Goal: Task Accomplishment & Management: Manage account settings

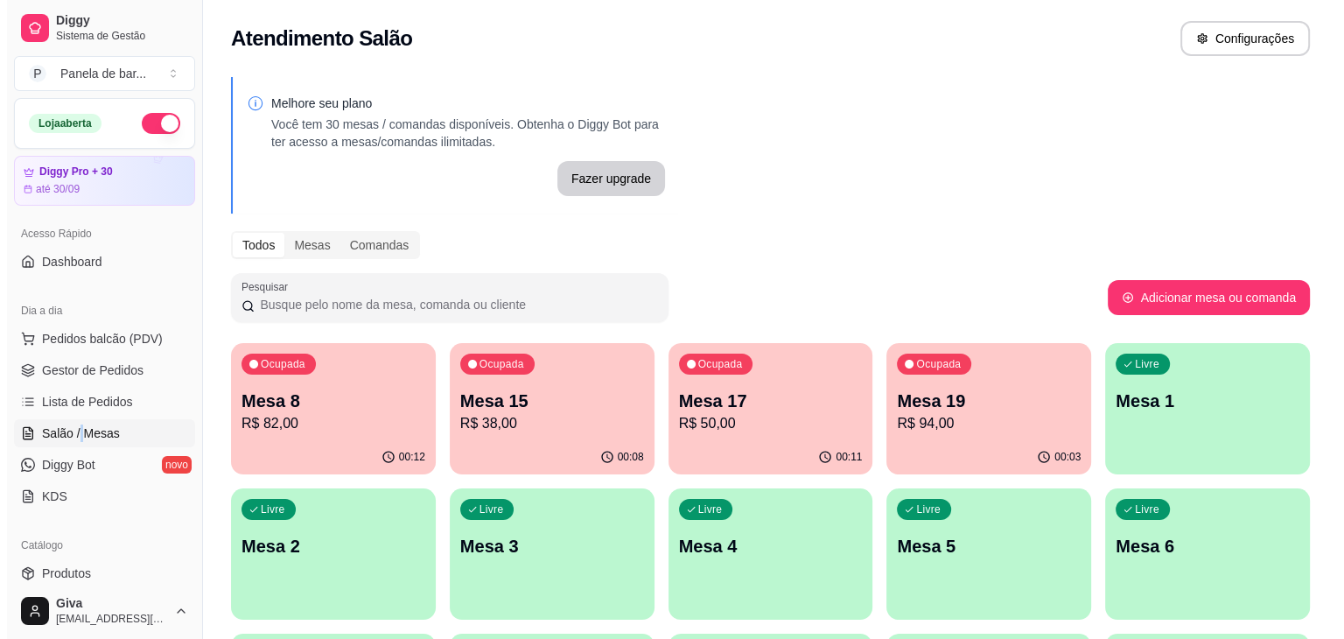
scroll to position [52, 0]
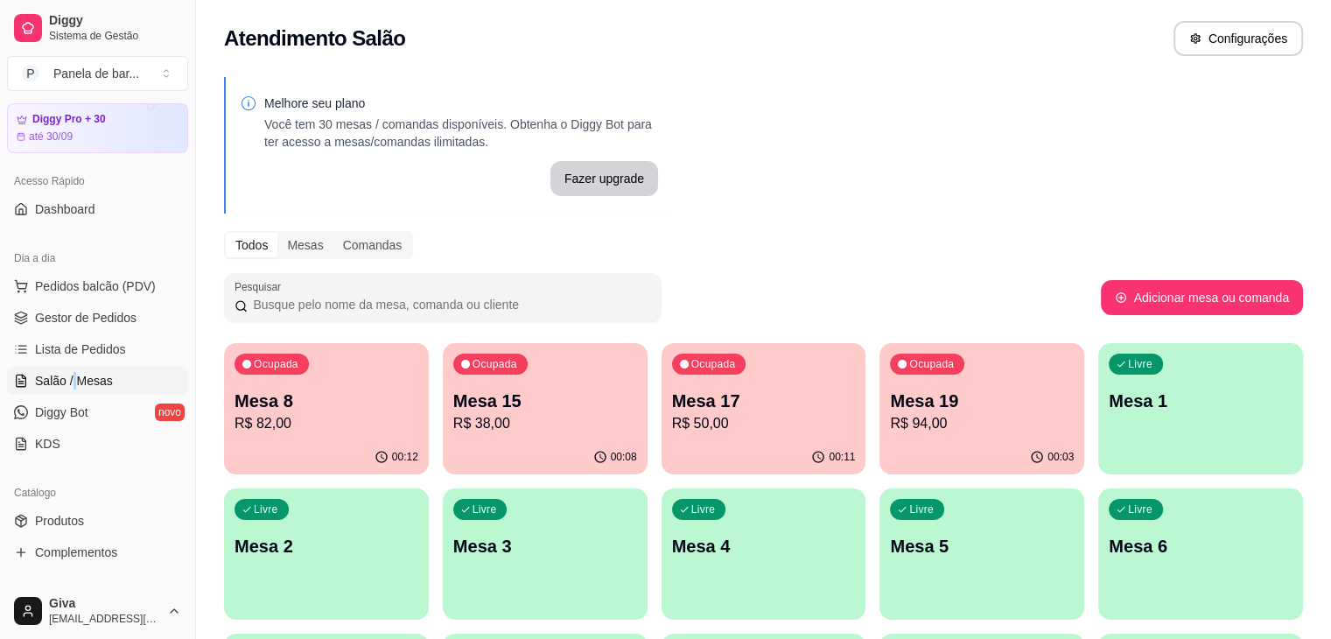
click at [80, 367] on link "Salão / Mesas" at bounding box center [97, 381] width 181 height 28
click at [76, 344] on span "Lista de Pedidos" at bounding box center [80, 348] width 91 height 17
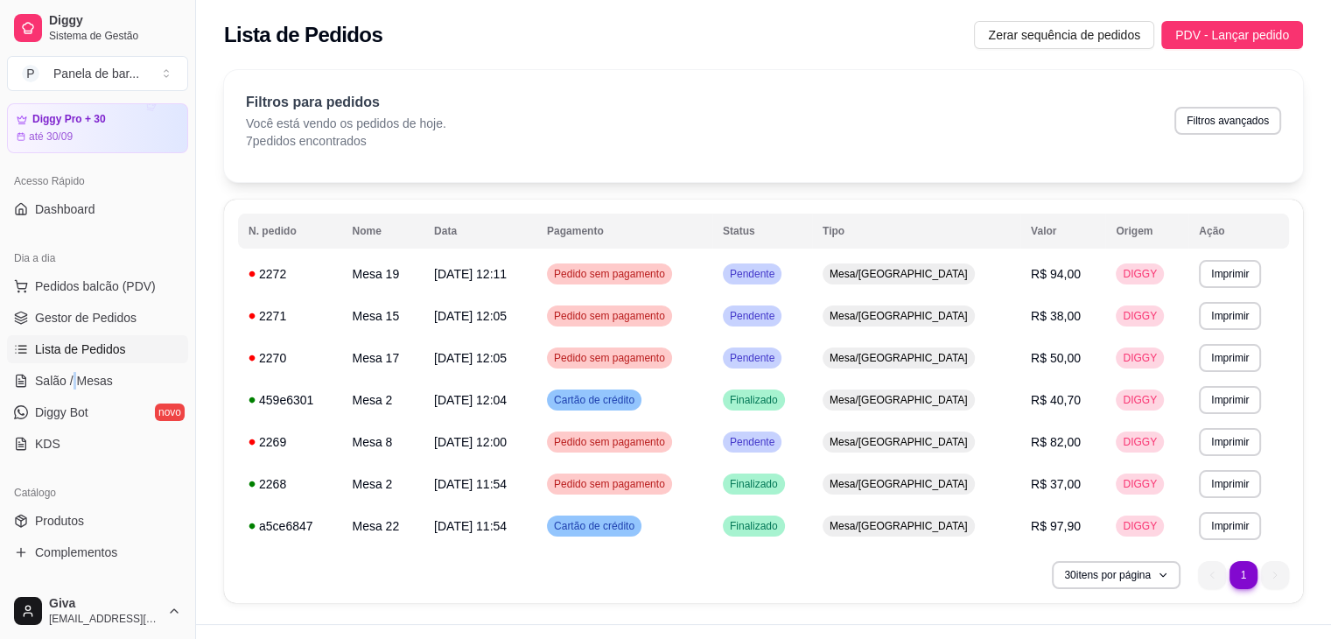
click at [76, 330] on link "Gestor de Pedidos" at bounding box center [97, 318] width 181 height 28
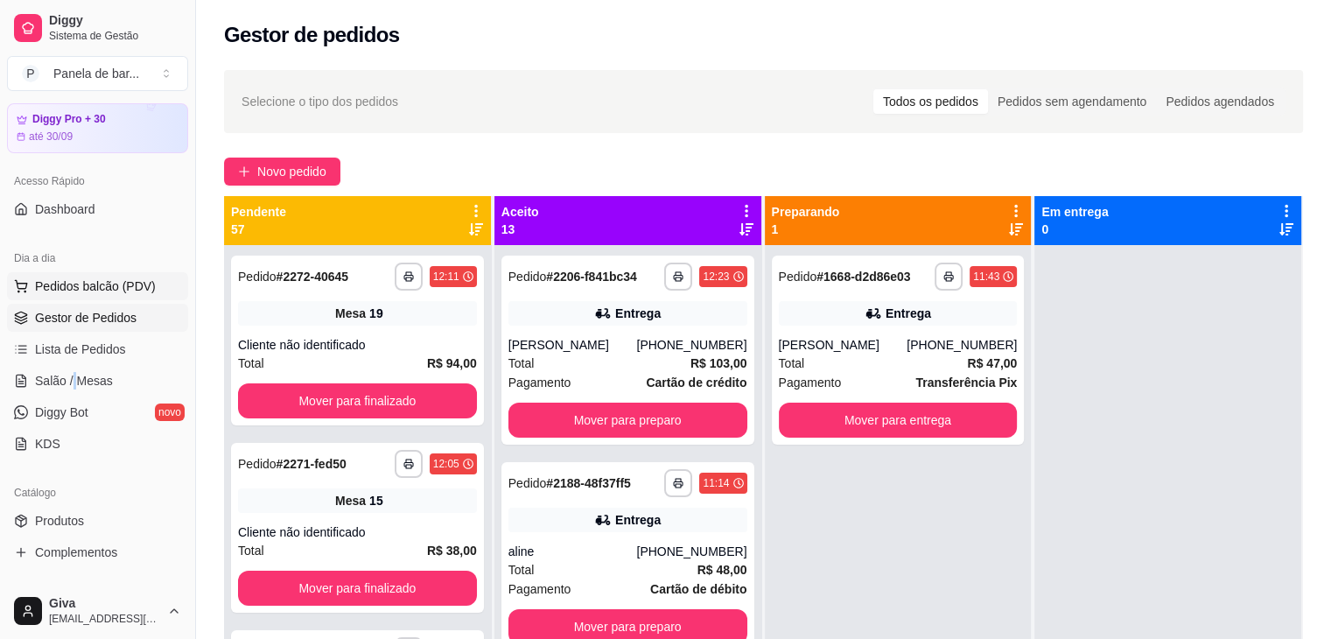
click at [114, 292] on span "Pedidos balcão (PDV)" at bounding box center [95, 285] width 121 height 17
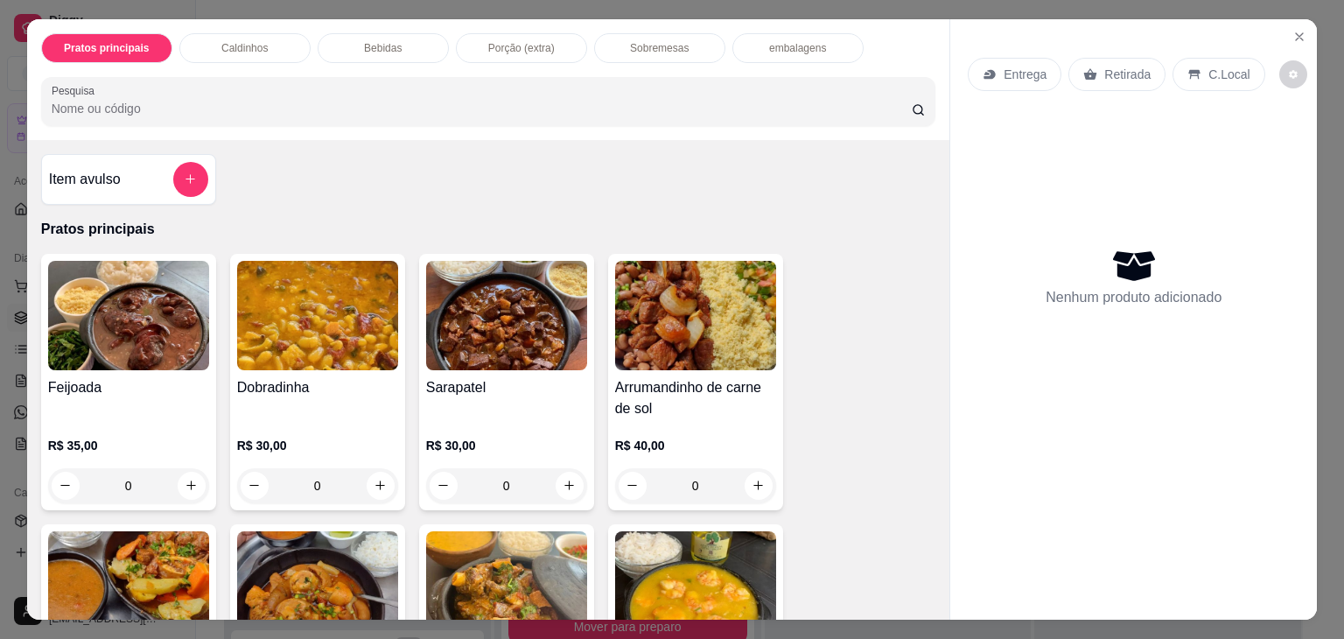
click at [1031, 66] on p "Entrega" at bounding box center [1024, 74] width 43 height 17
click at [1111, 66] on p "Retirada" at bounding box center [1127, 74] width 46 height 17
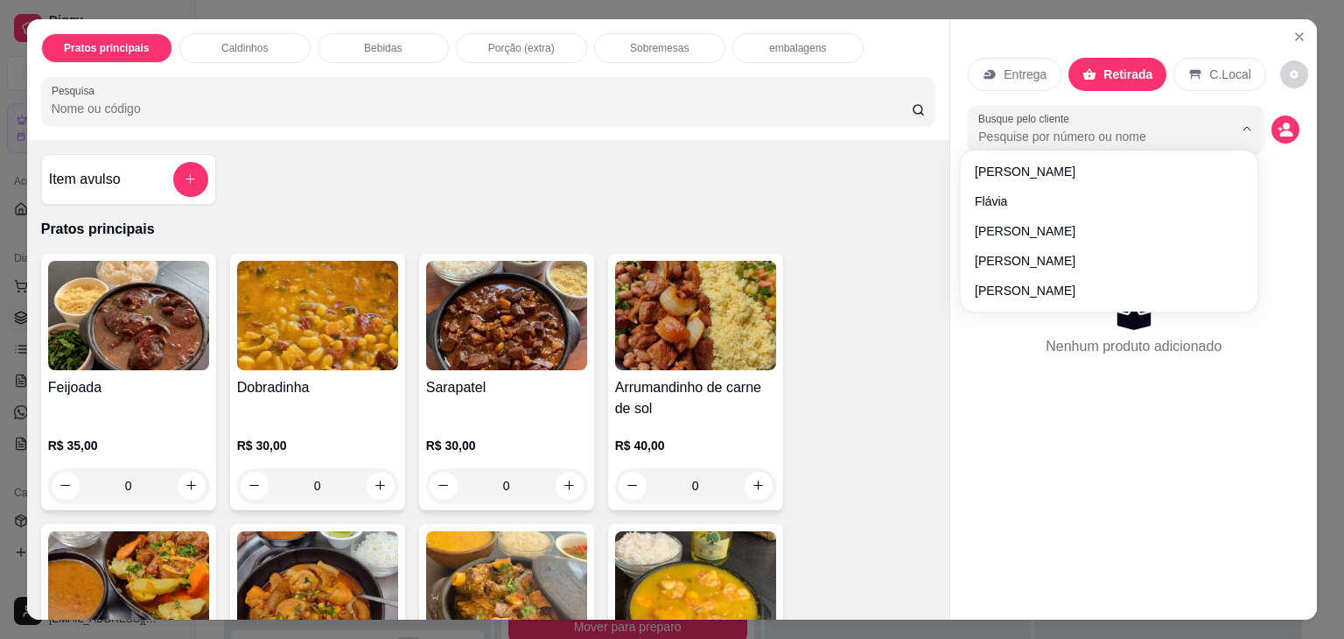
click at [1082, 131] on input "Busque pelo cliente" at bounding box center [1091, 136] width 227 height 17
type input "almir"
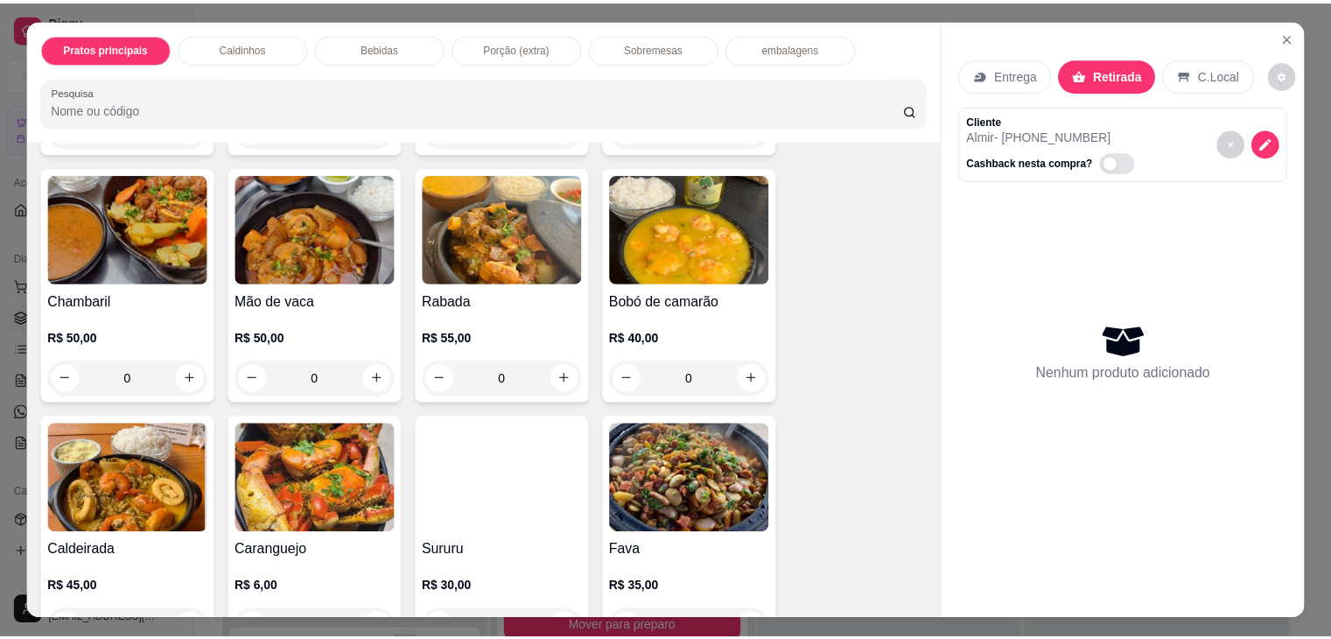
scroll to position [367, 0]
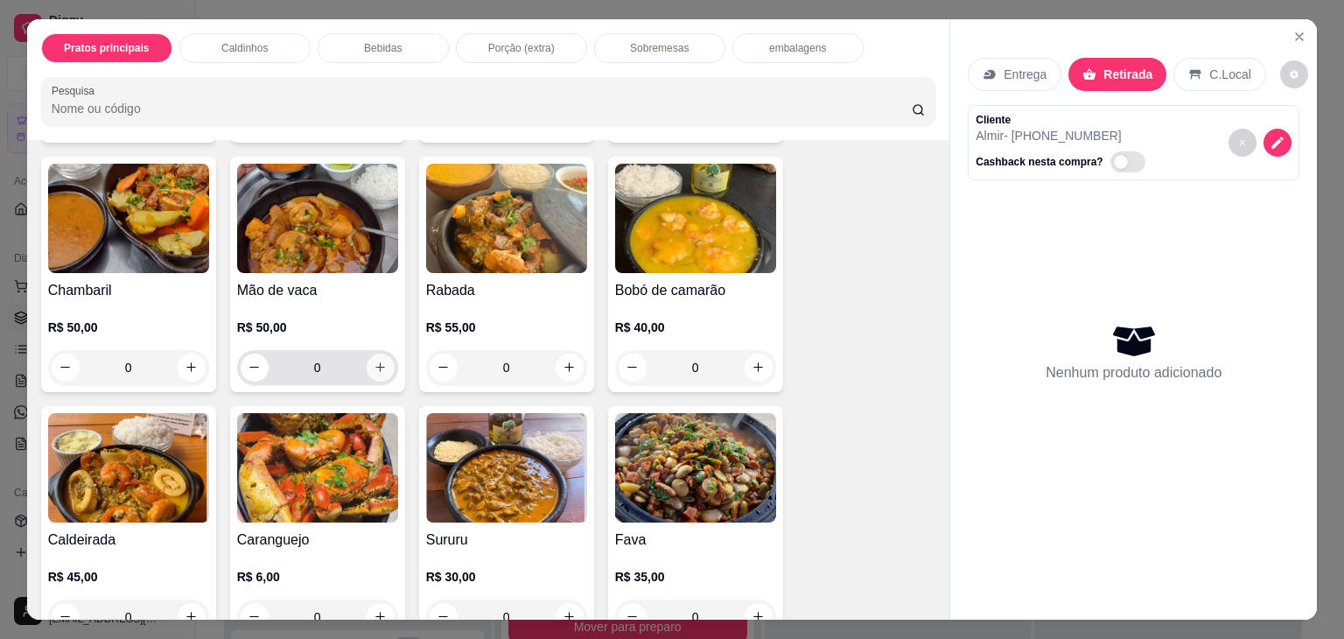
click at [374, 360] on icon "increase-product-quantity" at bounding box center [380, 366] width 13 height 13
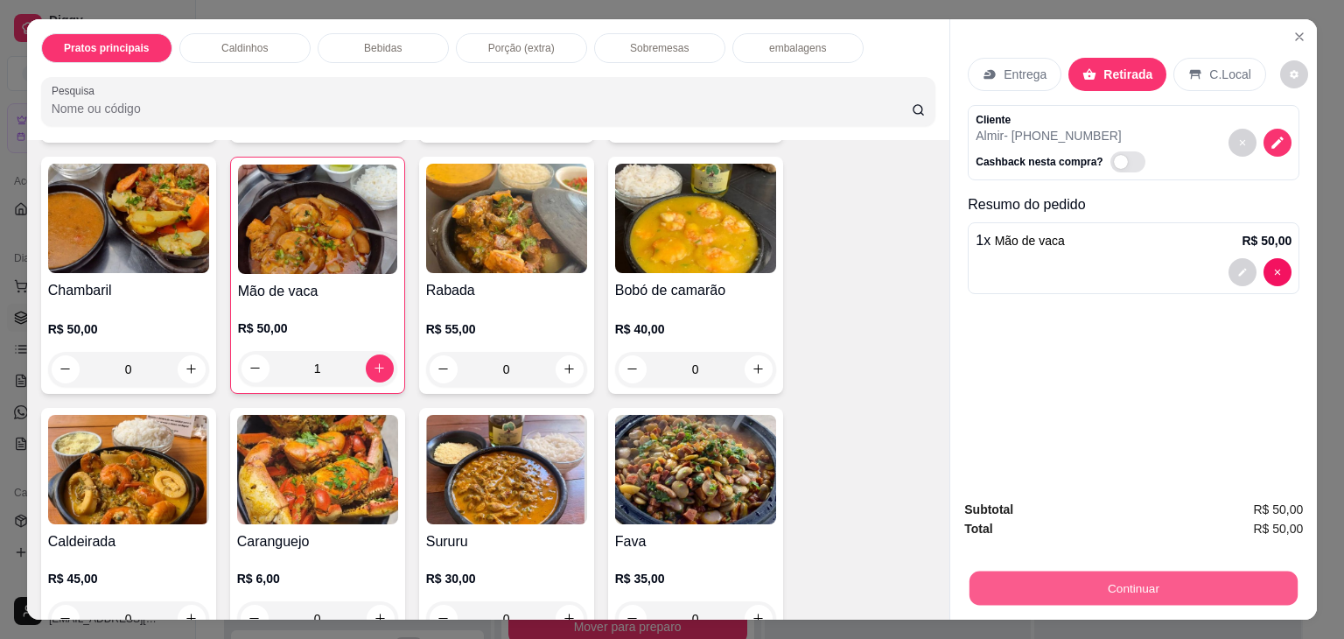
click at [1065, 577] on button "Continuar" at bounding box center [1133, 588] width 328 height 34
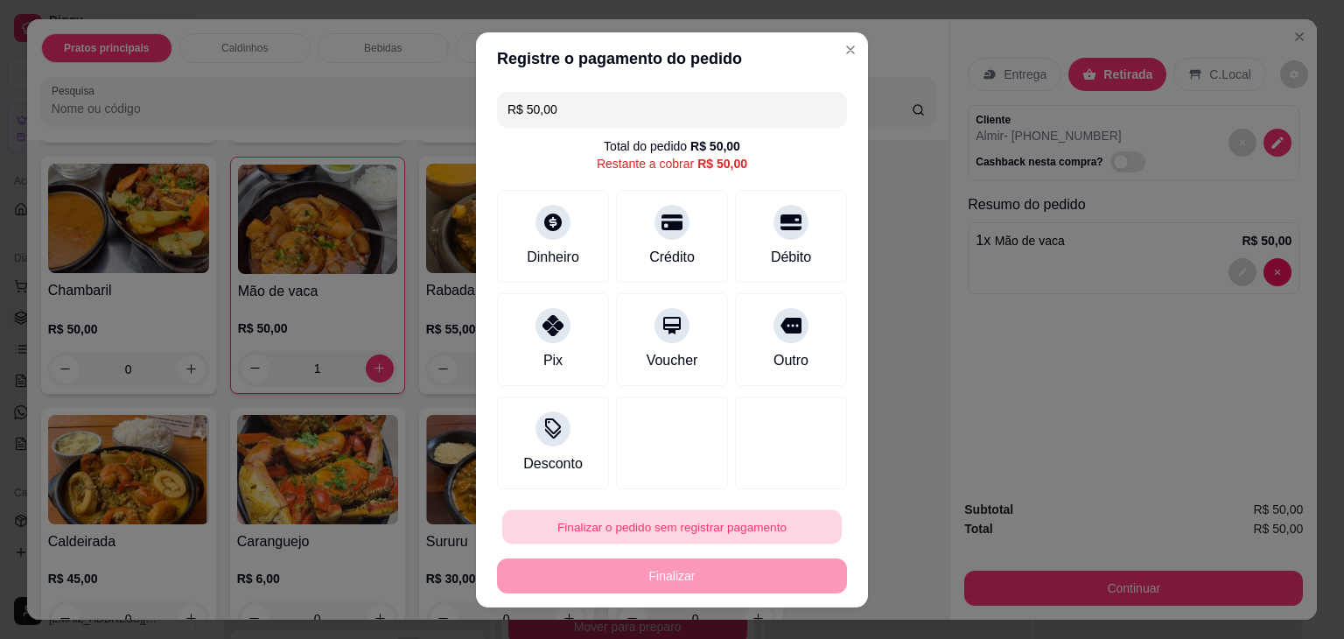
click at [669, 531] on button "Finalizar o pedido sem registrar pagamento" at bounding box center [671, 526] width 339 height 34
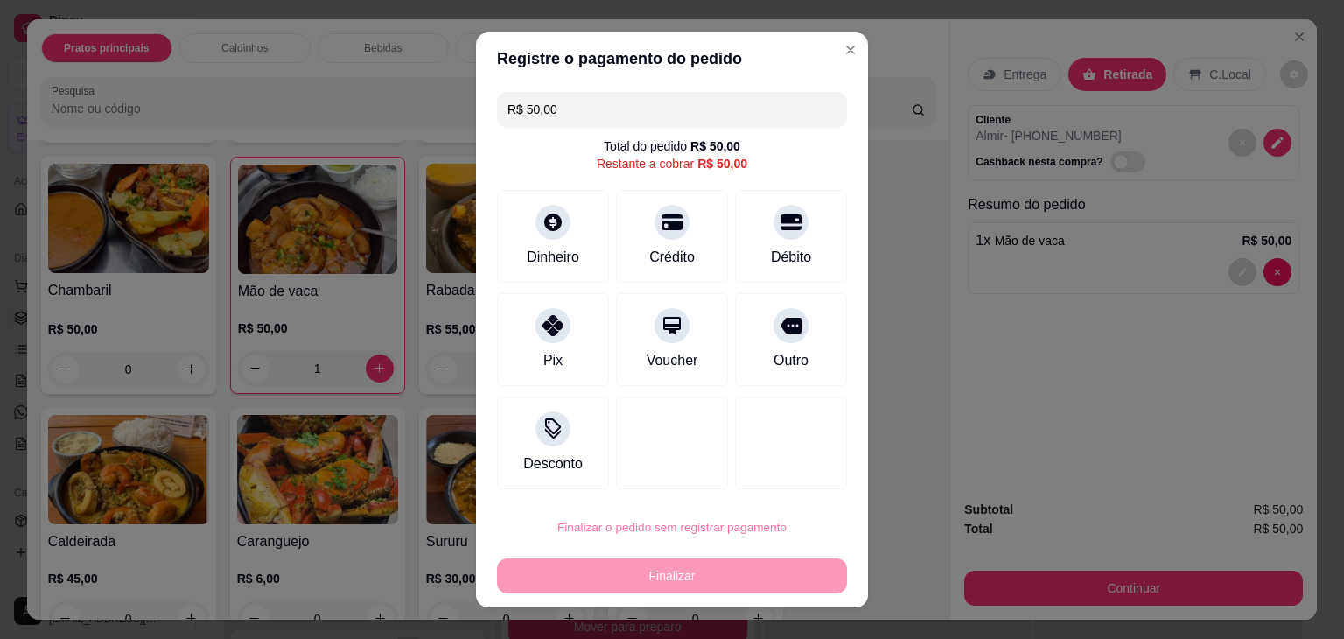
click at [763, 465] on button "Confirmar" at bounding box center [771, 476] width 62 height 26
type input "0"
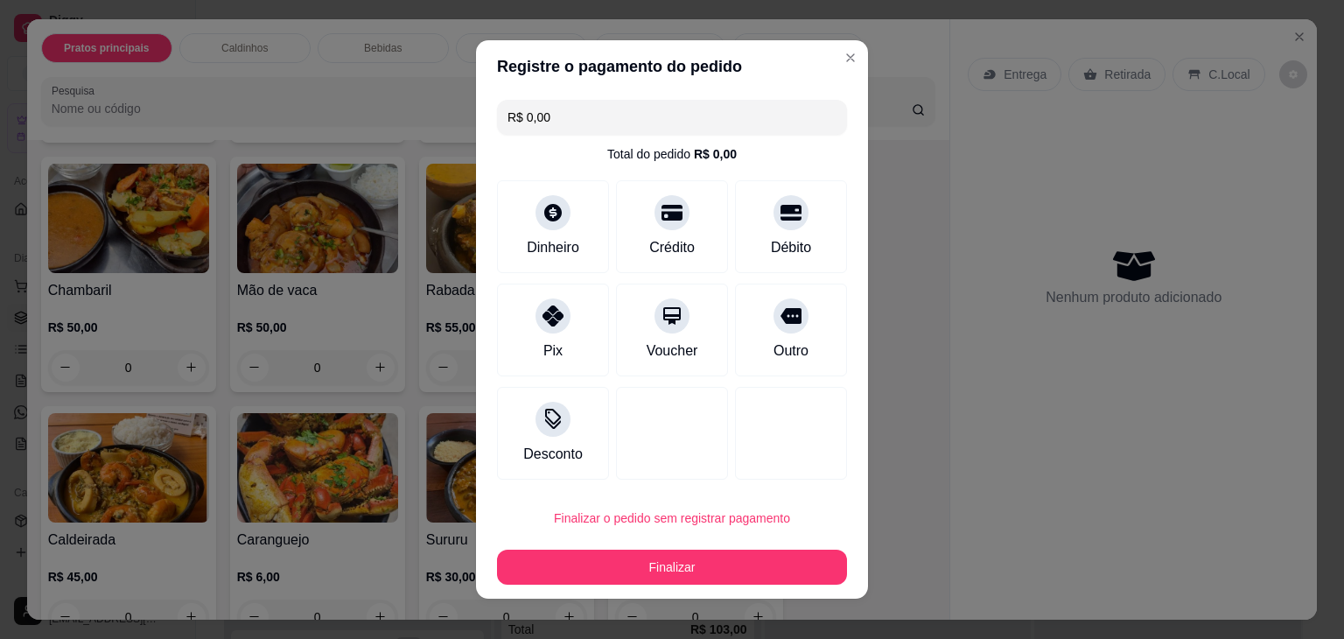
type input "R$ 0,00"
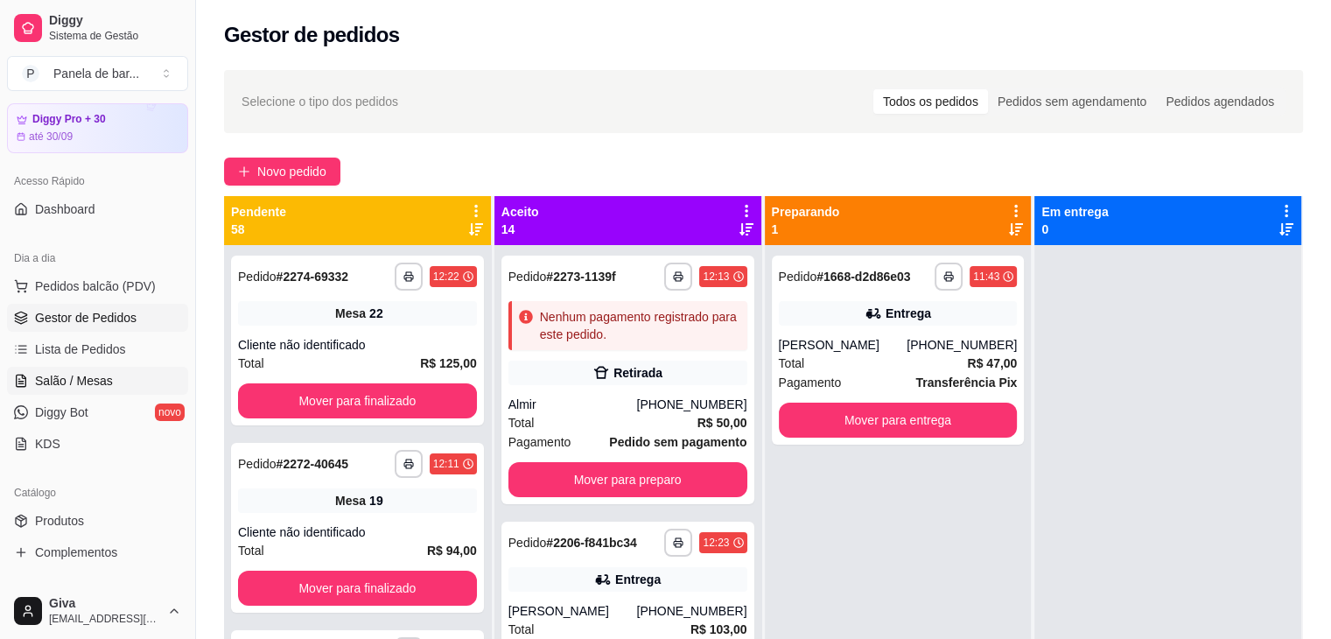
click at [115, 377] on link "Salão / Mesas" at bounding box center [97, 381] width 181 height 28
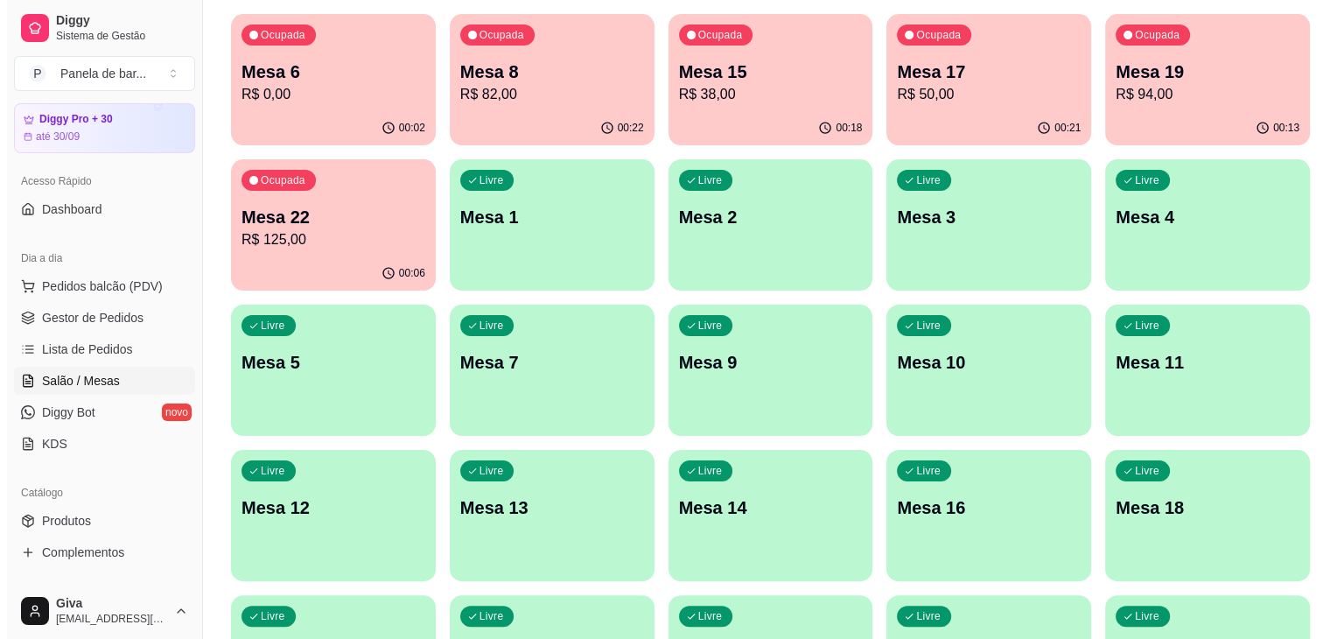
scroll to position [331, 0]
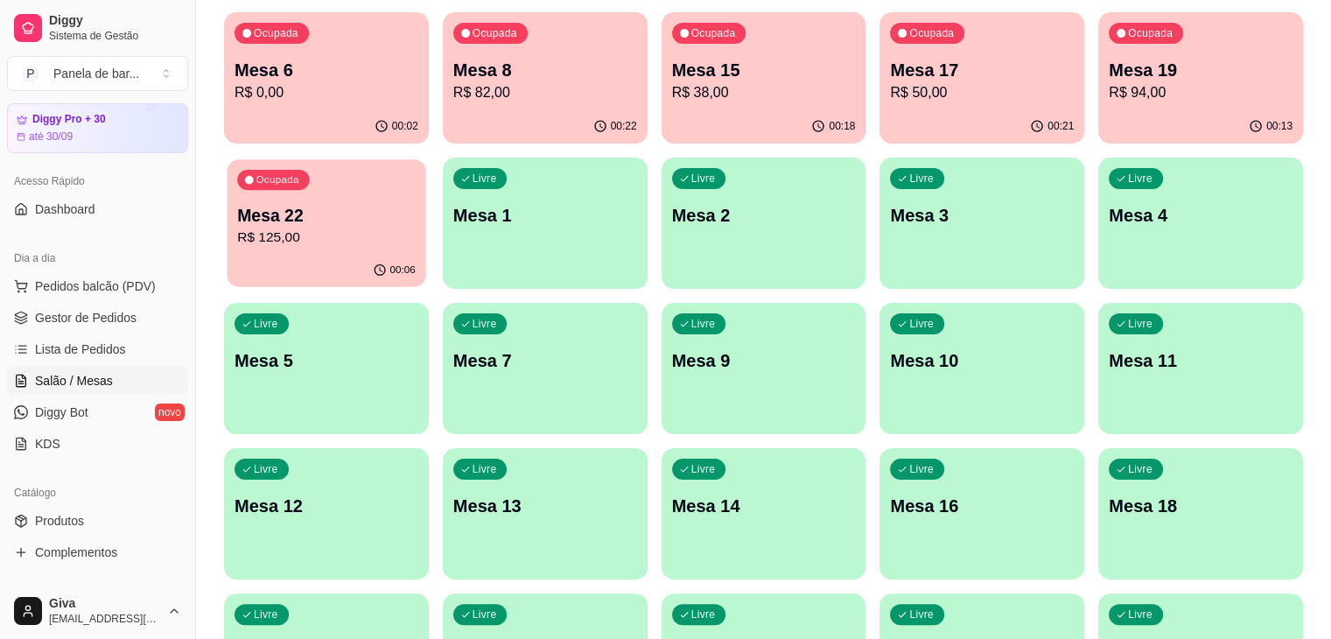
click at [416, 227] on p "R$ 125,00" at bounding box center [326, 237] width 178 height 20
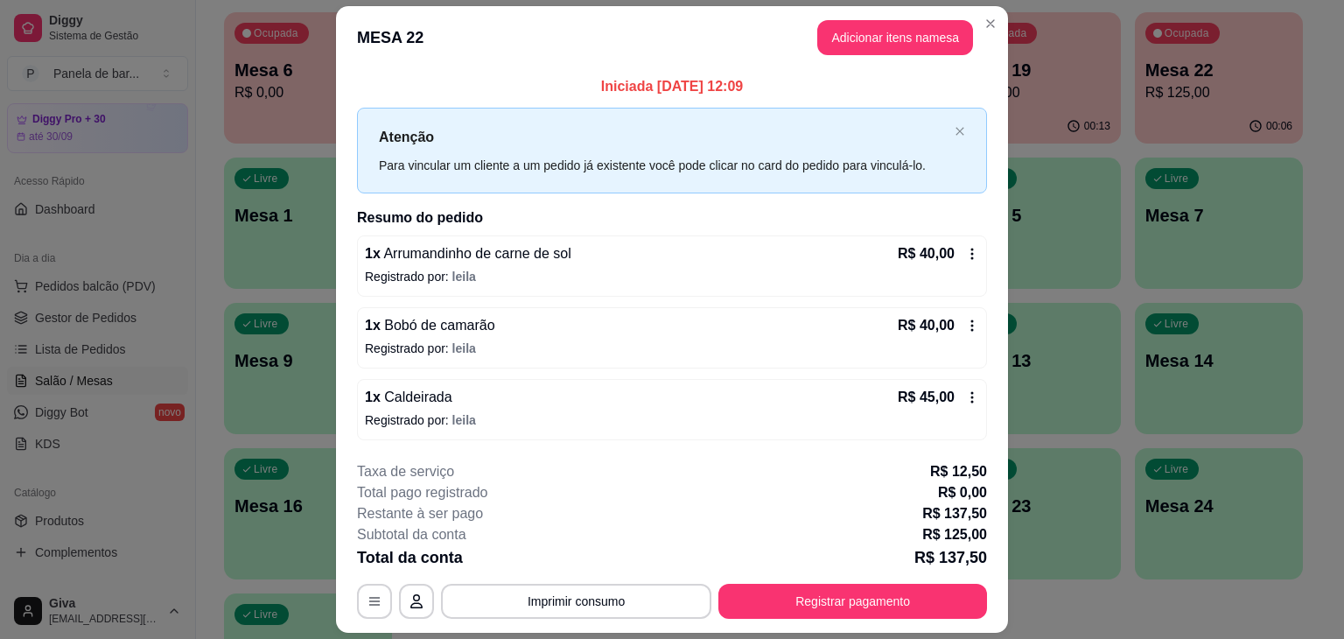
scroll to position [49, 0]
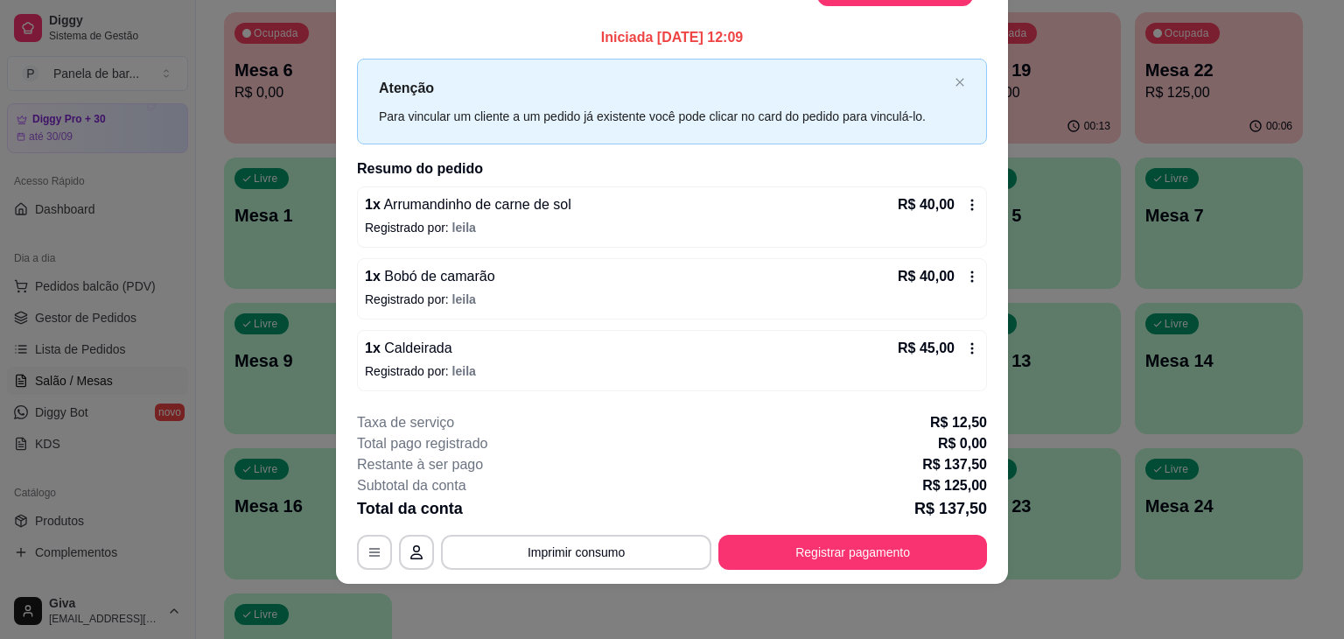
click at [966, 214] on div "R$ 40,00" at bounding box center [938, 204] width 81 height 21
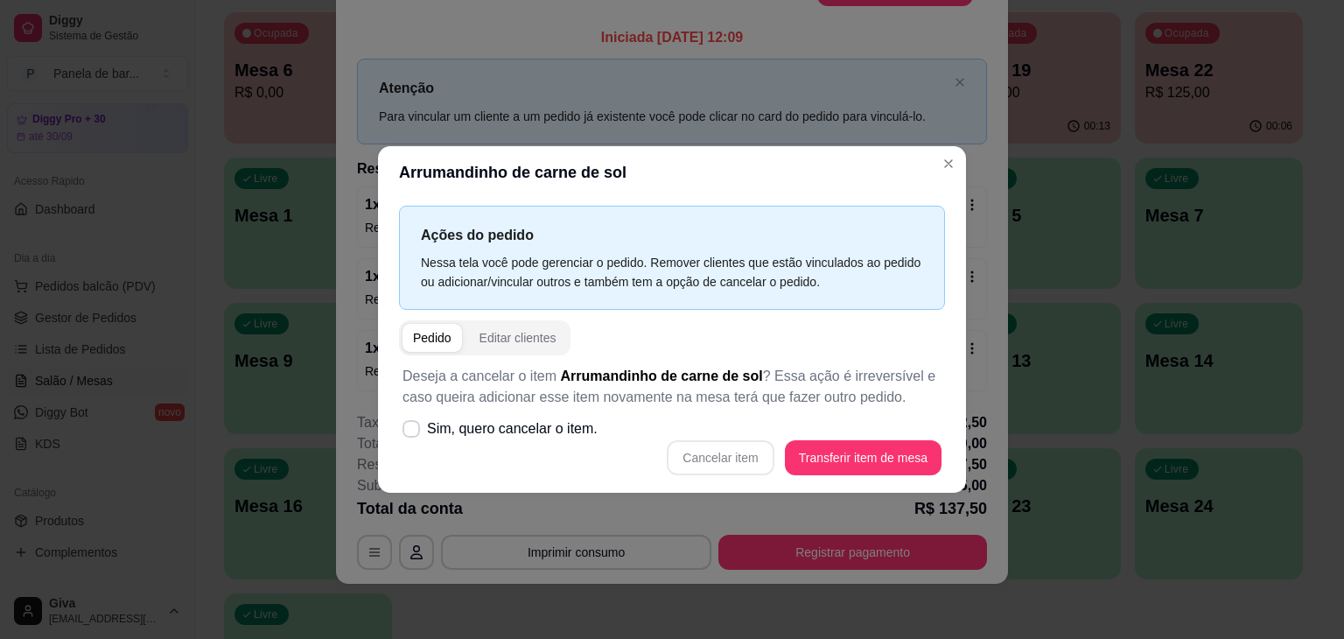
drag, startPoint x: 828, startPoint y: 438, endPoint x: 840, endPoint y: 454, distance: 19.9
click at [840, 454] on div "Deseja a cancelar o item Arrumandinho de carne de sol ? Essa ação é irreversíve…" at bounding box center [672, 420] width 546 height 130
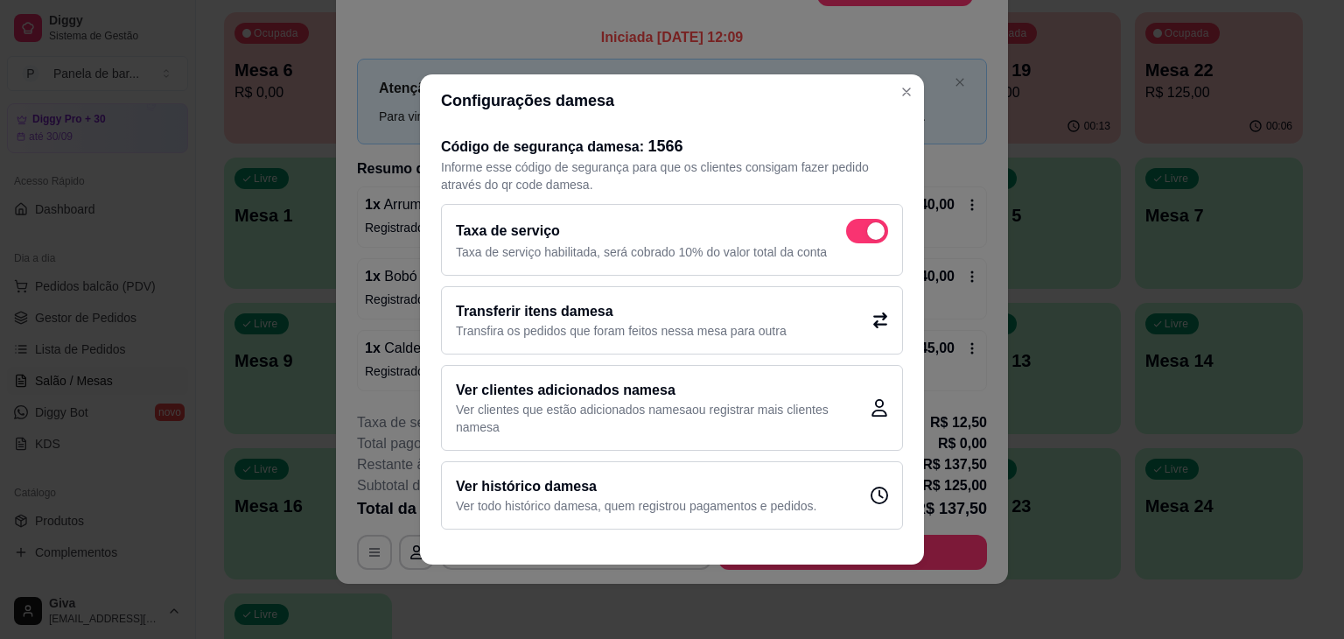
click at [843, 332] on div "Transferir itens da mesa Transfira os pedidos que foram feitos nessa mesa para …" at bounding box center [672, 320] width 462 height 68
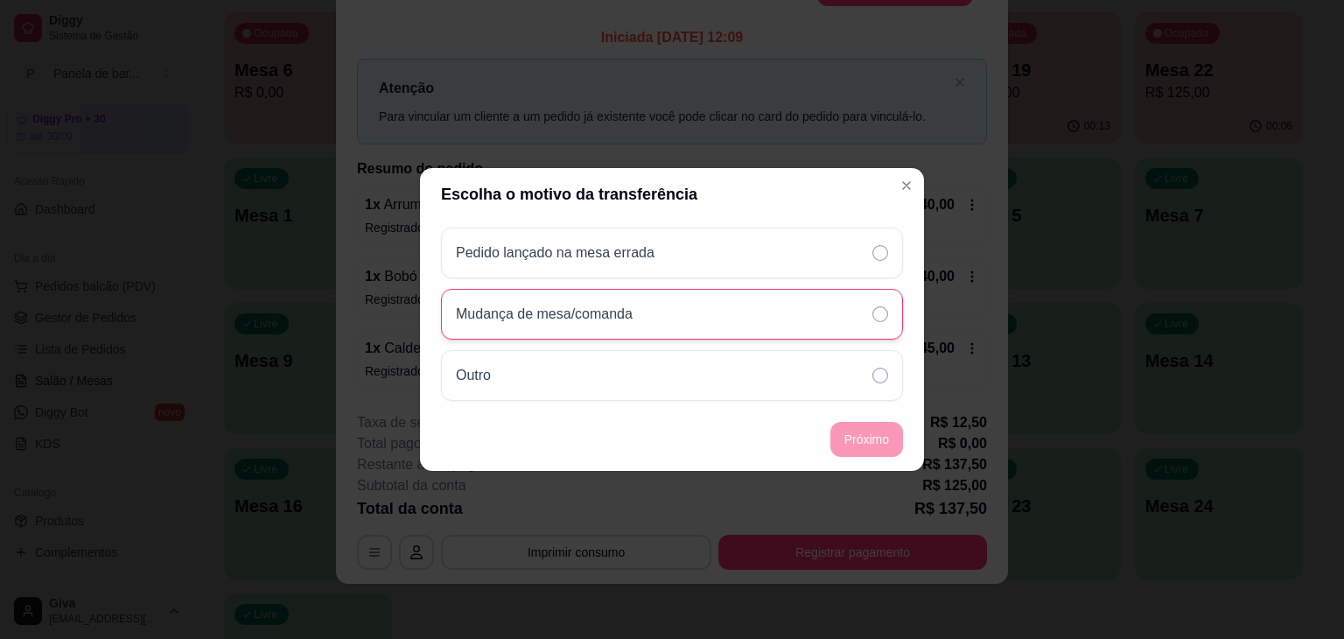
click at [861, 323] on div "Mudança de mesa/comanda" at bounding box center [672, 314] width 462 height 51
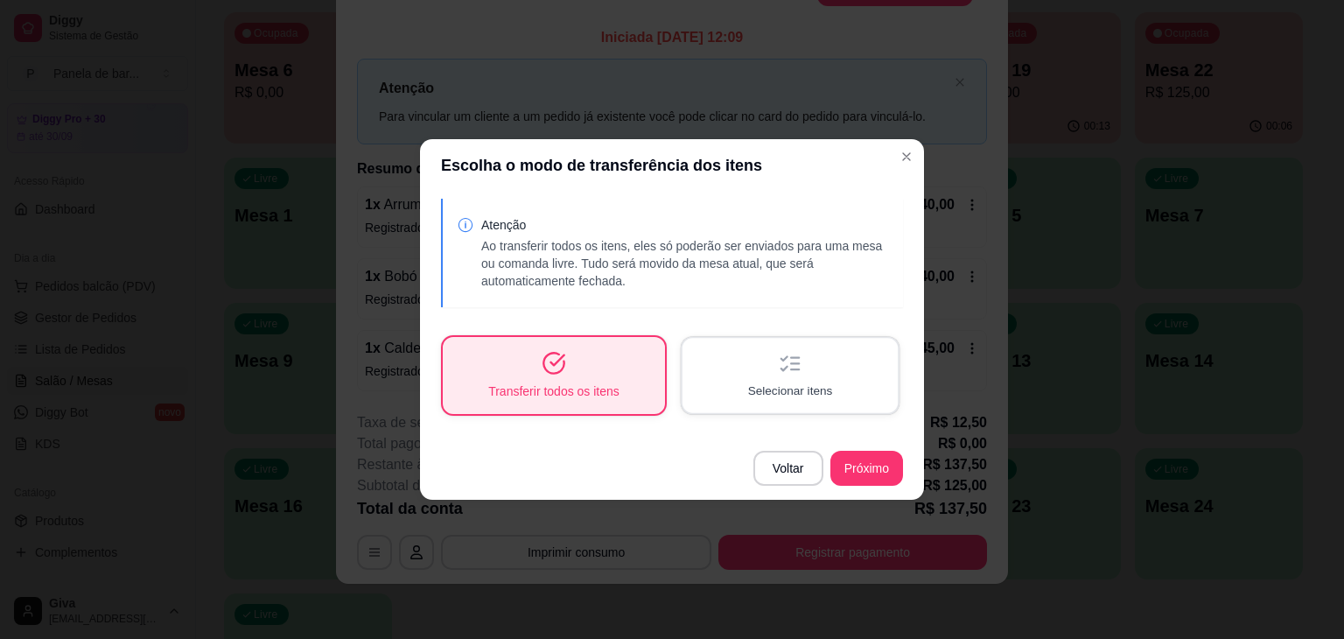
click at [840, 385] on div "Selecionar itens" at bounding box center [789, 375] width 215 height 74
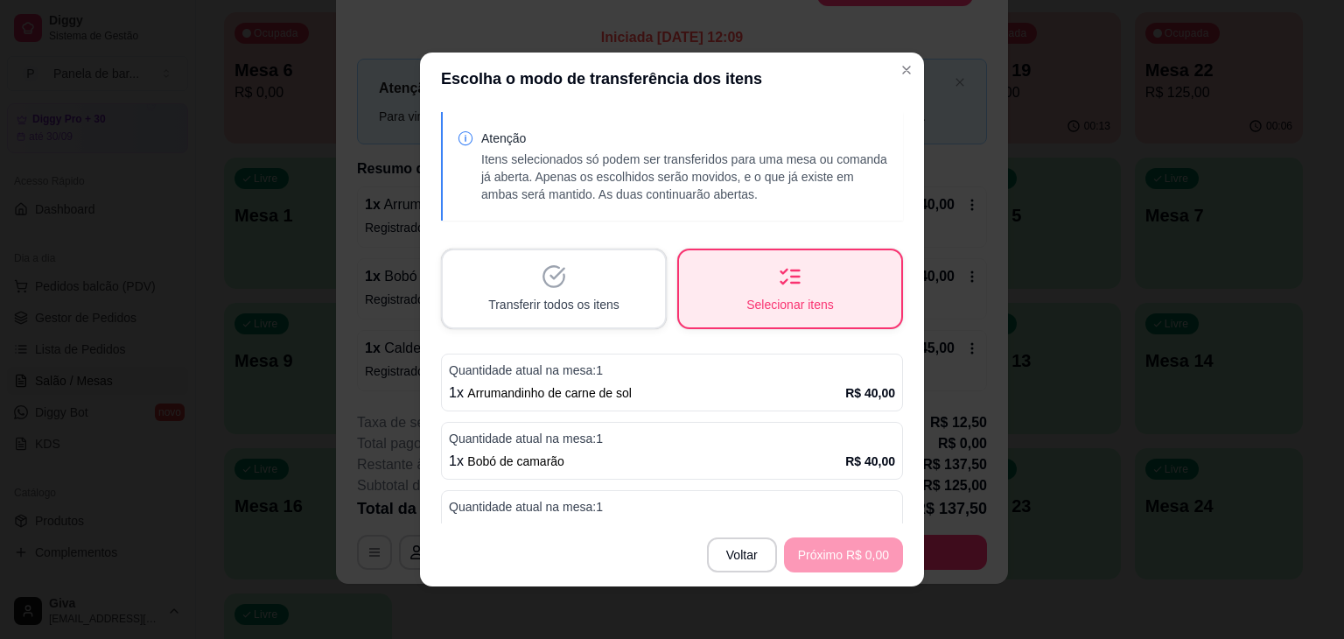
scroll to position [30, 0]
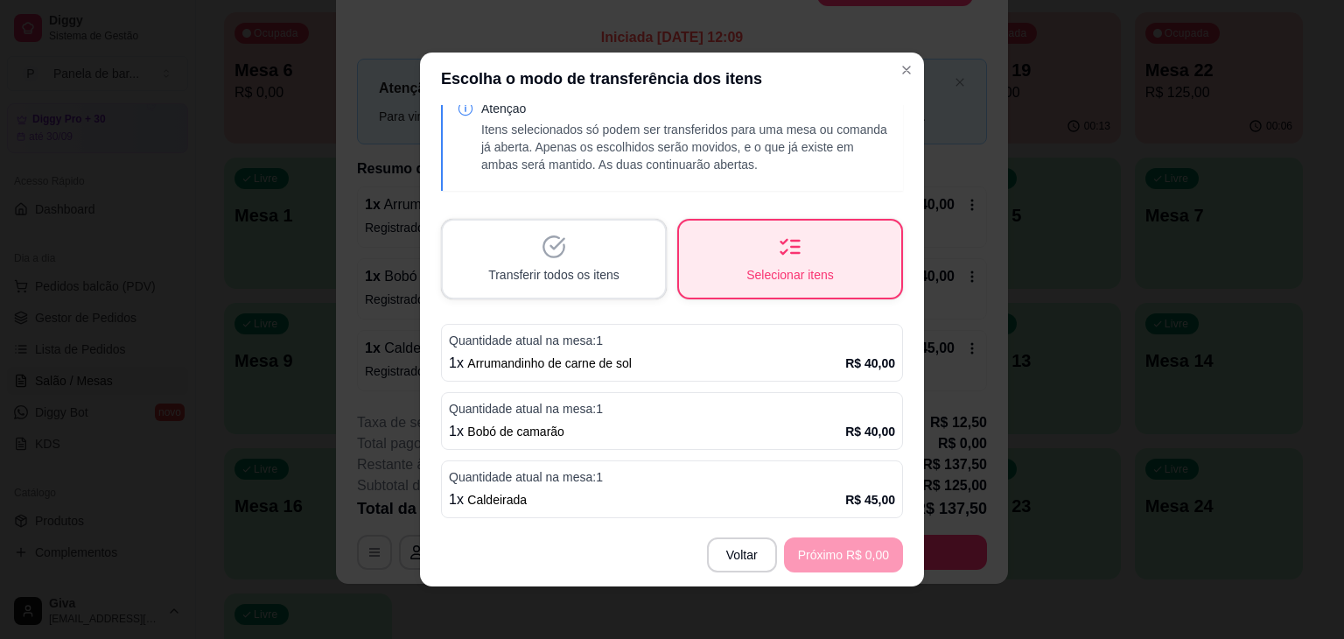
click at [675, 368] on div "1 x Arrumandinho de carne de sol R$ 40,00" at bounding box center [672, 363] width 446 height 21
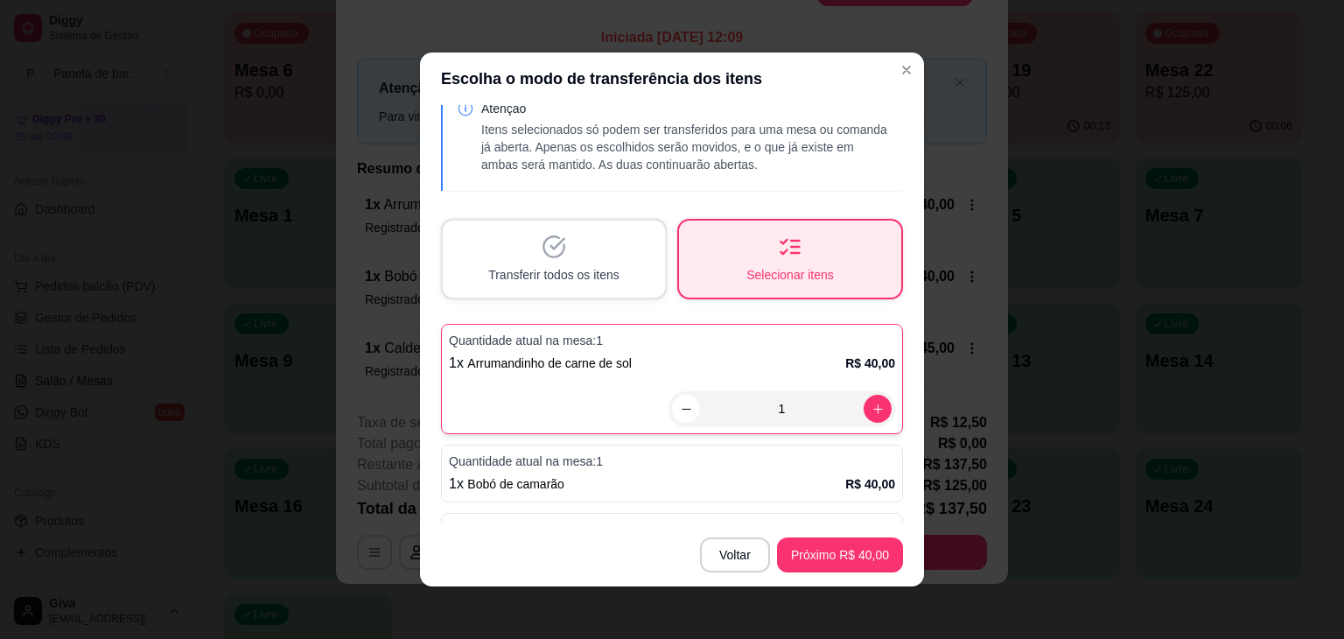
click at [680, 465] on p "Quantidade atual na mesa: 1" at bounding box center [672, 460] width 446 height 17
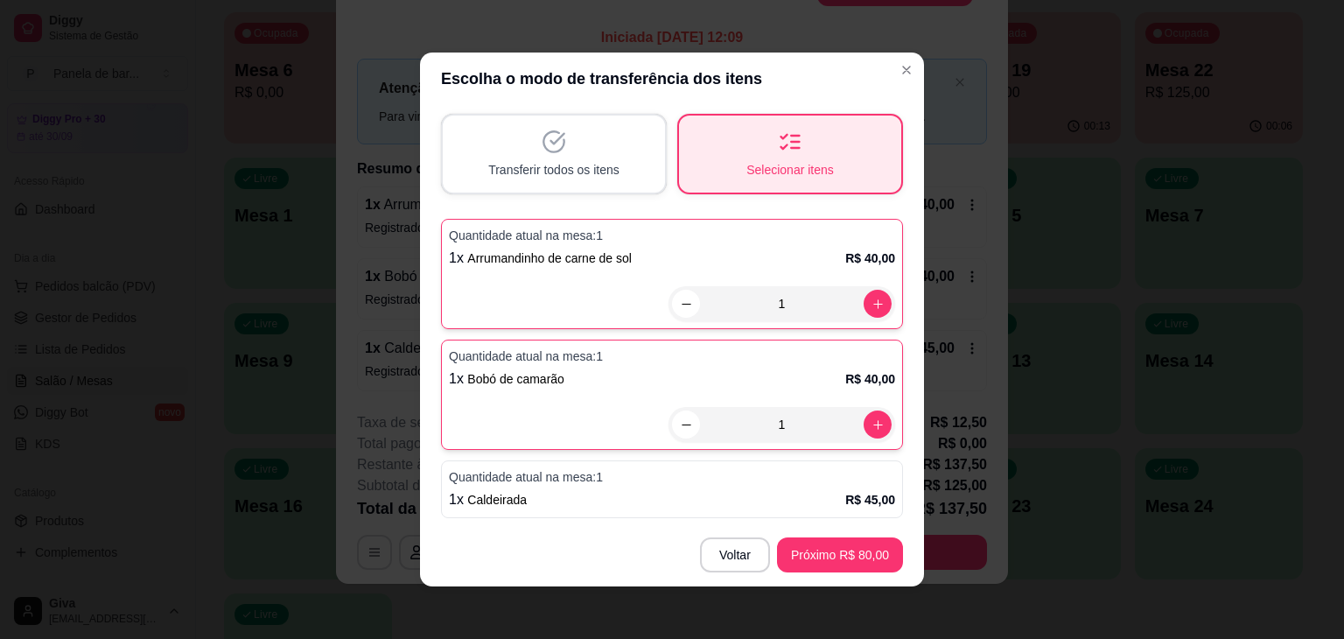
click at [673, 468] on p "Quantidade atual na mesa: 1" at bounding box center [672, 476] width 446 height 17
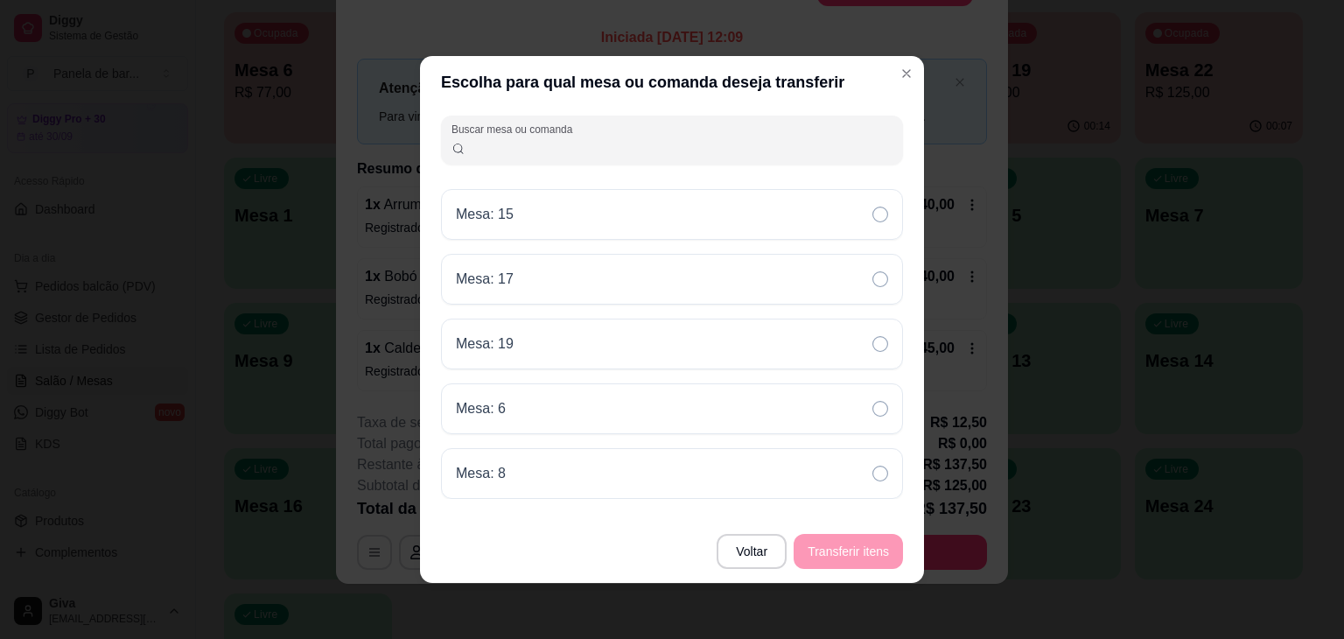
click at [626, 153] on input "Buscar mesa ou comanda" at bounding box center [679, 146] width 428 height 17
type input "1"
drag, startPoint x: 553, startPoint y: 182, endPoint x: 551, endPoint y: -76, distance: 258.1
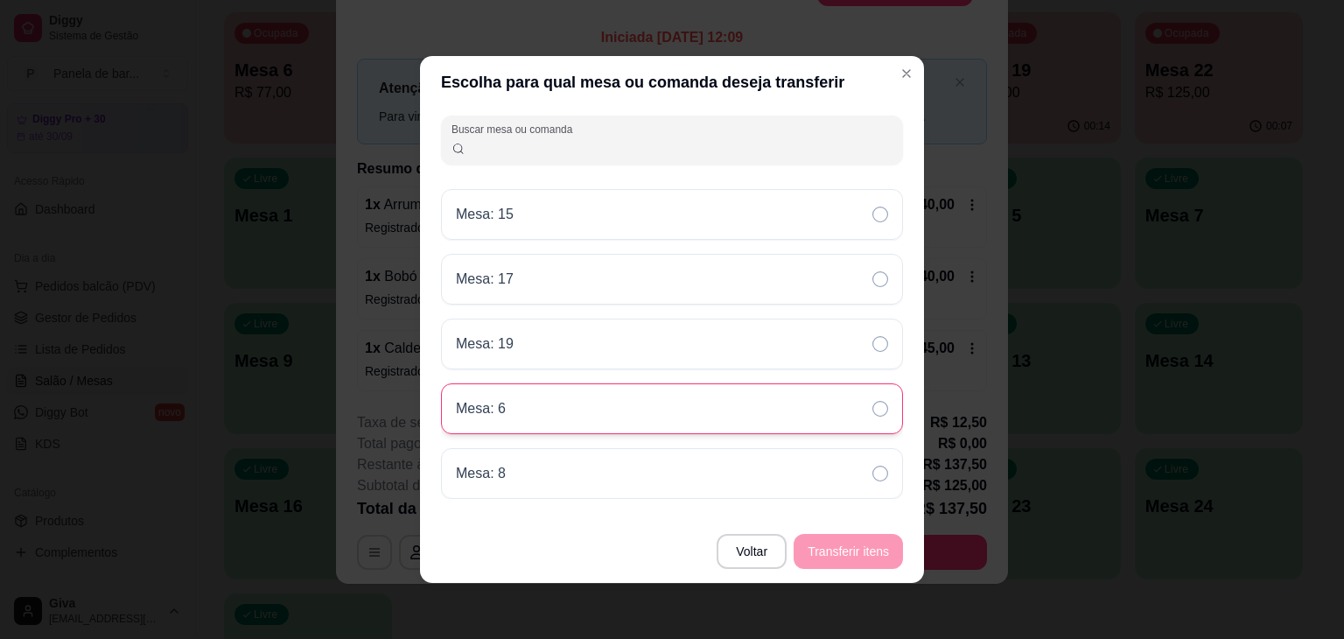
drag, startPoint x: 551, startPoint y: -76, endPoint x: 533, endPoint y: 396, distance: 472.8
click at [533, 396] on div "Mesa: 6" at bounding box center [672, 408] width 462 height 51
click at [880, 407] on icon at bounding box center [880, 409] width 16 height 16
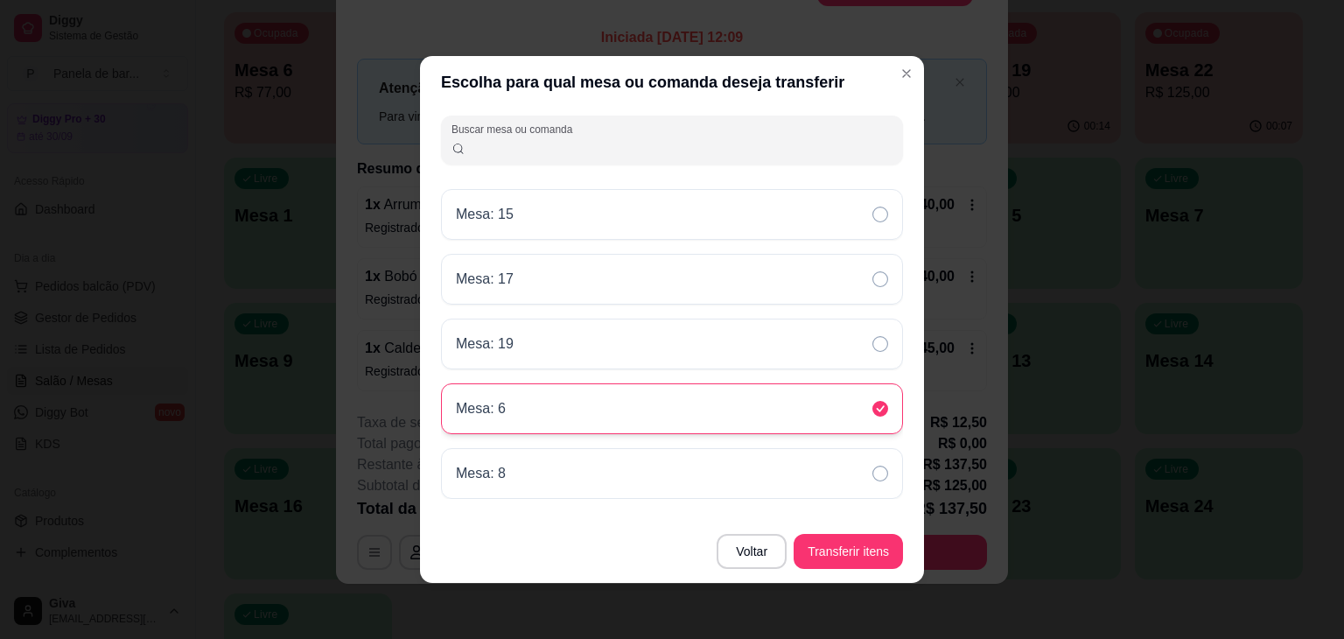
click at [878, 414] on icon at bounding box center [880, 409] width 16 height 16
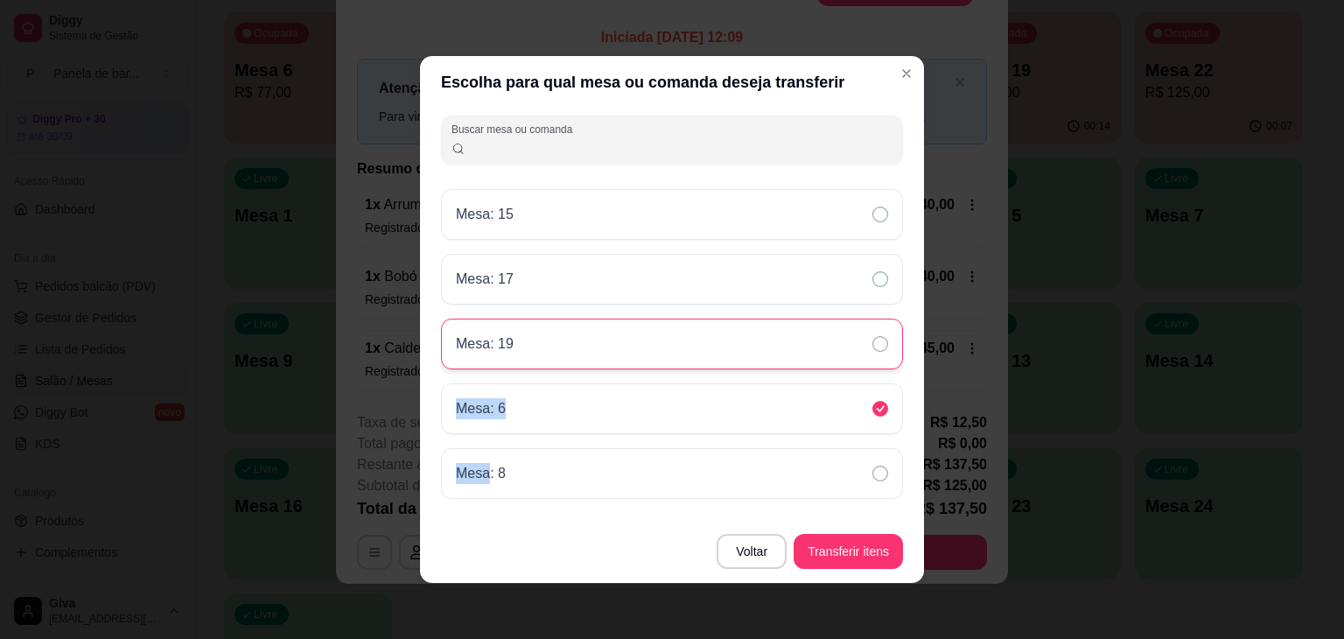
drag, startPoint x: 878, startPoint y: 414, endPoint x: 885, endPoint y: 331, distance: 83.4
click at [885, 331] on div "Mesa: 15 Mesa: 17 Mesa: 19 Mesa: 6 Mesa: 8" at bounding box center [672, 344] width 462 height 310
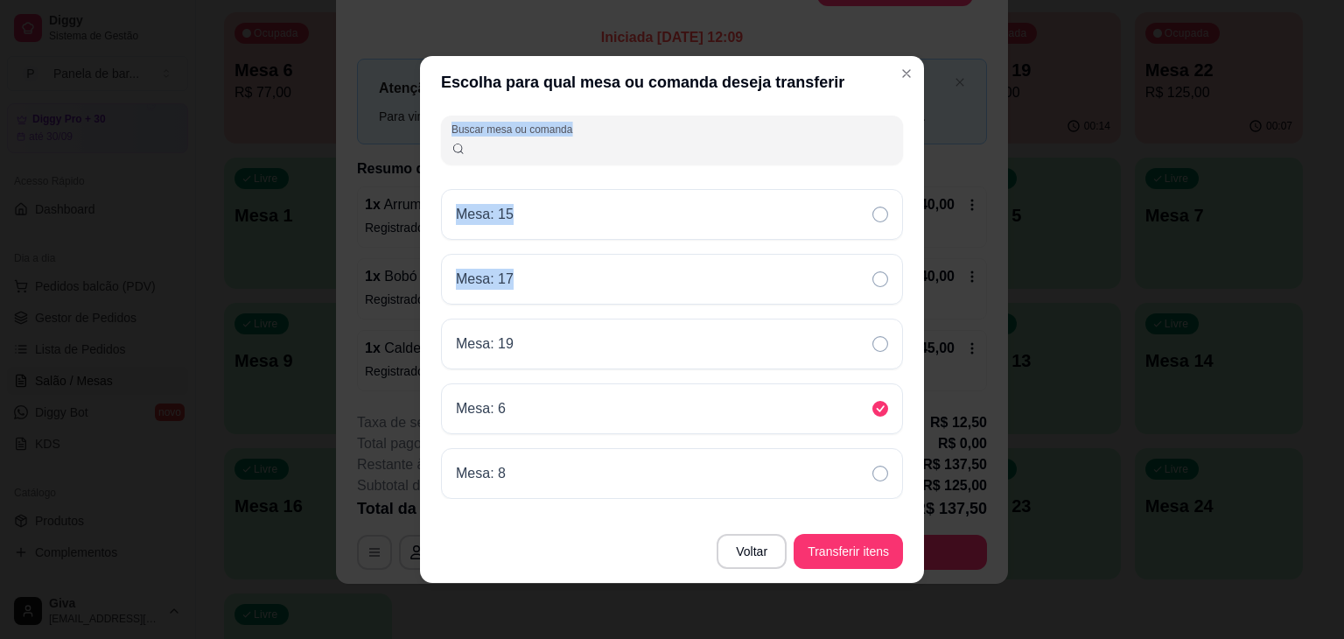
drag, startPoint x: 880, startPoint y: 259, endPoint x: 840, endPoint y: 0, distance: 262.1
click at [840, 0] on div "Escolha para qual mesa ou comanda deseja transferir Buscar mesa ou comanda Mesa…" at bounding box center [672, 319] width 1344 height 639
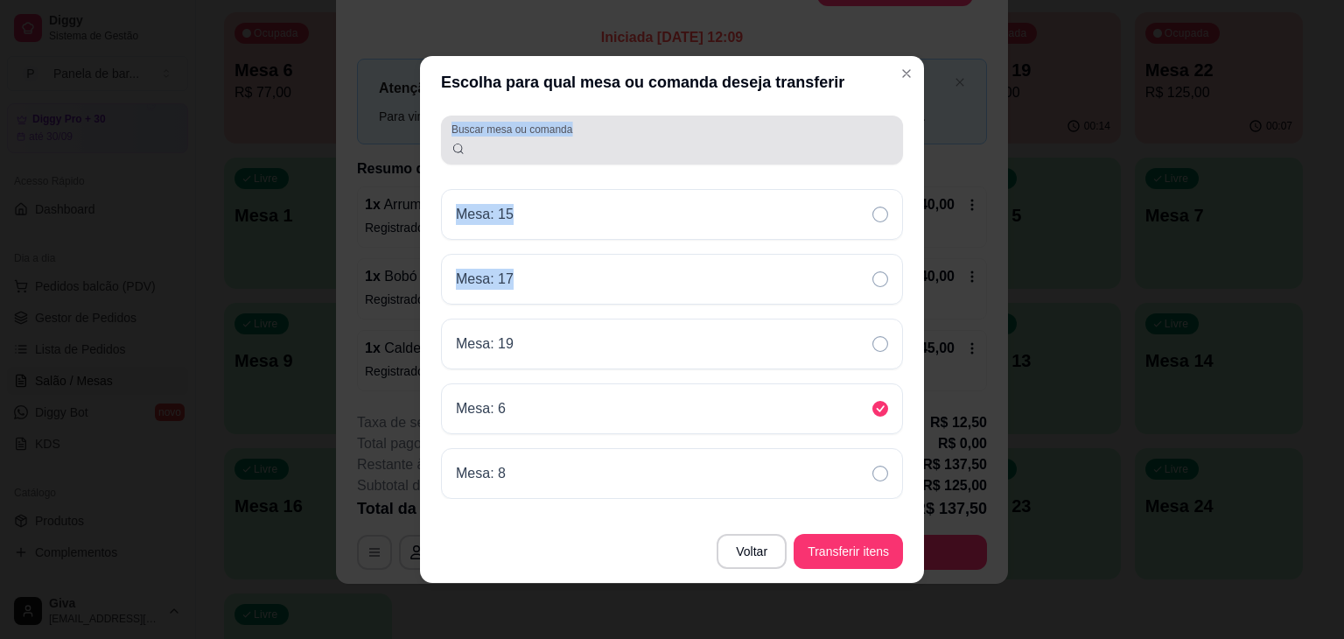
click at [706, 154] on input "Buscar mesa ou comanda" at bounding box center [679, 146] width 428 height 17
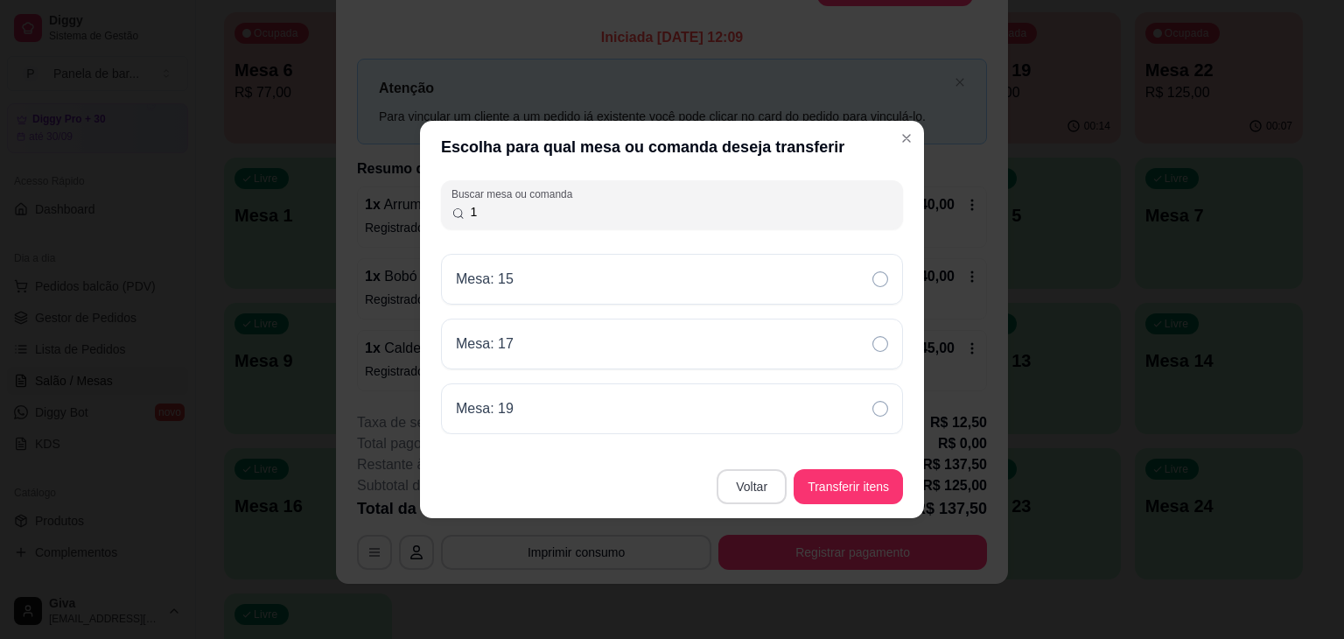
type input "1"
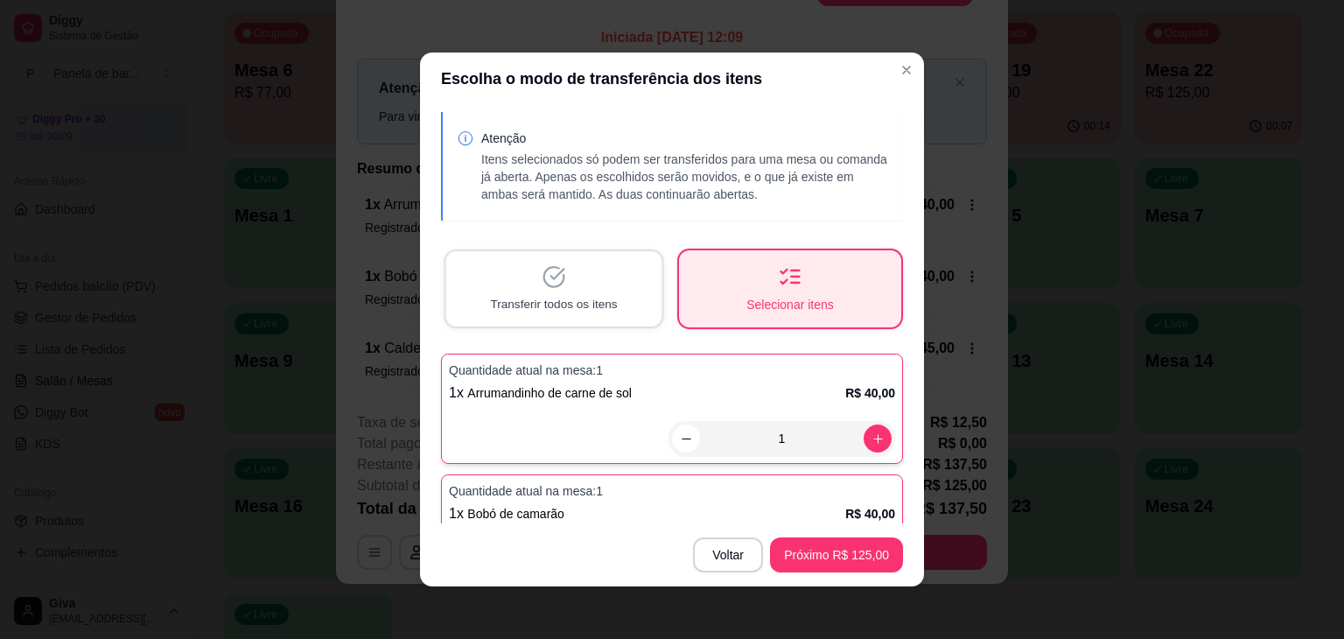
click at [635, 288] on div "Transferir todos os itens" at bounding box center [553, 288] width 215 height 74
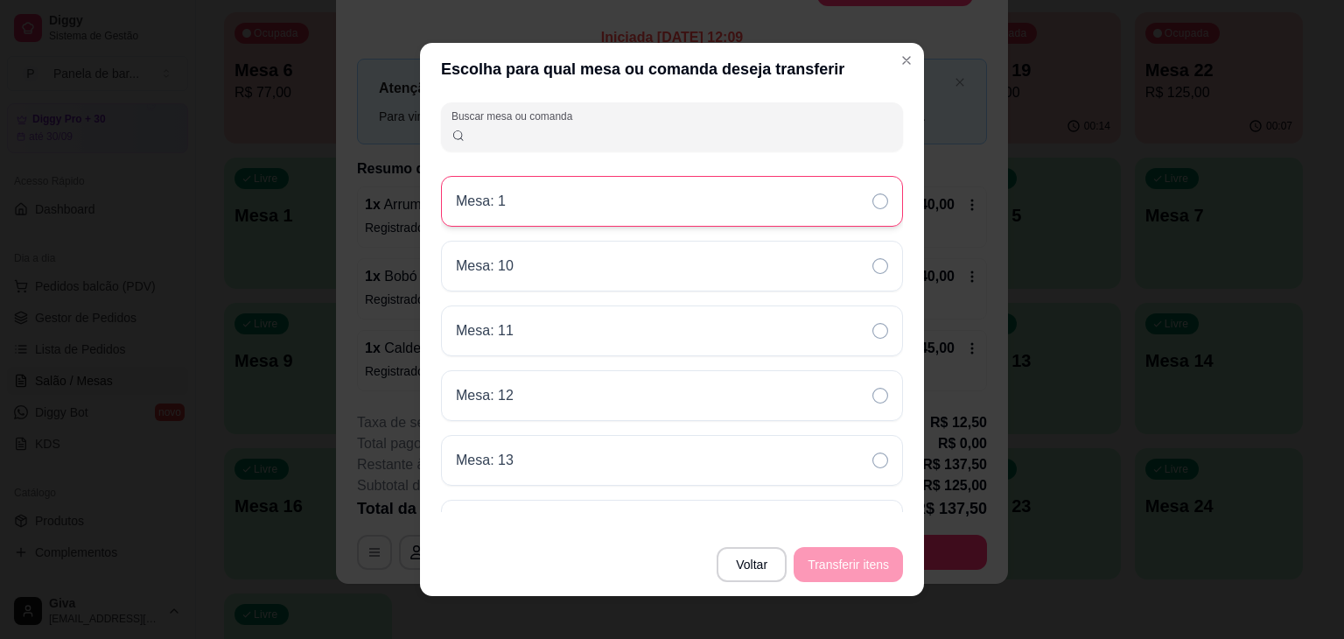
click at [686, 206] on div "Mesa: 1" at bounding box center [672, 201] width 462 height 51
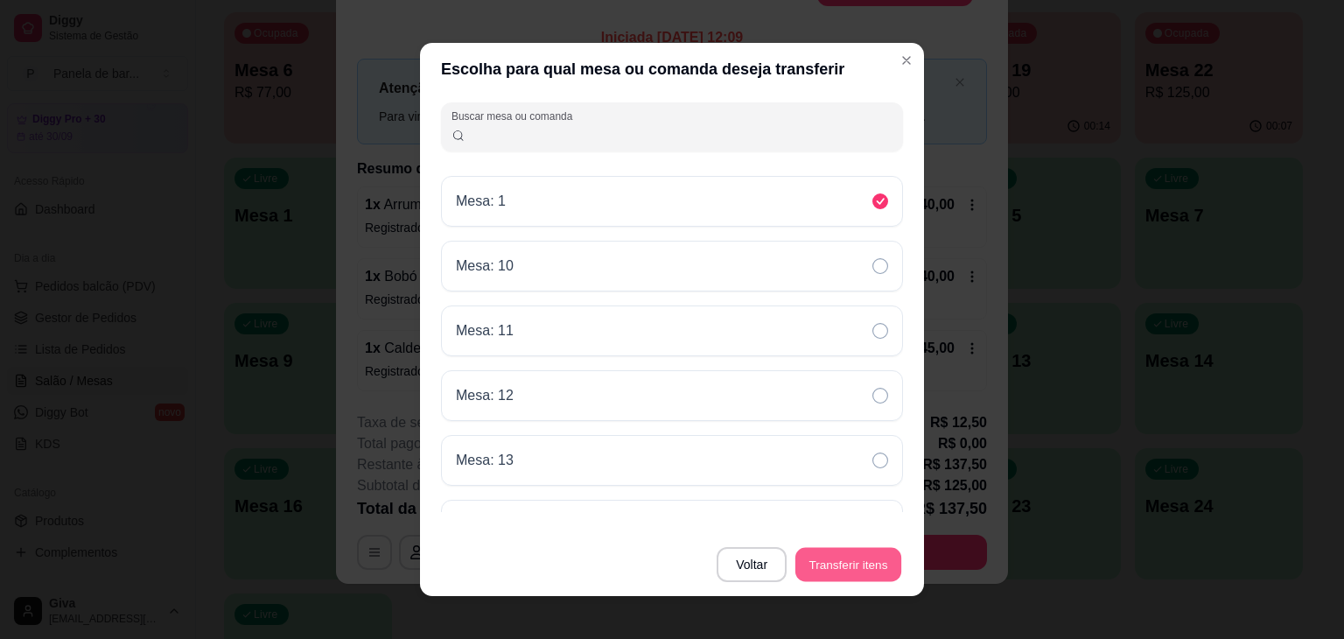
click at [825, 563] on button "Transferir itens" at bounding box center [848, 565] width 106 height 34
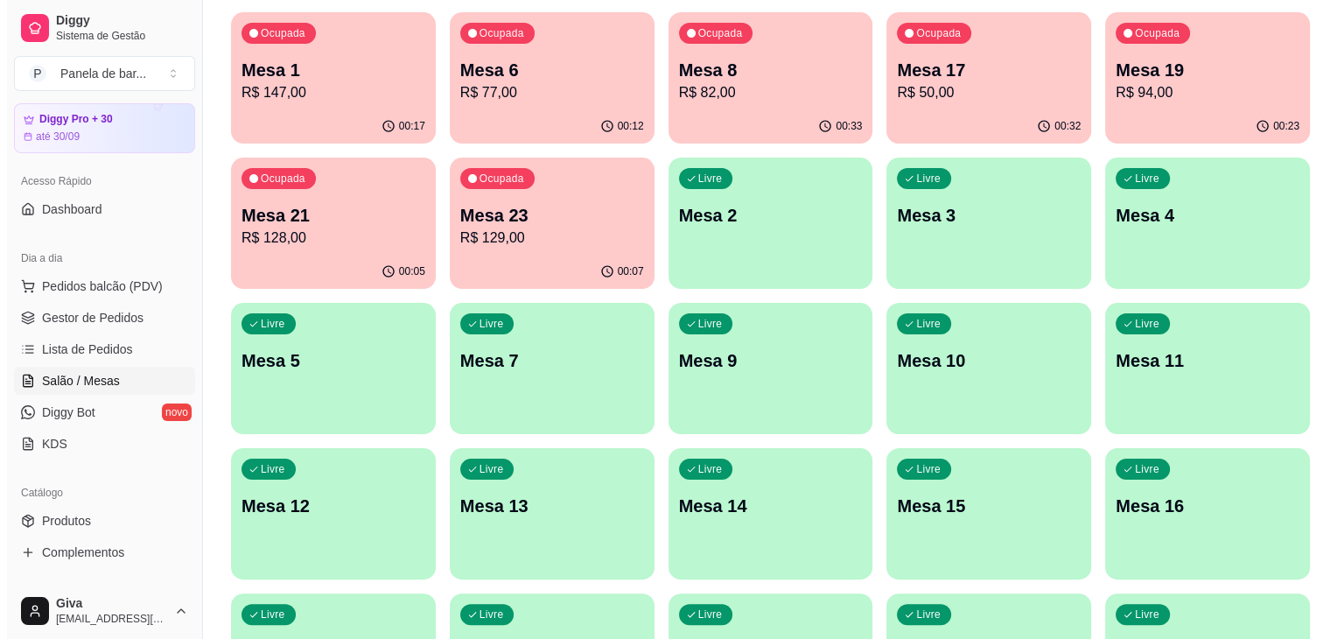
scroll to position [0, 0]
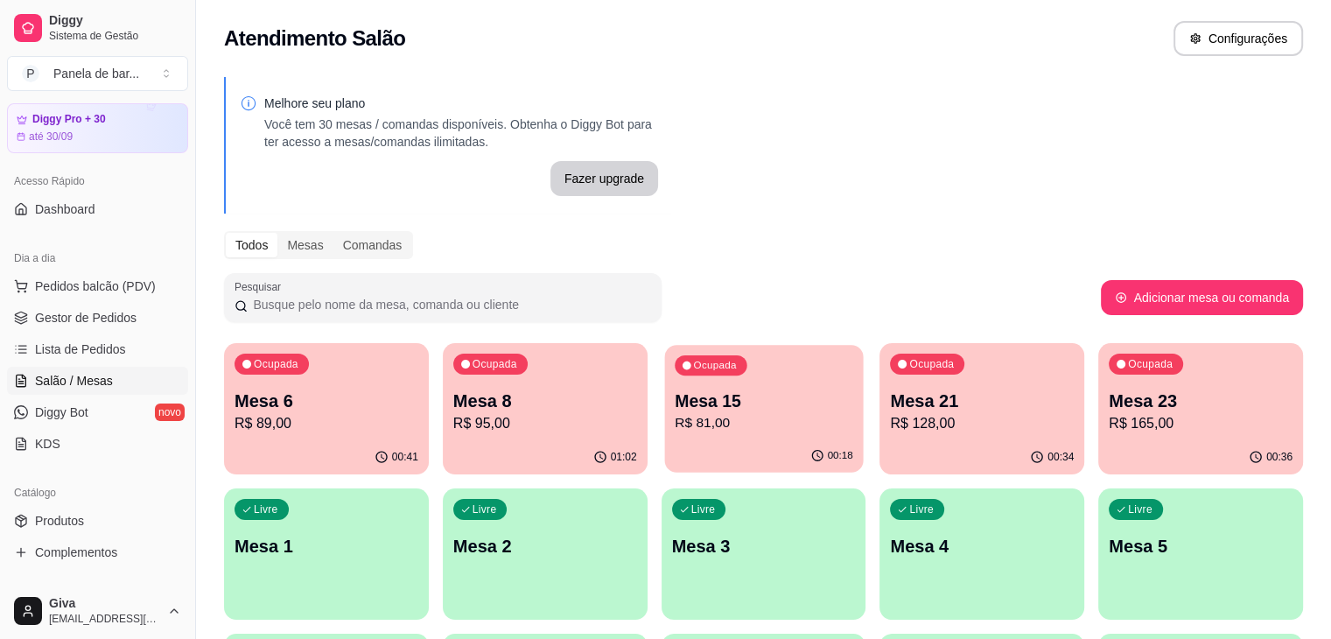
click at [675, 425] on p "R$ 81,00" at bounding box center [764, 423] width 178 height 20
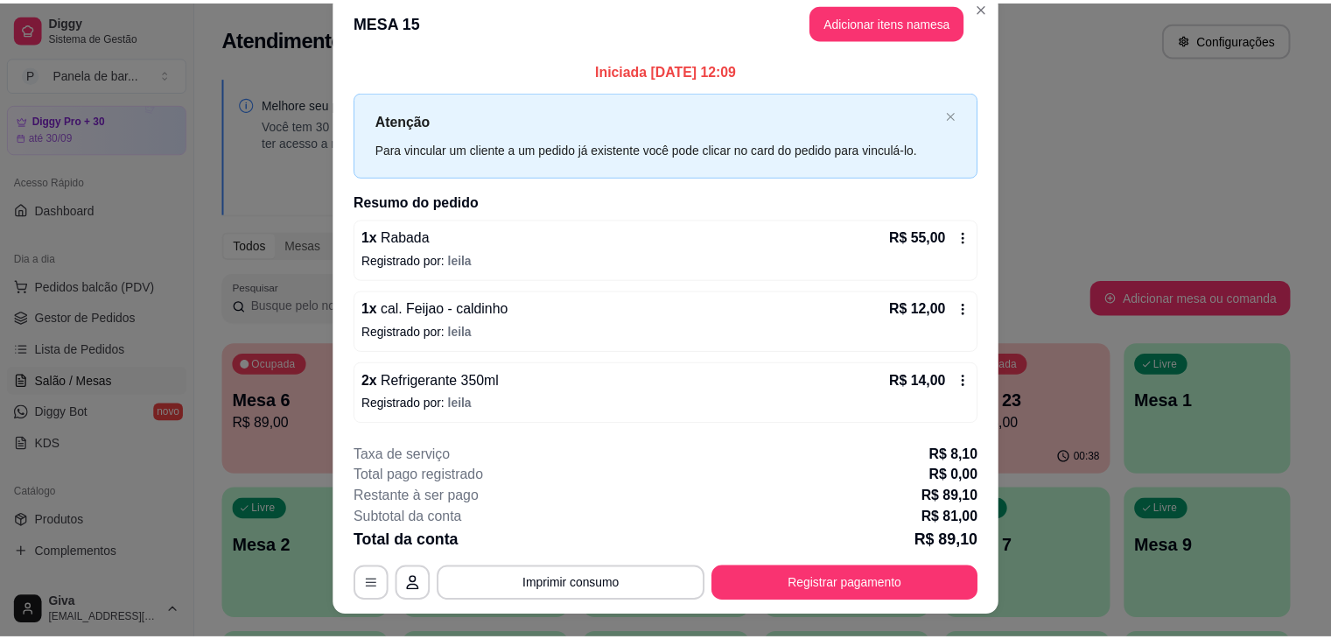
scroll to position [17, 0]
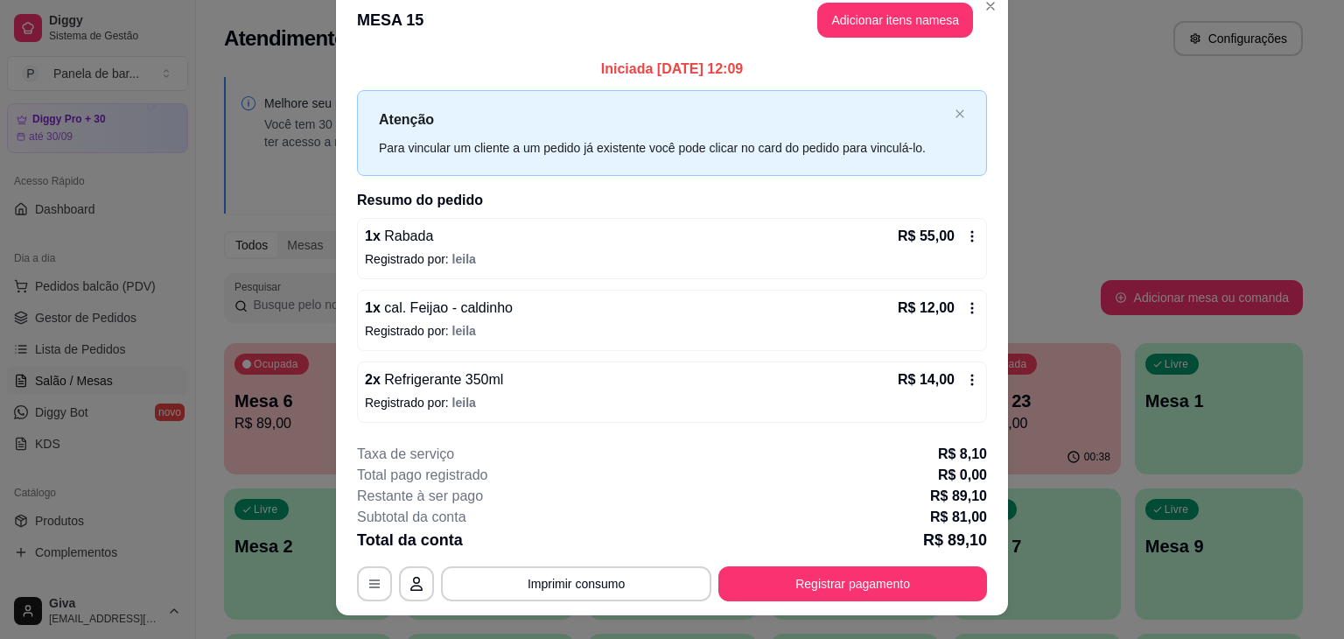
click at [973, 300] on div "1 x cal. Feijao - caldinho R$ 12,00 Registrado por: leila" at bounding box center [672, 320] width 630 height 61
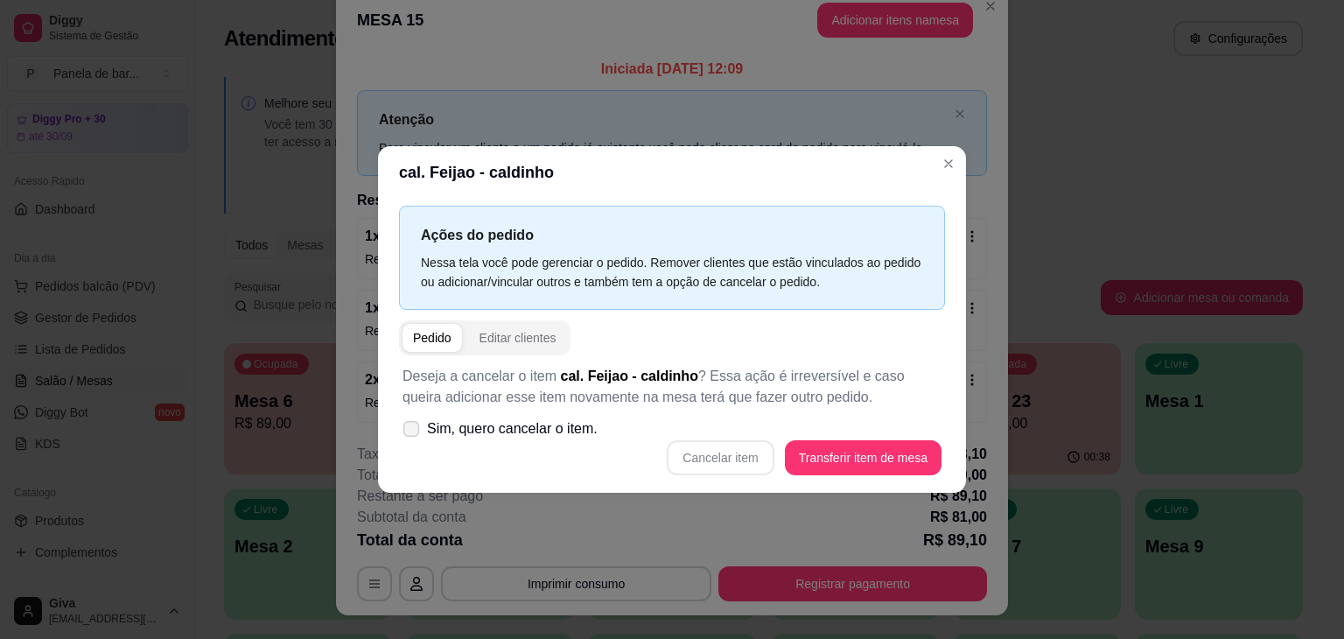
click at [520, 423] on span "Sim, quero cancelar o item." at bounding box center [512, 428] width 171 height 21
click at [413, 432] on input "Sim, quero cancelar o item." at bounding box center [407, 437] width 11 height 11
checkbox input "true"
click at [734, 456] on button "Cancelar item" at bounding box center [720, 458] width 104 height 34
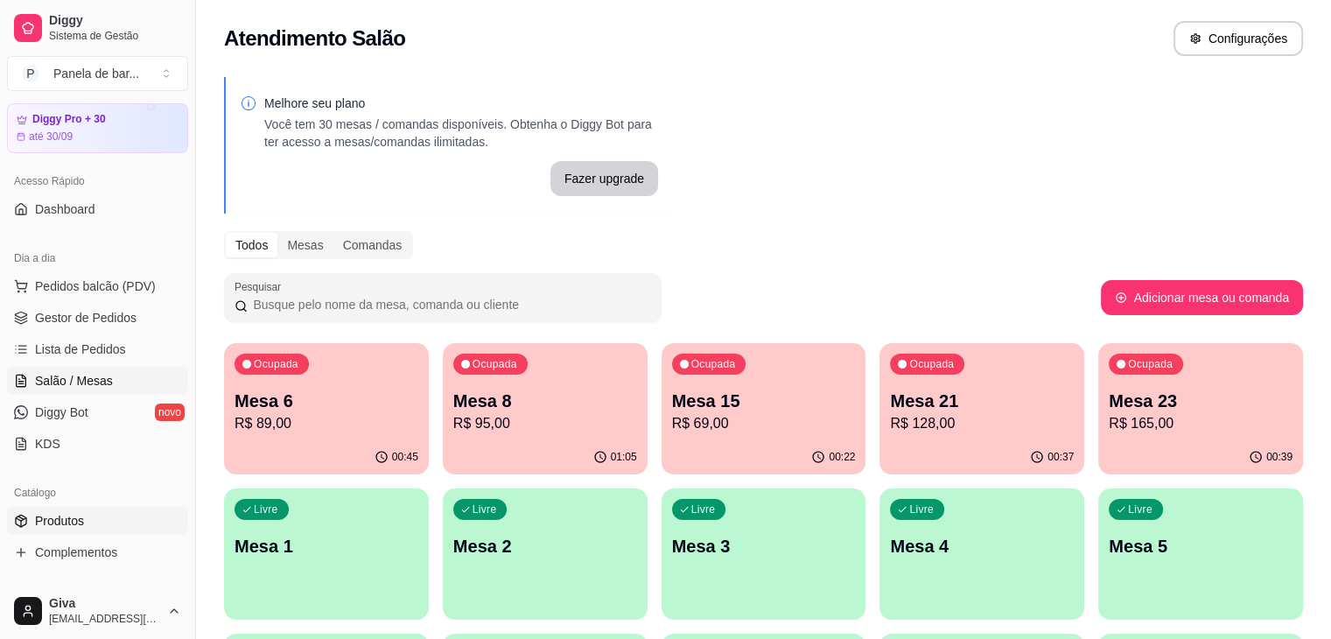
click at [94, 522] on link "Produtos" at bounding box center [97, 521] width 181 height 28
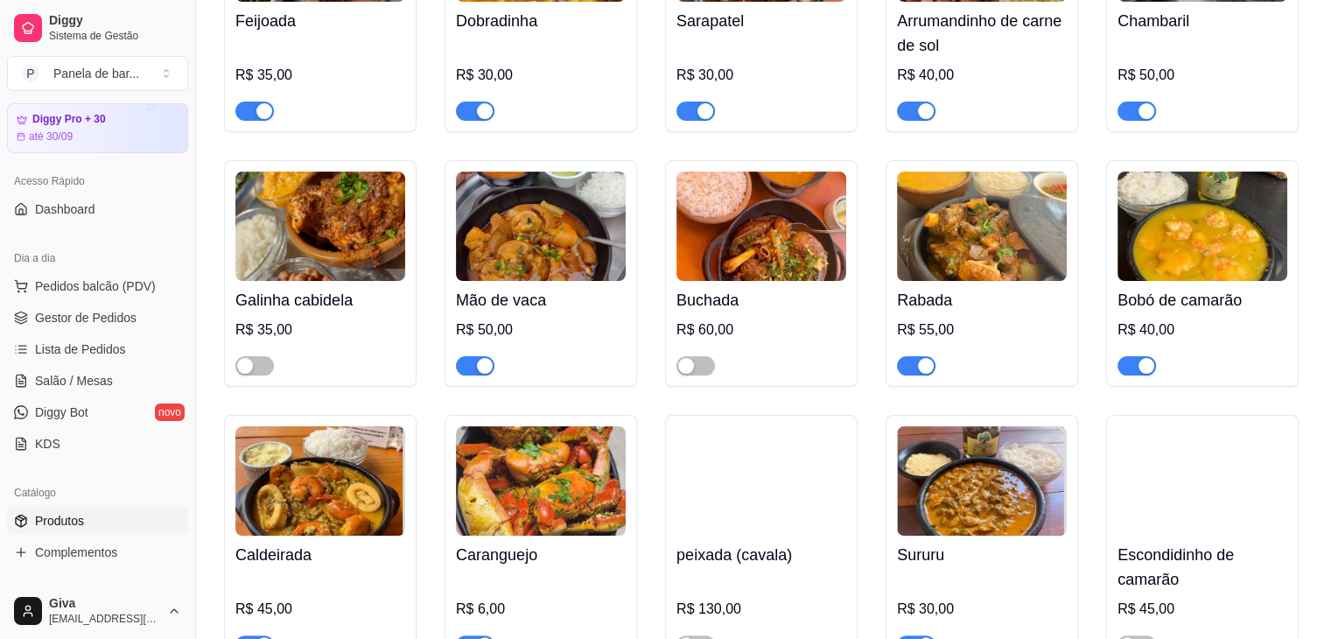
scroll to position [367, 0]
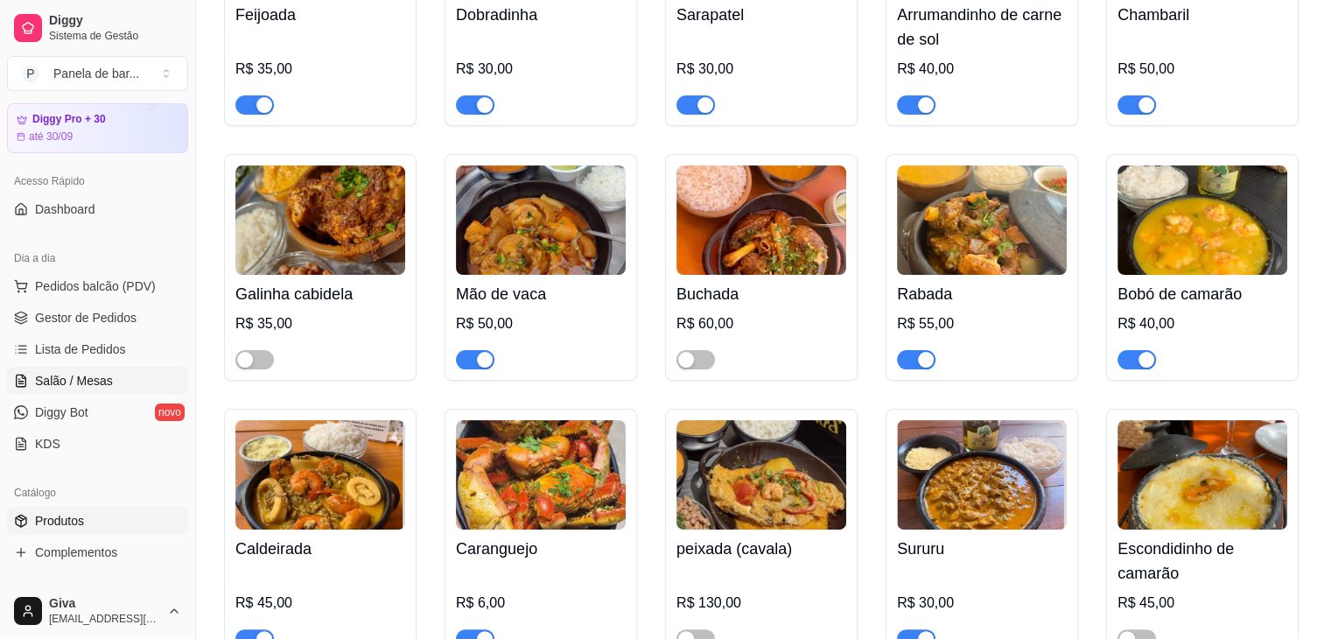
click at [119, 375] on link "Salão / Mesas" at bounding box center [97, 381] width 181 height 28
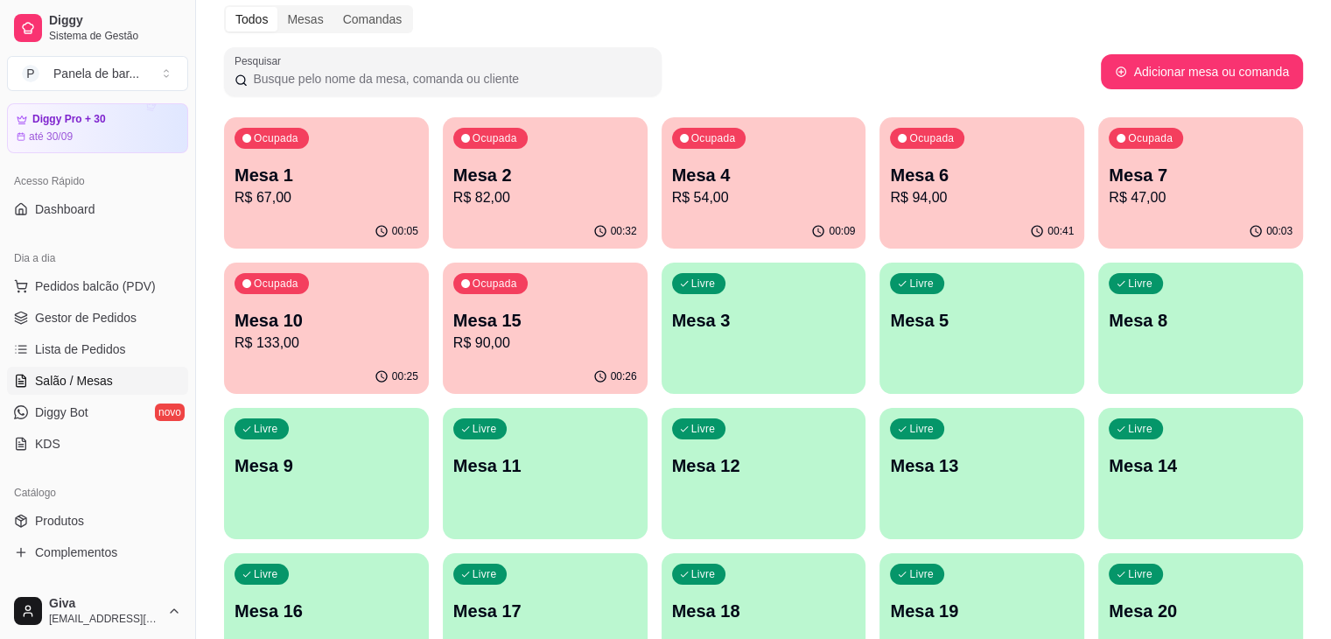
scroll to position [227, 0]
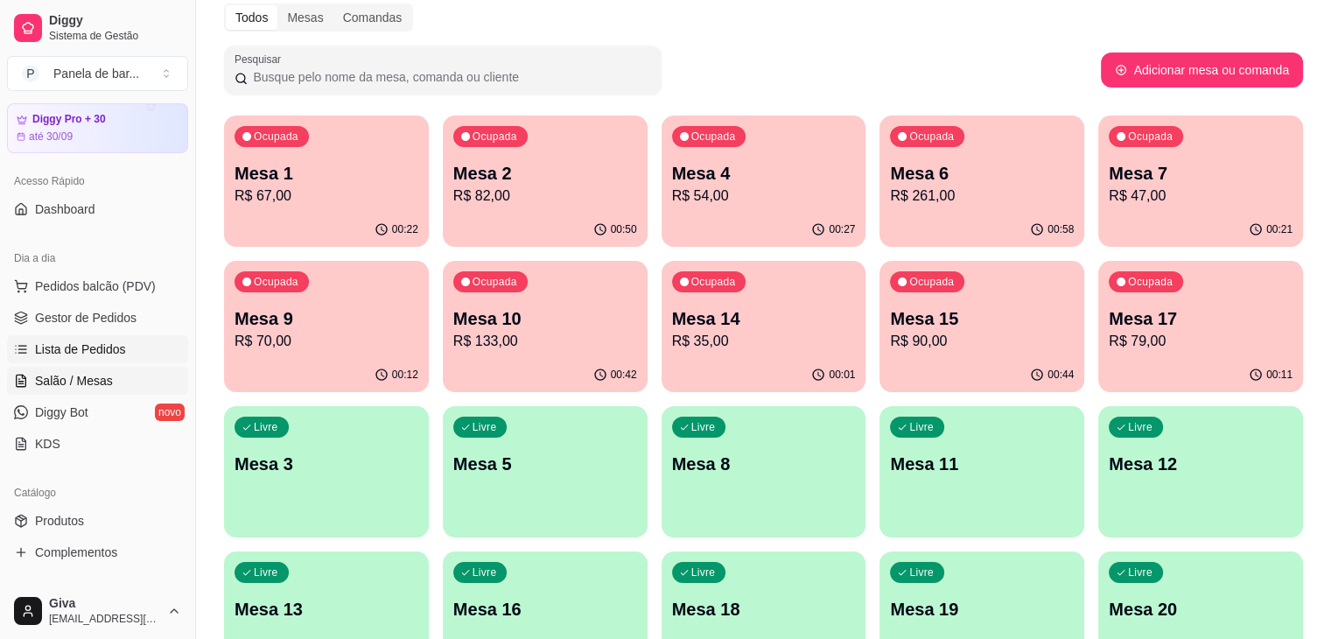
click at [87, 344] on span "Lista de Pedidos" at bounding box center [80, 348] width 91 height 17
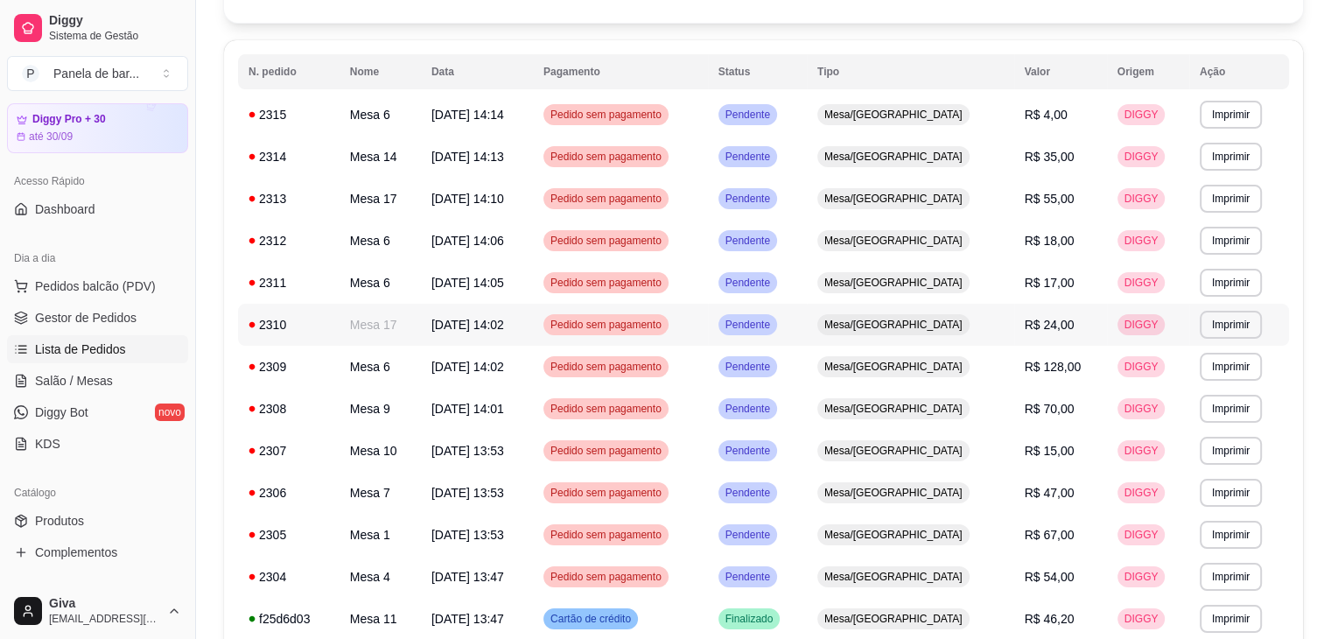
scroll to position [161, 0]
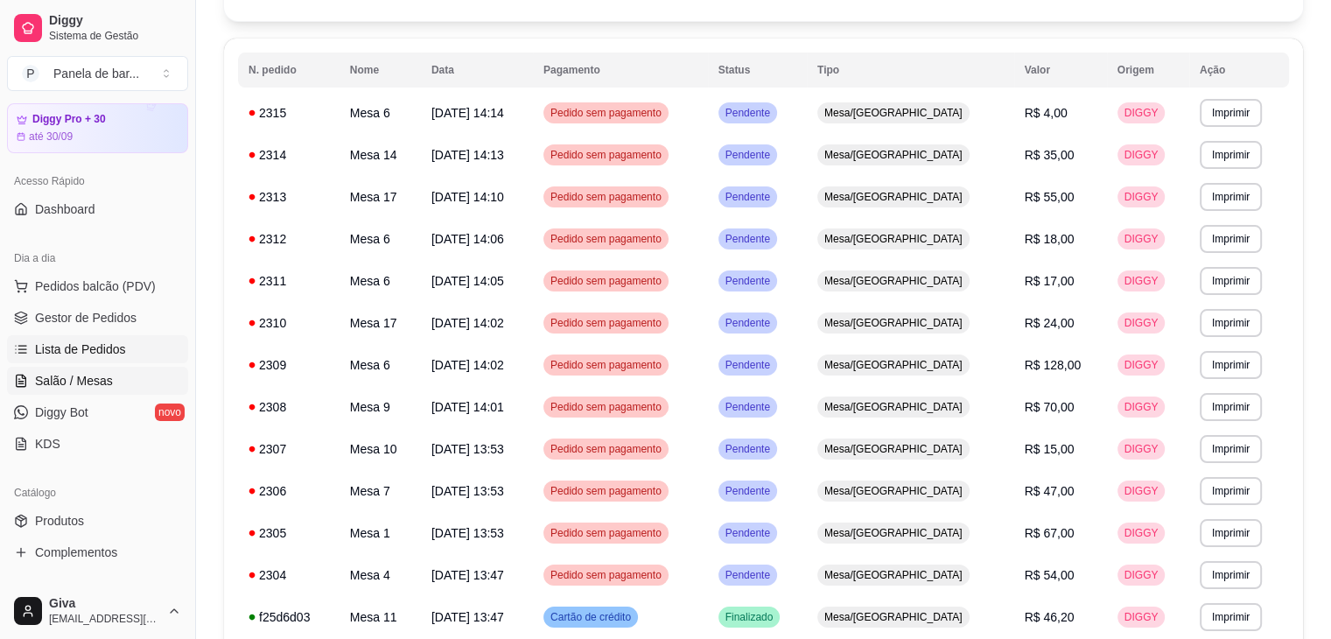
click at [142, 384] on link "Salão / Mesas" at bounding box center [97, 381] width 181 height 28
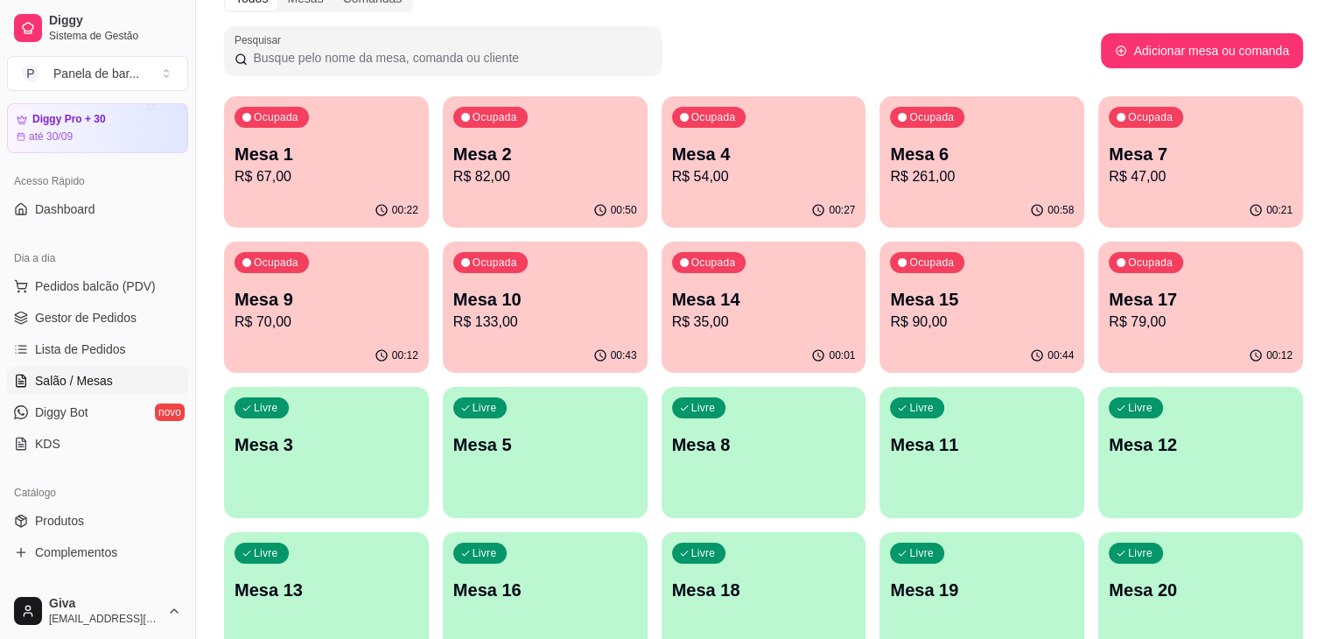
scroll to position [236, 0]
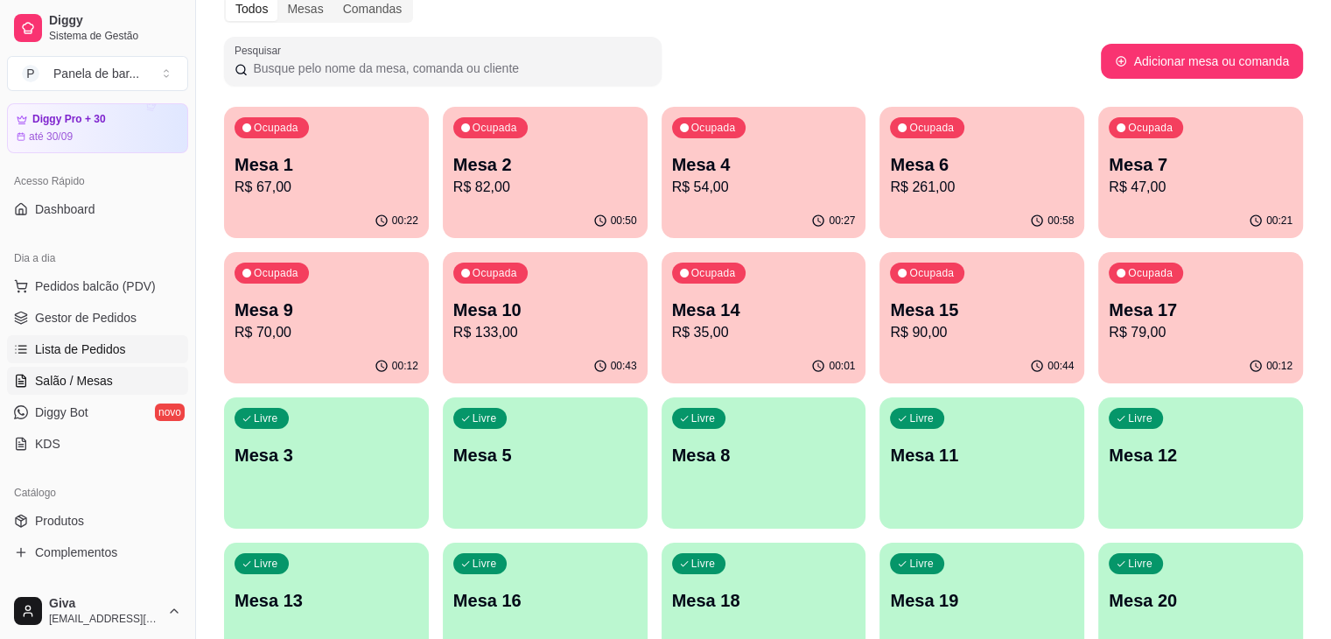
click at [101, 352] on span "Lista de Pedidos" at bounding box center [80, 348] width 91 height 17
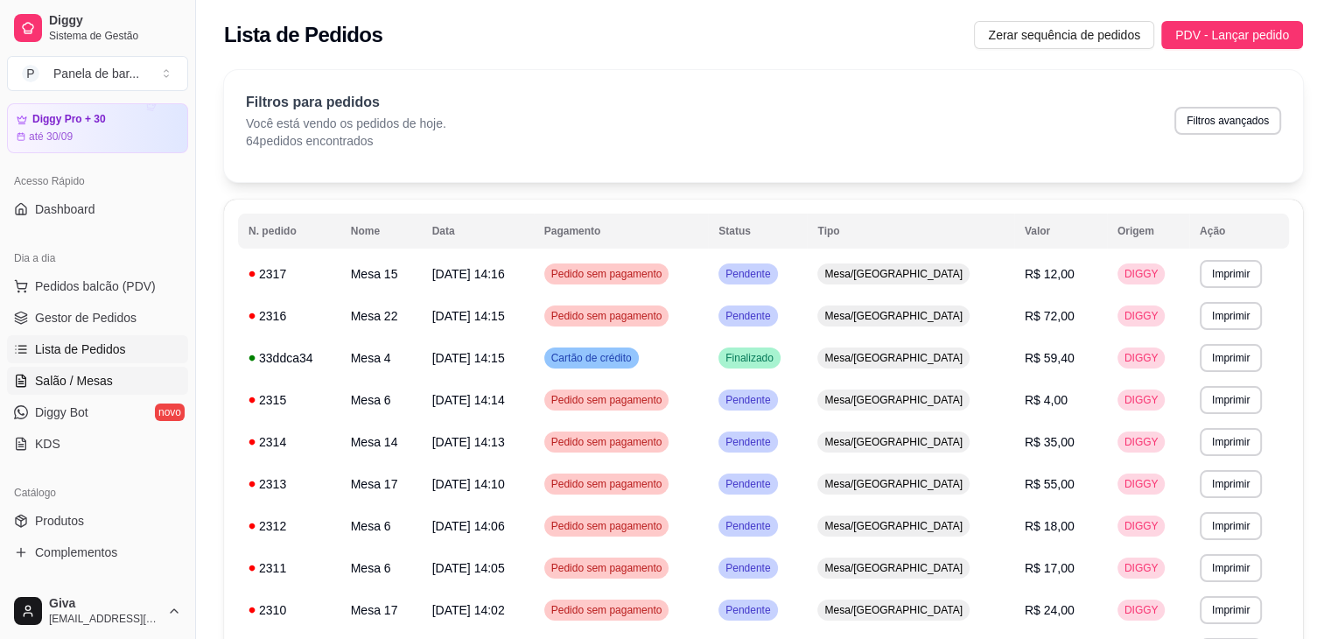
click at [94, 368] on link "Salão / Mesas" at bounding box center [97, 381] width 181 height 28
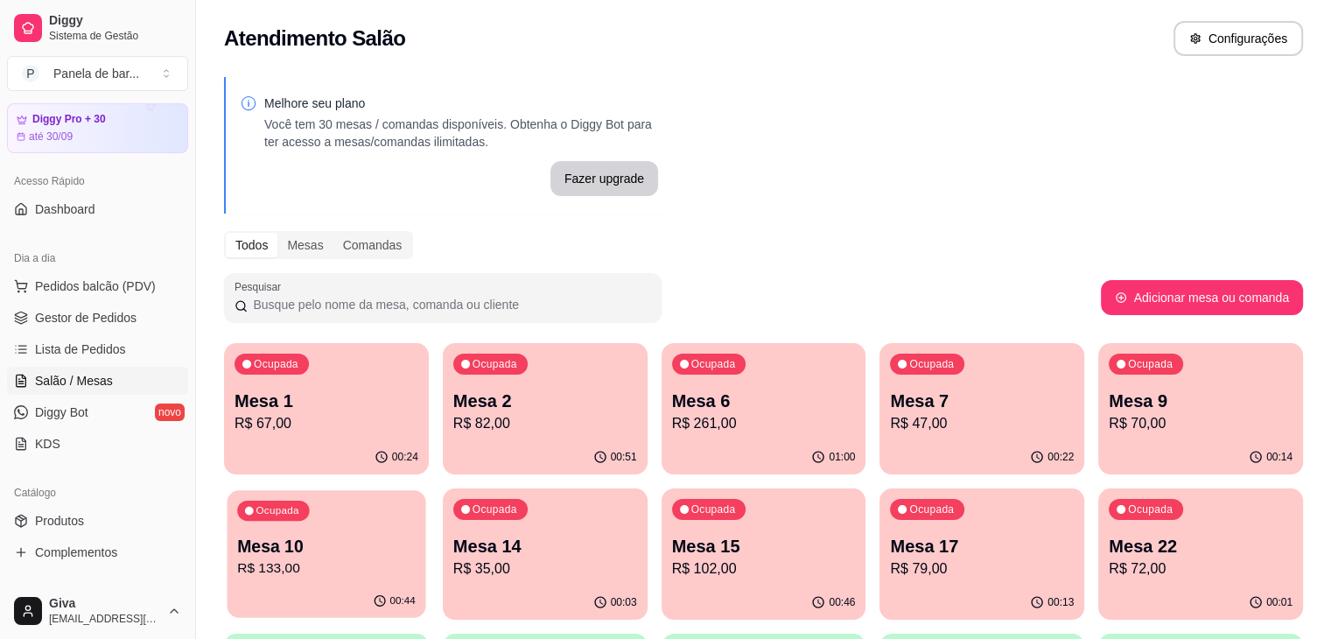
click at [416, 558] on p "R$ 133,00" at bounding box center [326, 568] width 178 height 20
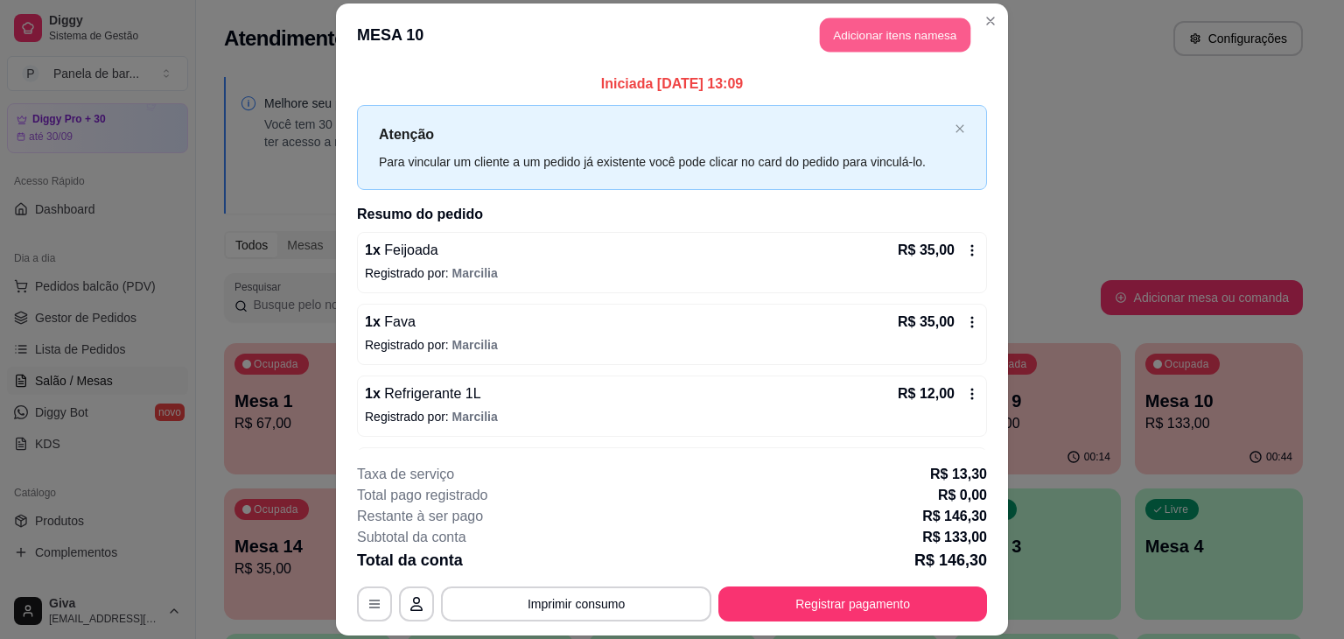
click at [918, 37] on button "Adicionar itens na mesa" at bounding box center [895, 34] width 150 height 34
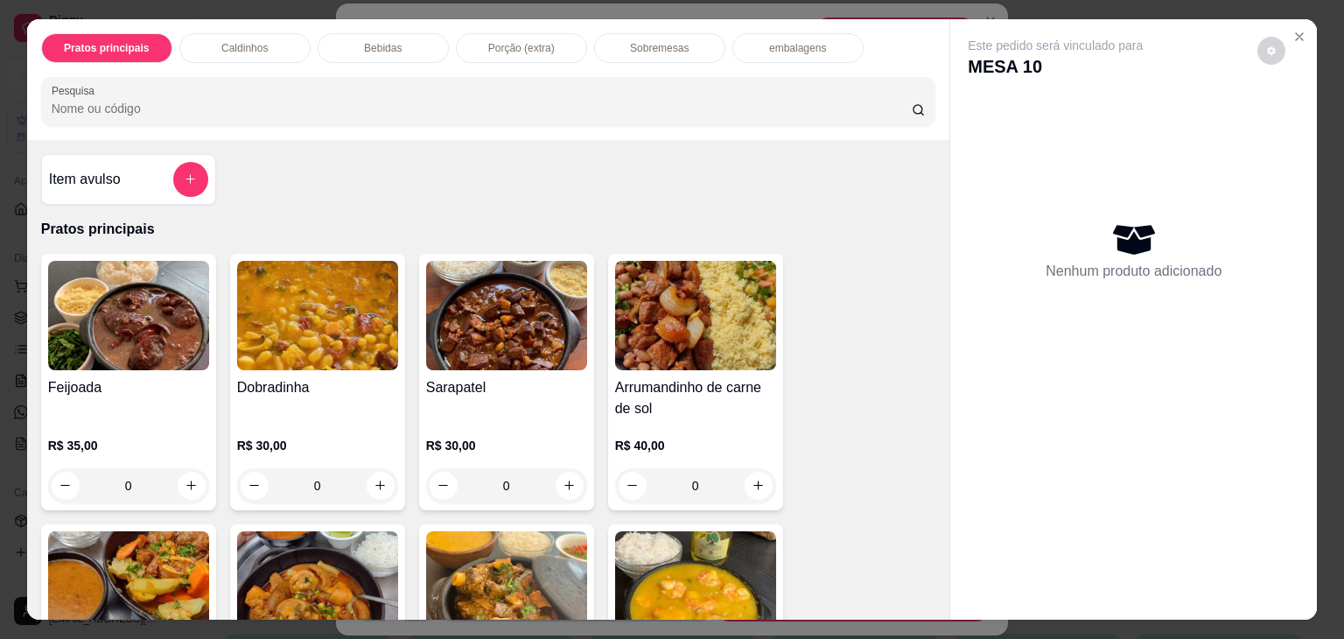
click at [630, 45] on p "Sobremesas" at bounding box center [659, 48] width 59 height 14
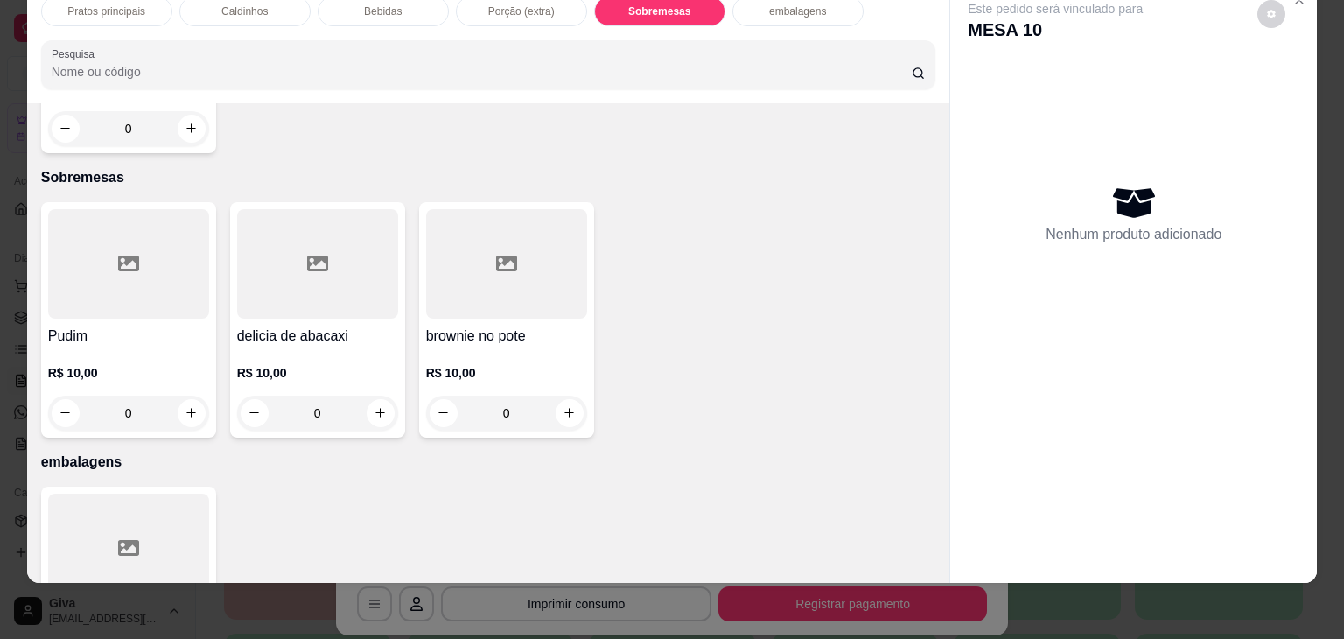
scroll to position [3010, 0]
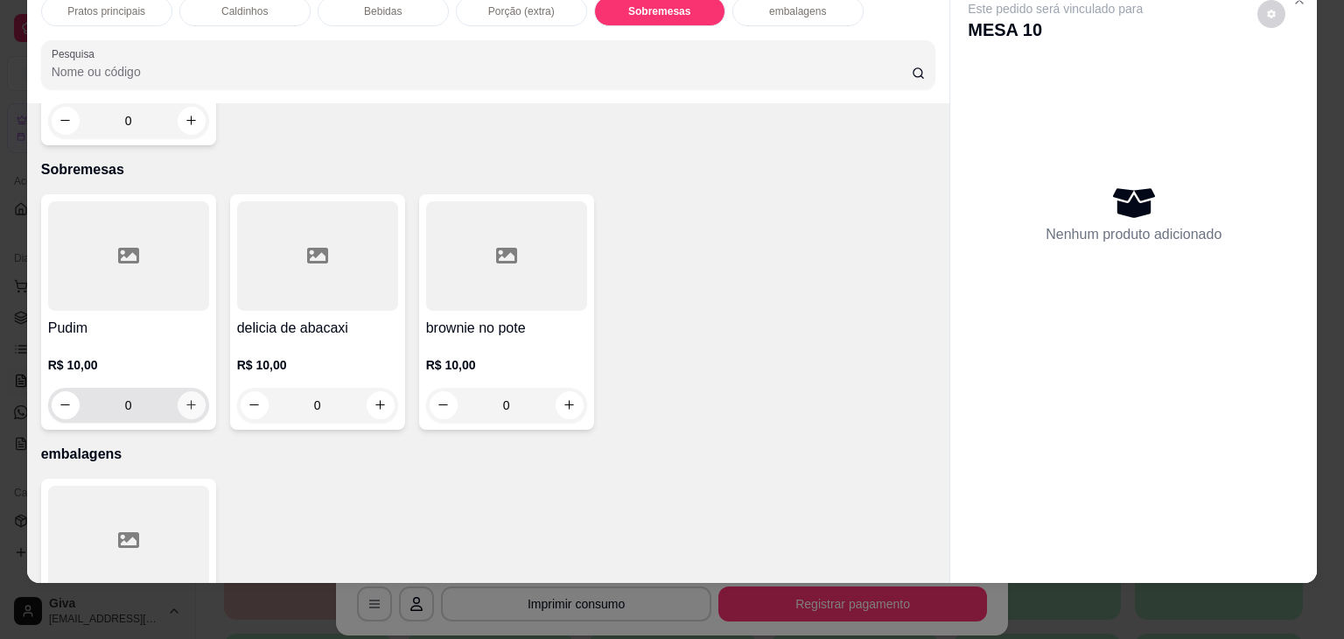
click at [178, 391] on button "increase-product-quantity" at bounding box center [192, 405] width 28 height 28
type input "1"
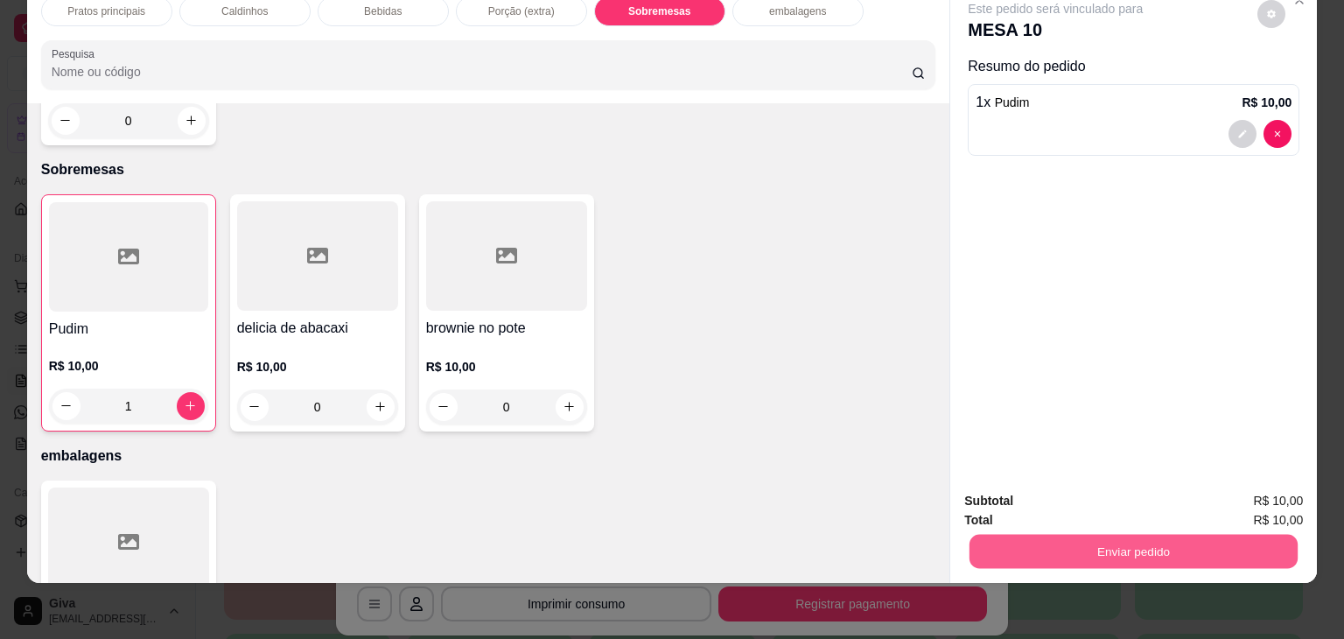
click at [1000, 539] on button "Enviar pedido" at bounding box center [1133, 552] width 328 height 34
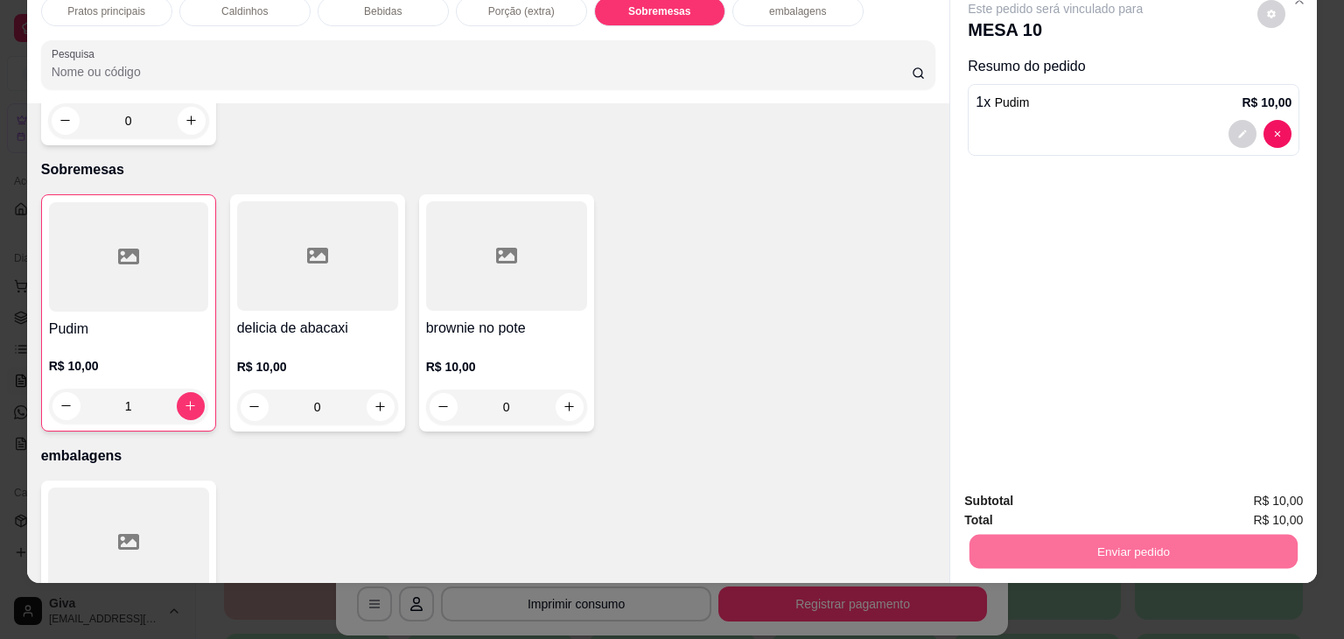
click at [1007, 492] on button "Não registrar e enviar pedido" at bounding box center [1075, 495] width 177 height 32
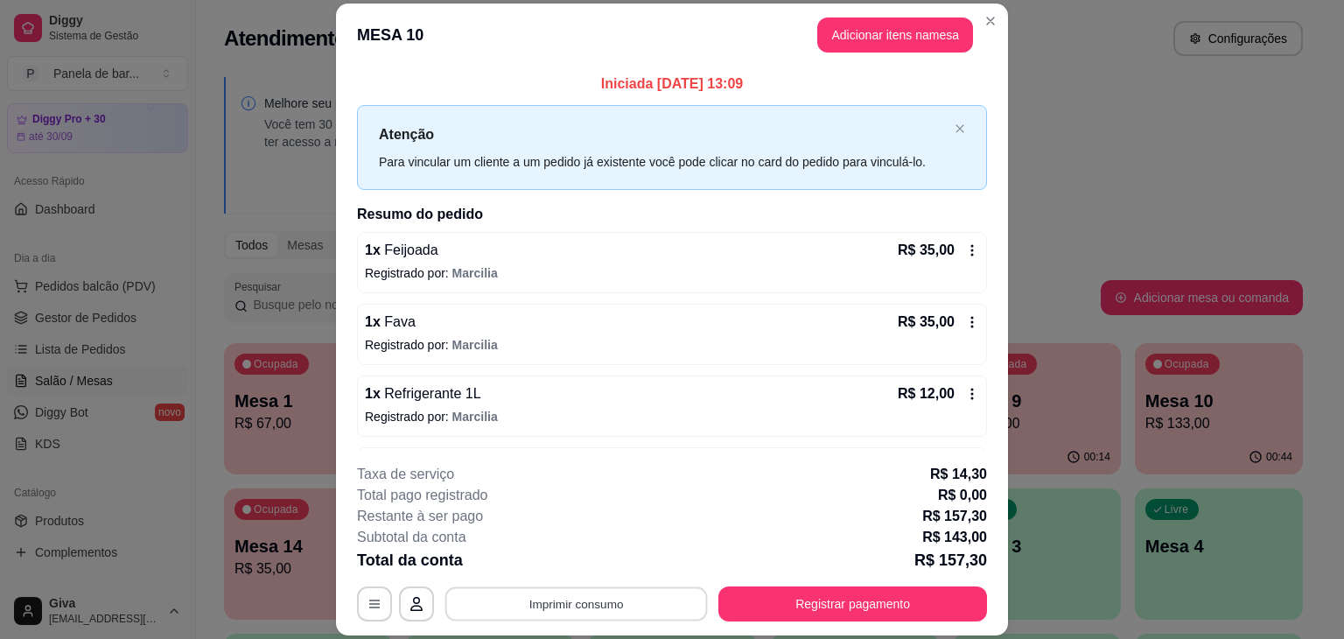
click at [636, 615] on button "Imprimir consumo" at bounding box center [576, 604] width 262 height 34
click at [575, 554] on button "IMPRESSORA" at bounding box center [575, 562] width 122 height 27
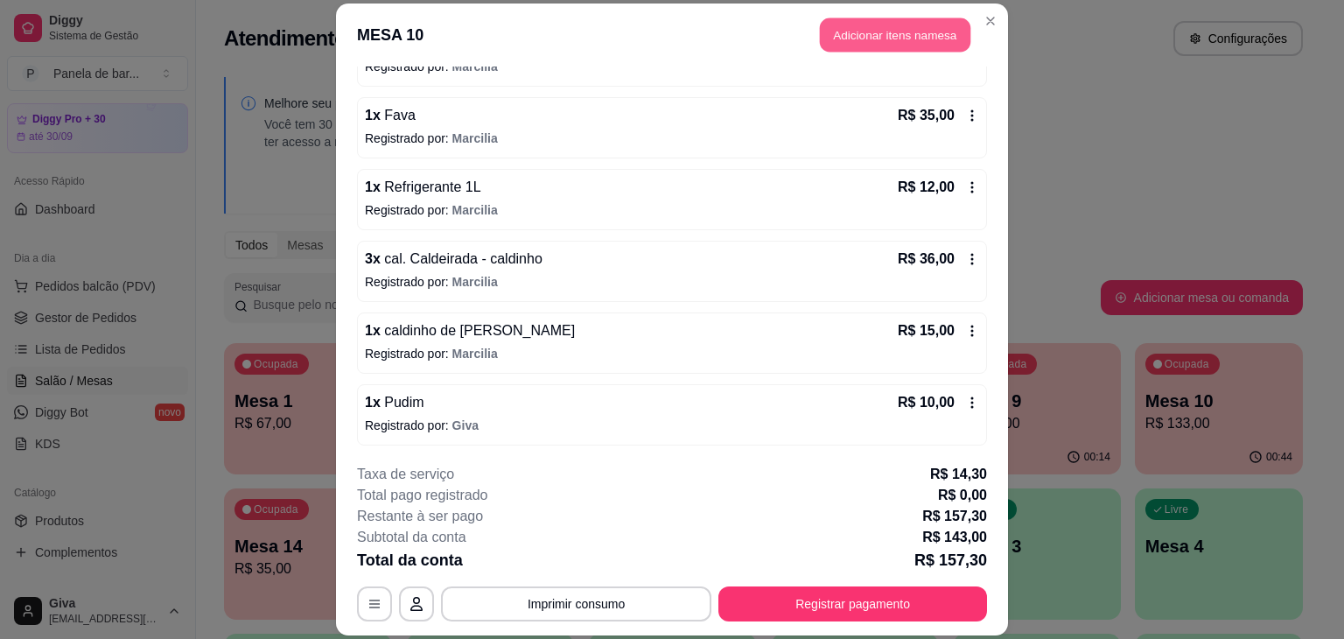
click at [820, 31] on button "Adicionar itens na mesa" at bounding box center [895, 34] width 150 height 34
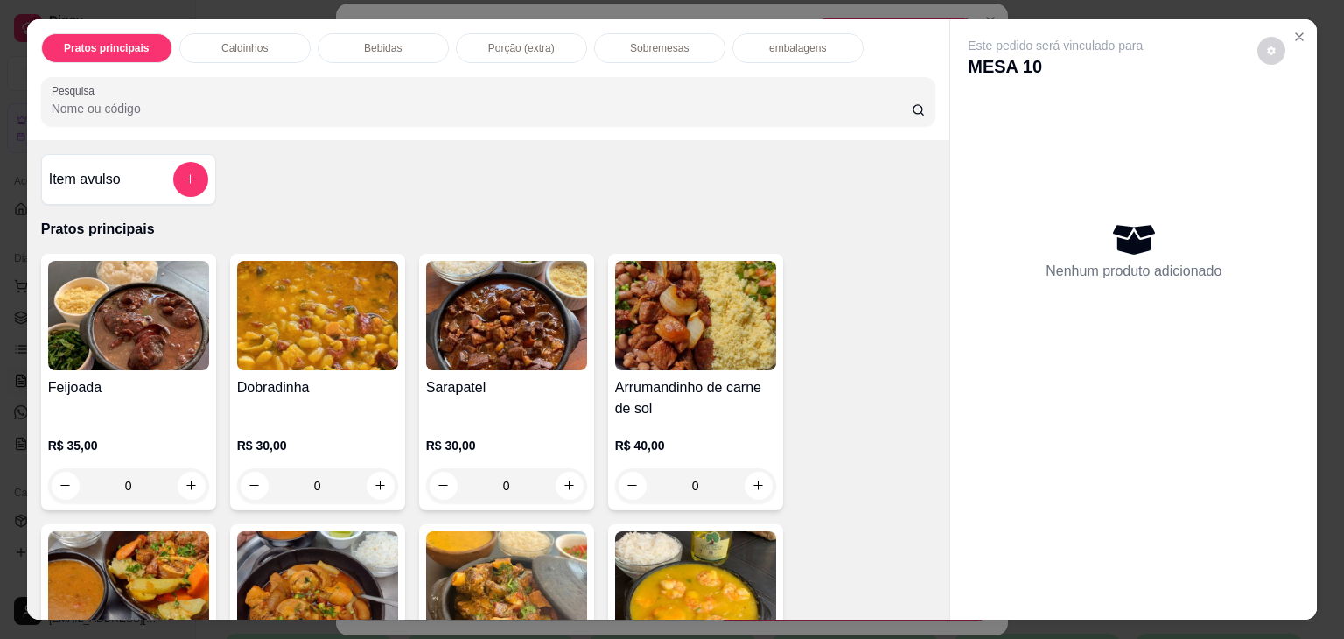
drag, startPoint x: 465, startPoint y: 338, endPoint x: 444, endPoint y: 67, distance: 271.1
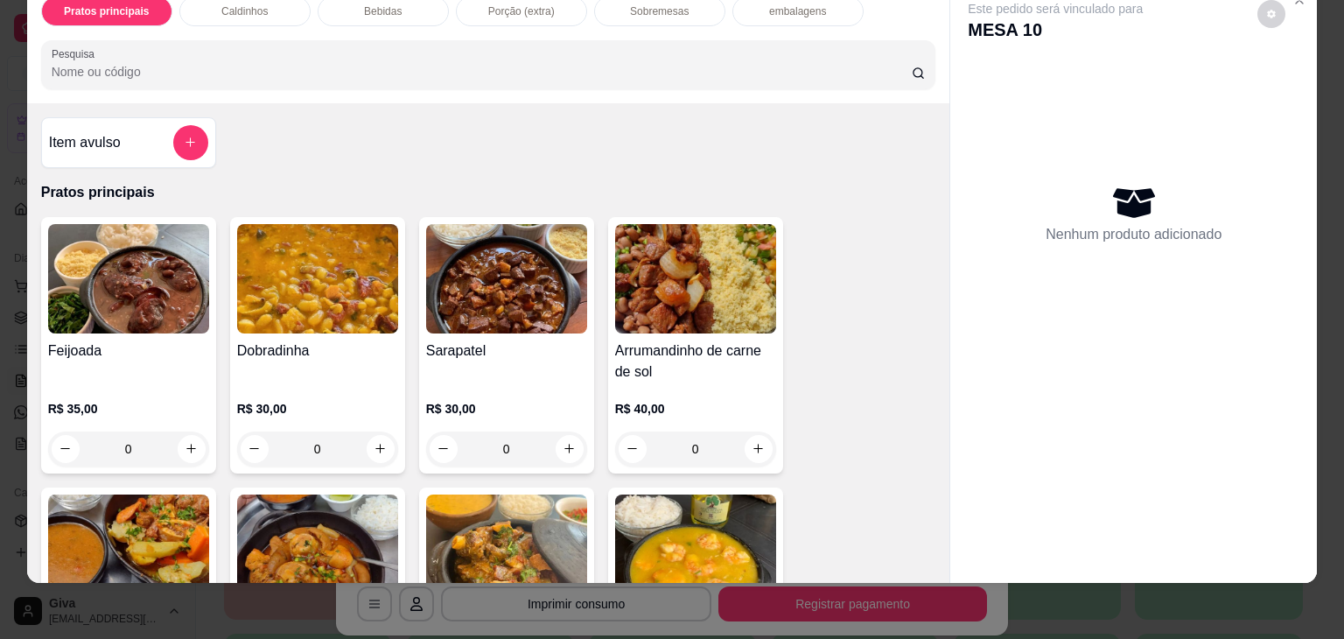
drag, startPoint x: 444, startPoint y: 67, endPoint x: 318, endPoint y: 127, distance: 139.3
click at [318, 127] on div "Item avulso Pratos principais Feijoada R$ 35,00 0 Dobradinha R$ 30,00 0 Sarapat…" at bounding box center [488, 342] width 923 height 479
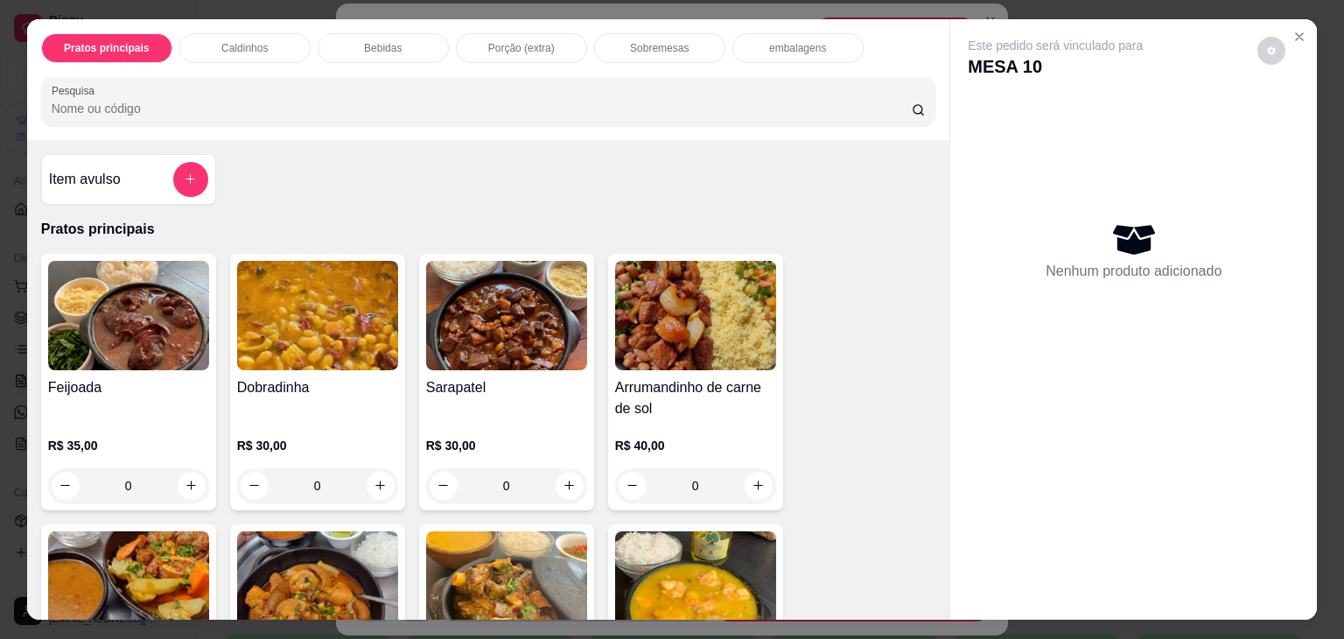
click at [608, 36] on div "Sobremesas" at bounding box center [659, 48] width 131 height 30
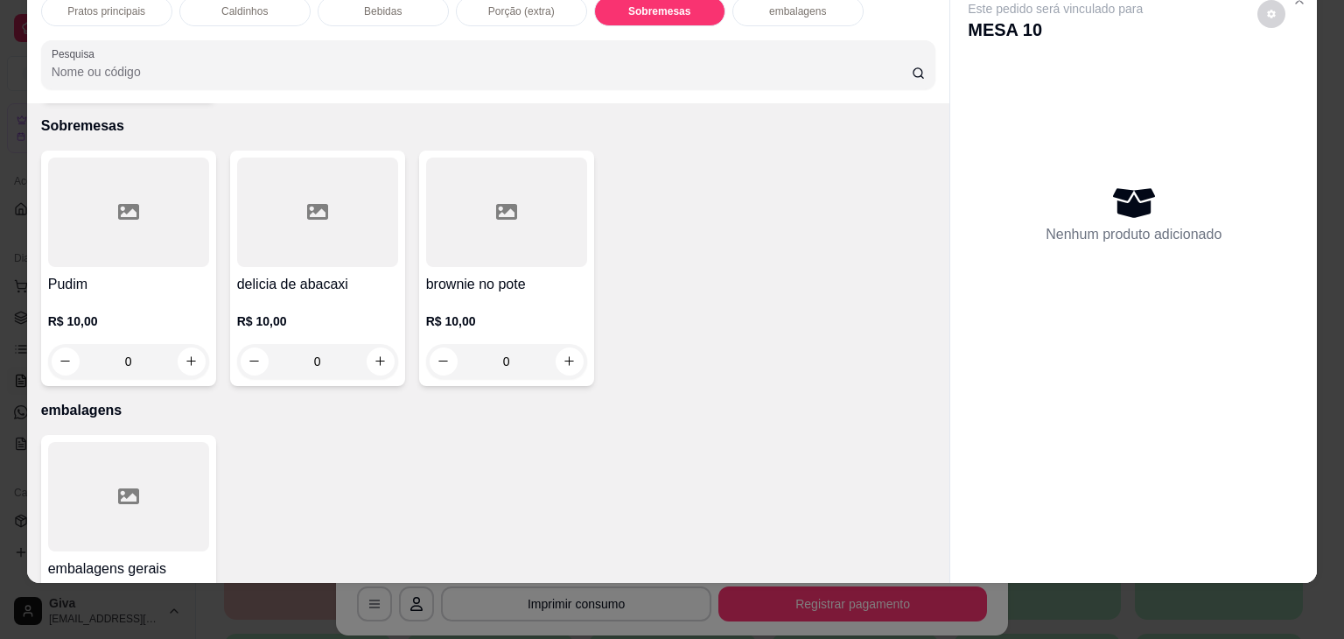
scroll to position [3061, 0]
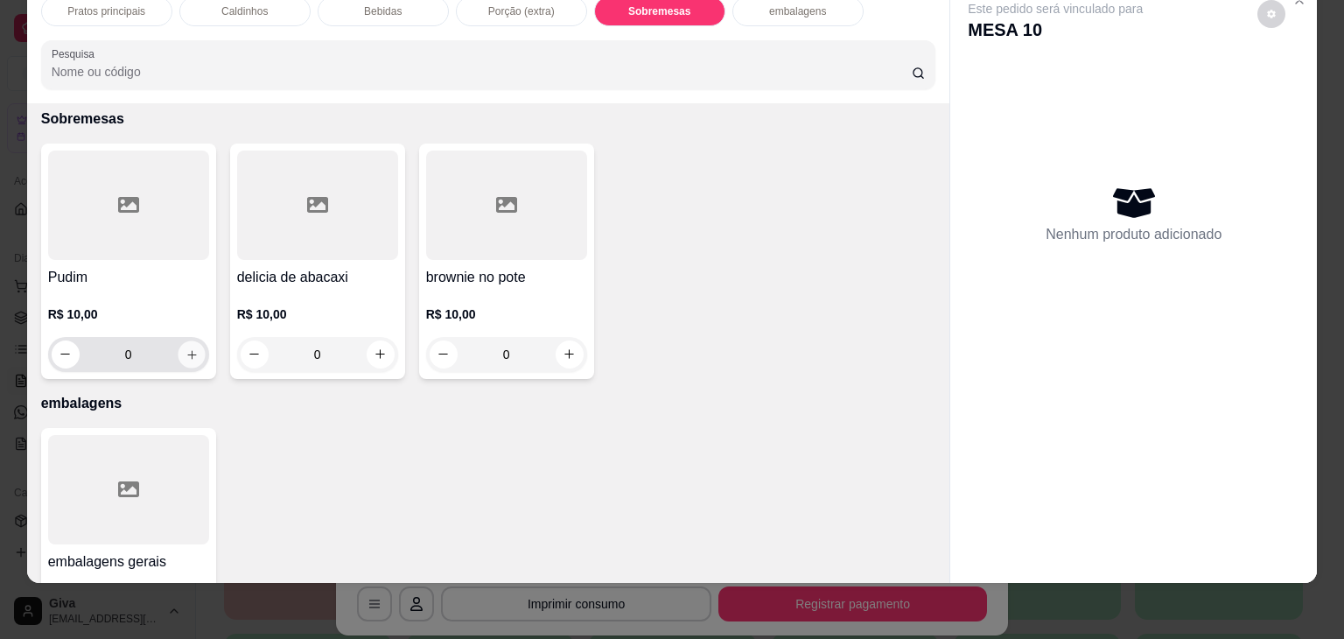
click at [195, 340] on button "increase-product-quantity" at bounding box center [191, 353] width 27 height 27
type input "1"
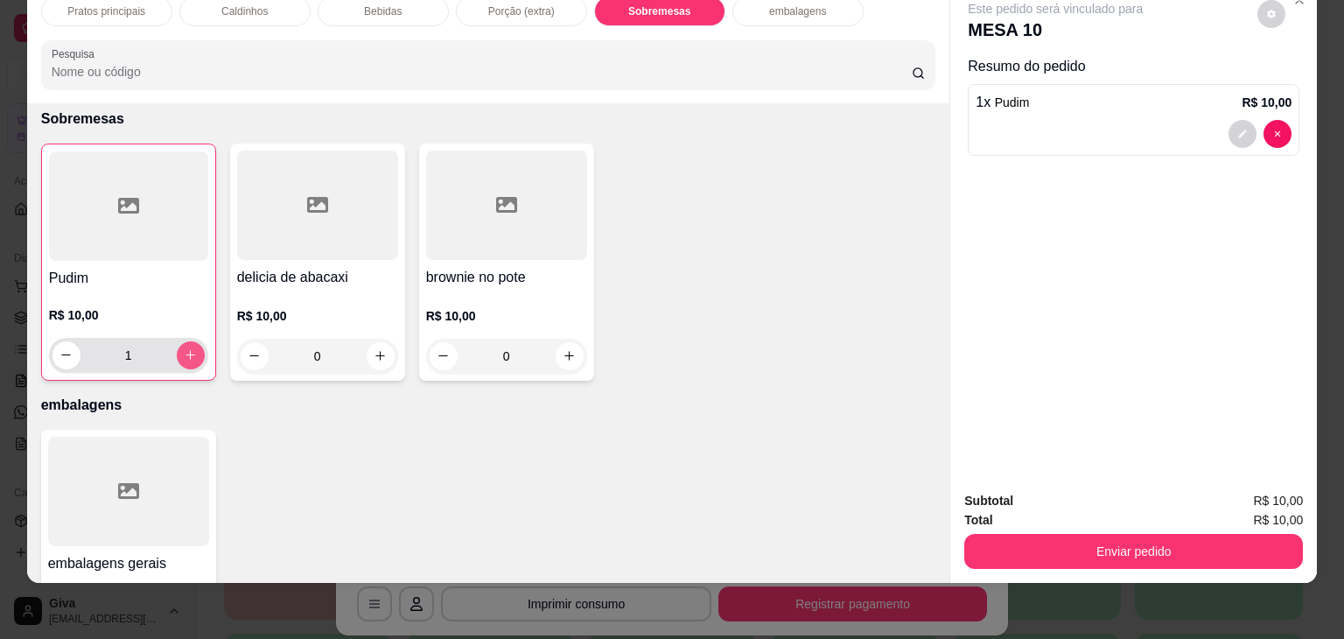
scroll to position [3062, 0]
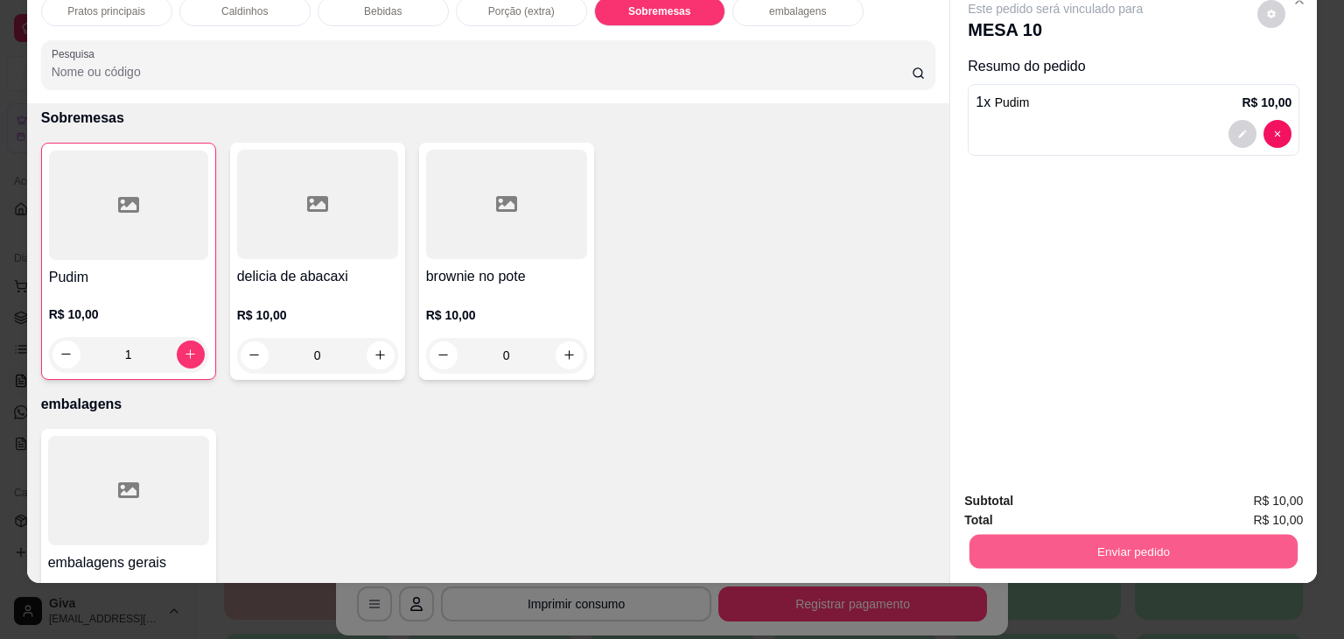
click at [1130, 547] on button "Enviar pedido" at bounding box center [1133, 552] width 328 height 34
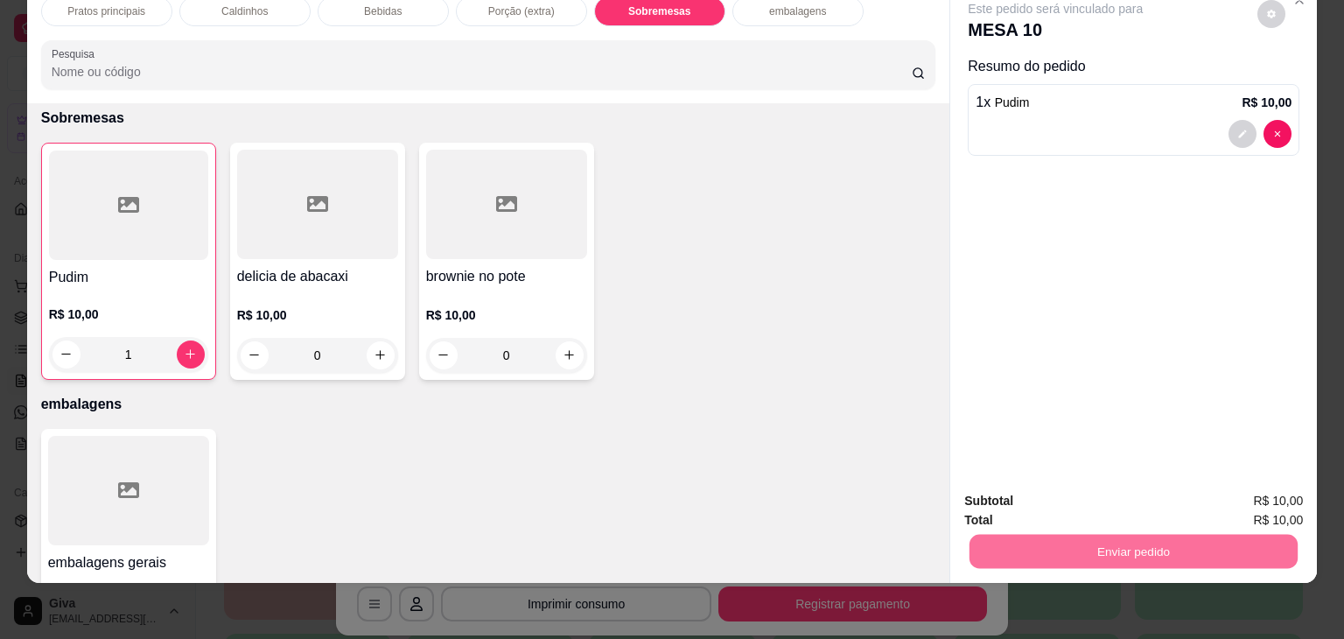
click at [1051, 483] on button "Não registrar e enviar pedido" at bounding box center [1075, 495] width 177 height 32
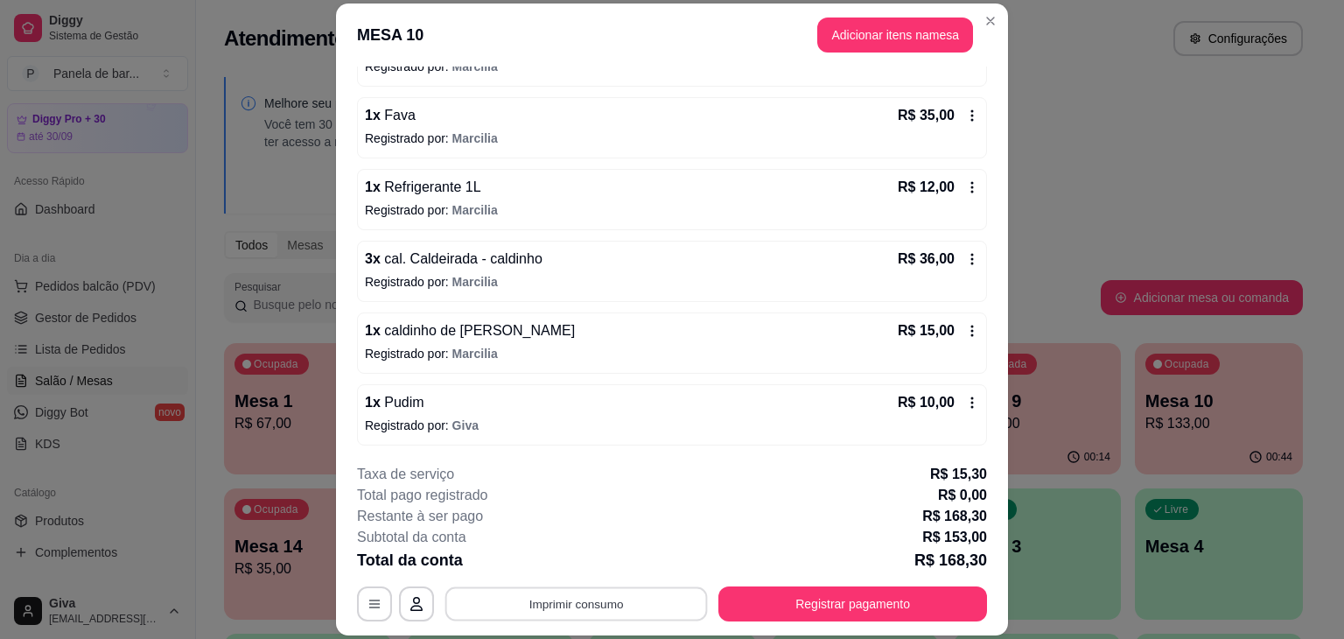
click at [601, 596] on button "Imprimir consumo" at bounding box center [576, 604] width 262 height 34
click at [595, 569] on button "IMPRESSORA" at bounding box center [575, 562] width 122 height 27
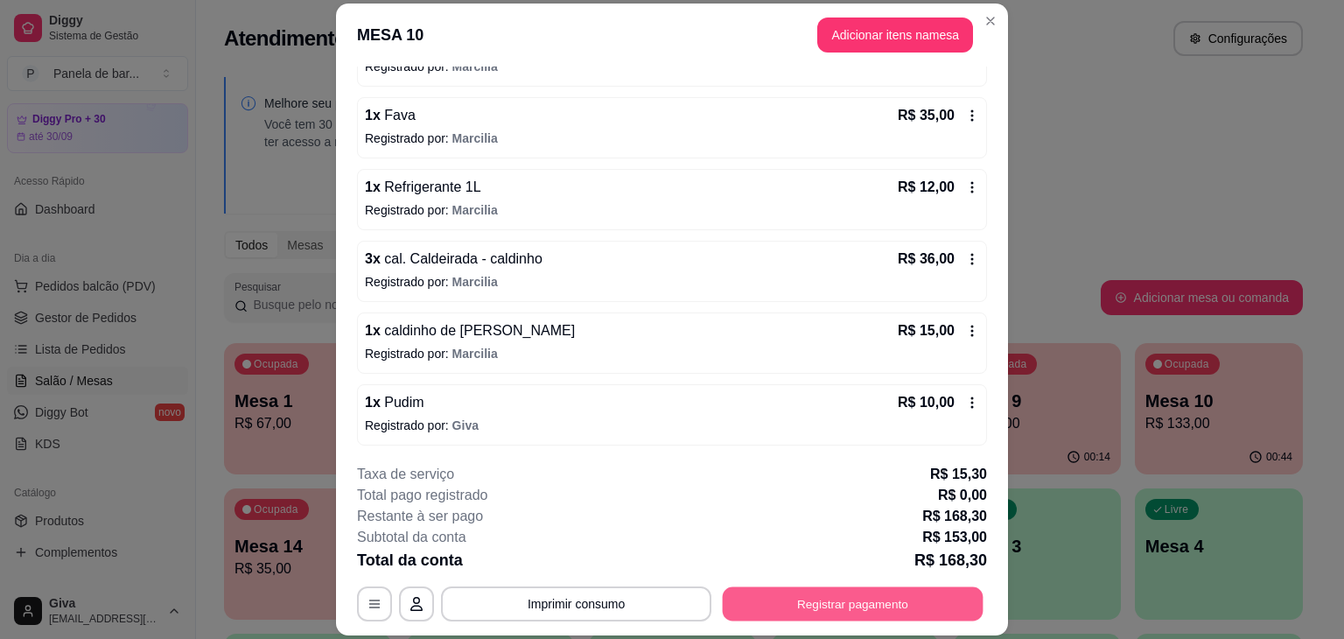
click at [739, 612] on button "Registrar pagamento" at bounding box center [853, 604] width 261 height 34
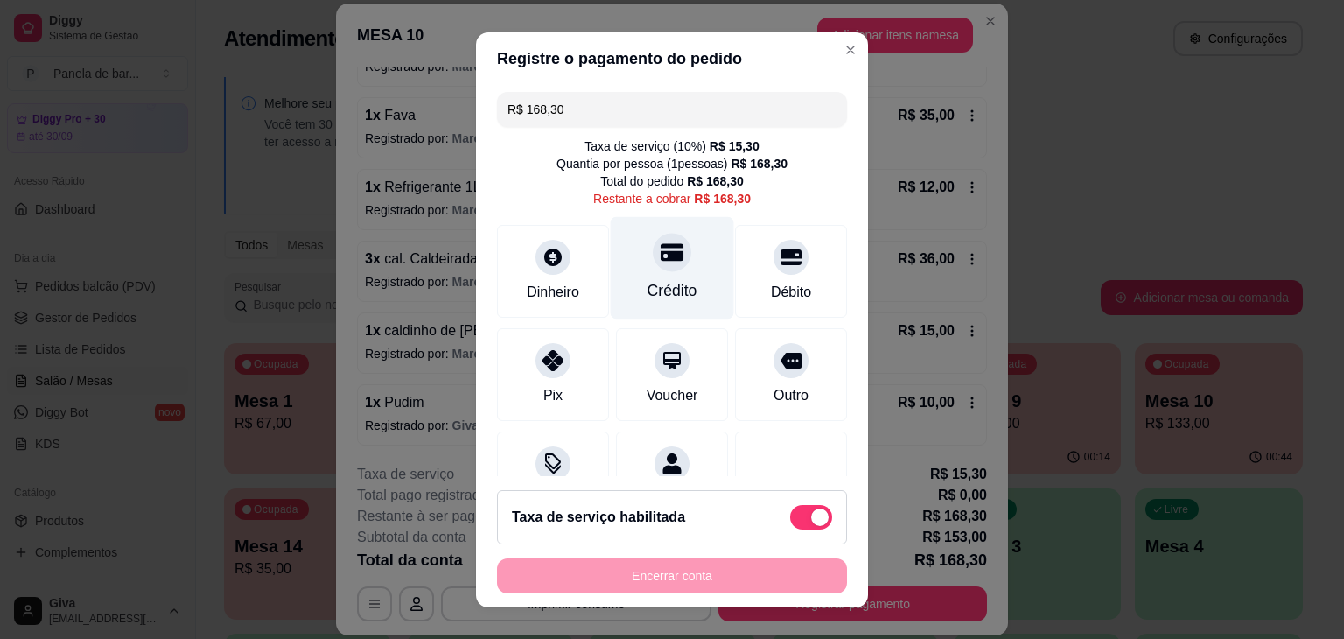
click at [648, 280] on div "Crédito" at bounding box center [672, 290] width 50 height 23
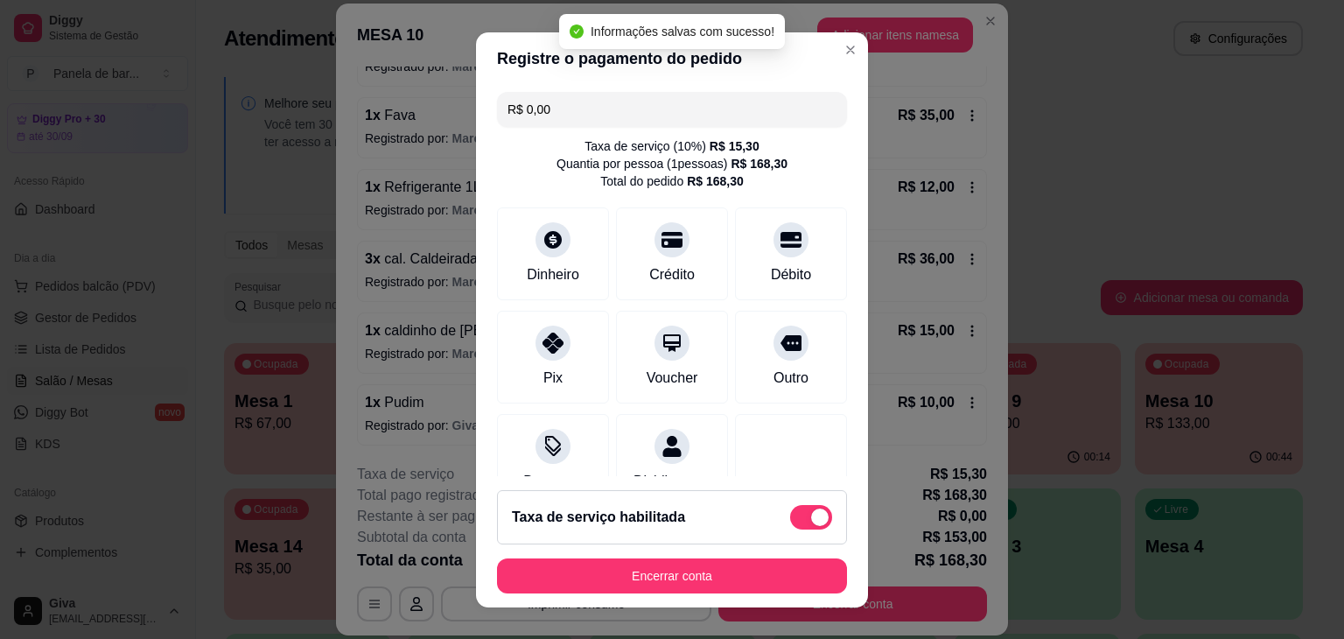
type input "R$ 0,00"
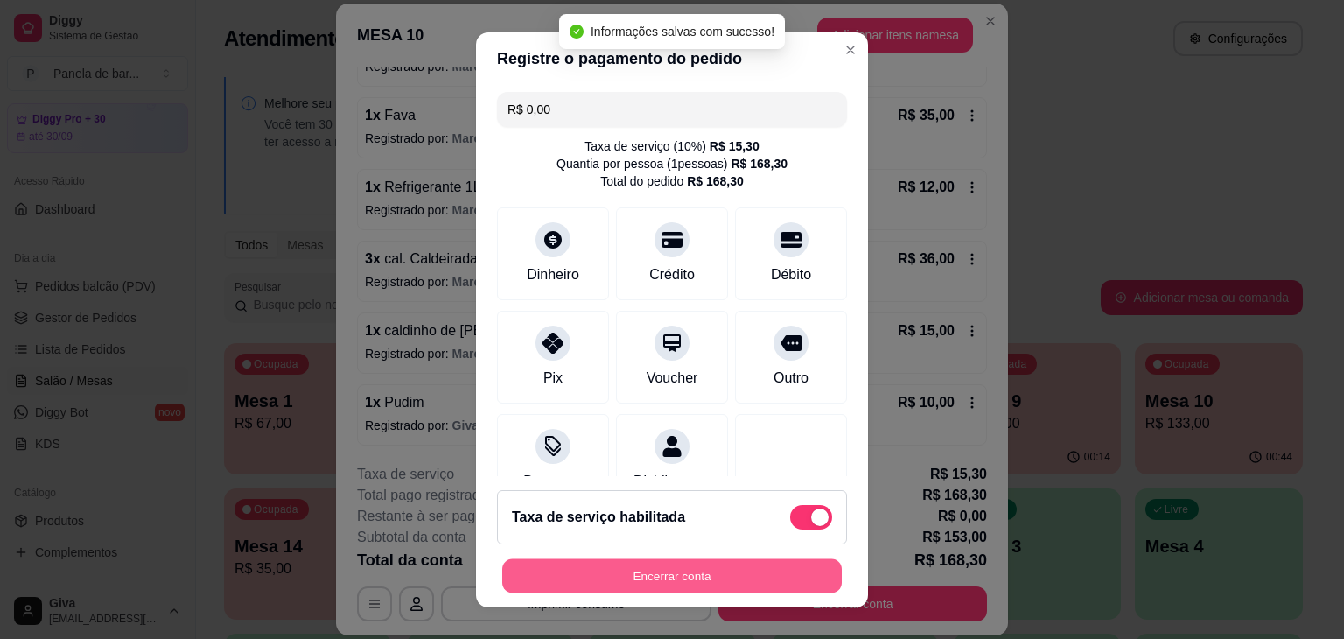
click at [686, 570] on button "Encerrar conta" at bounding box center [671, 575] width 339 height 34
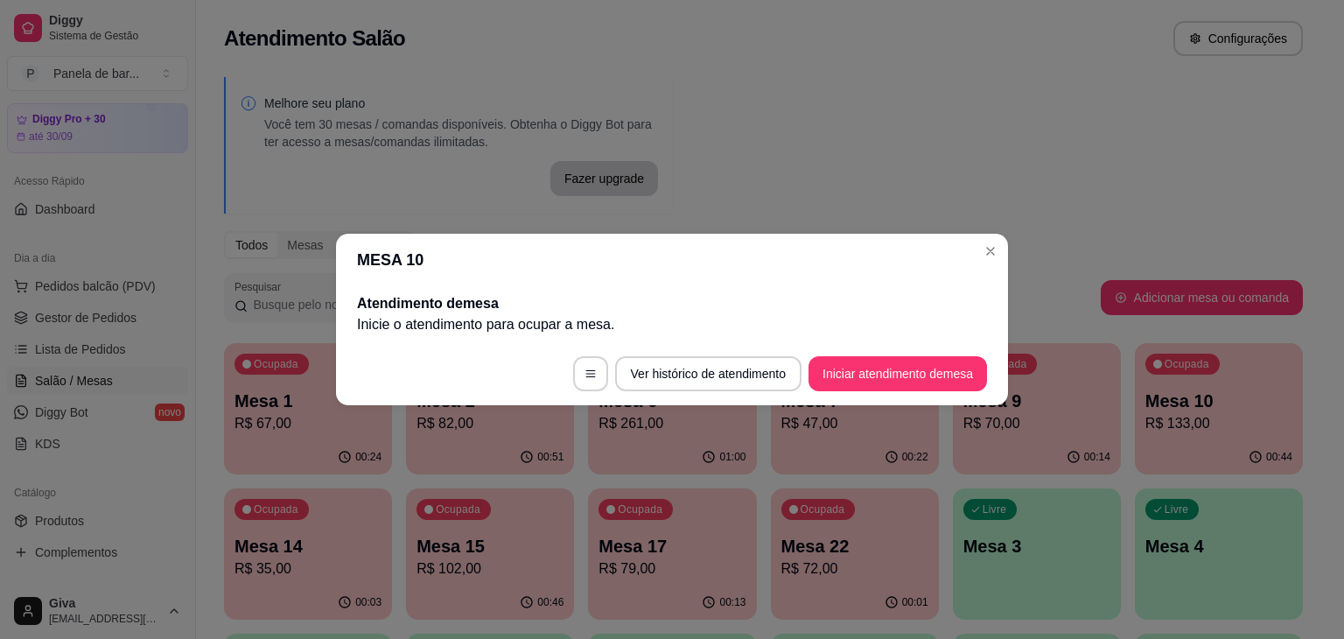
scroll to position [0, 0]
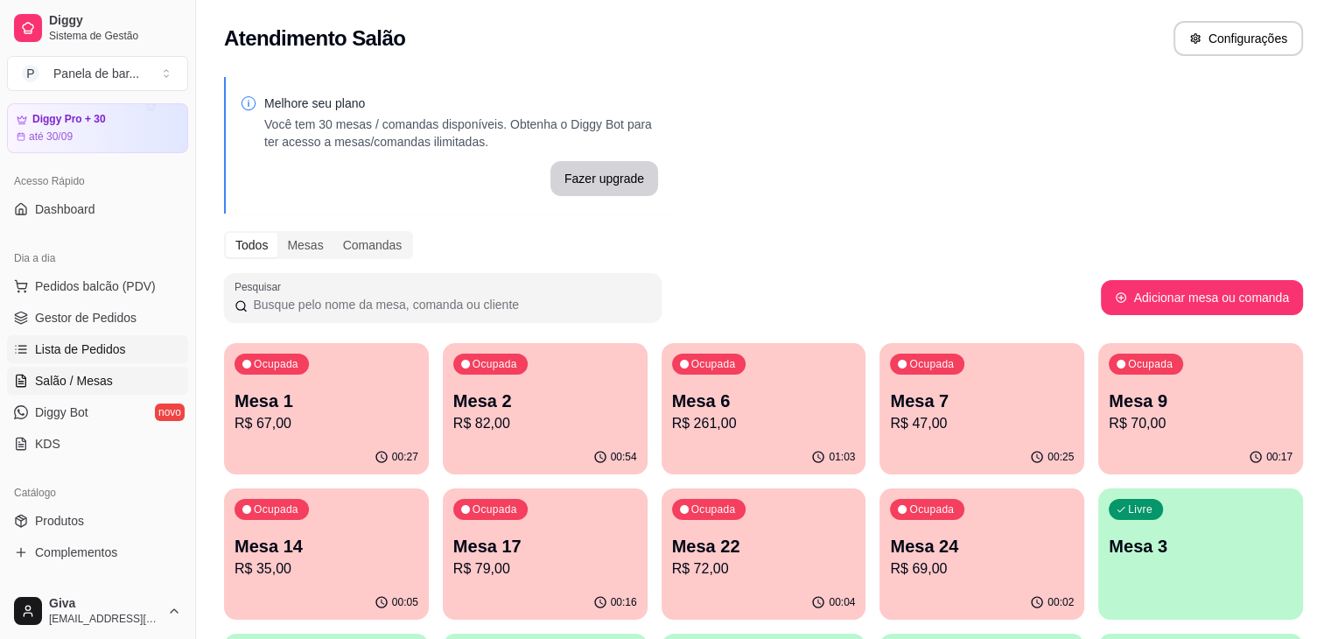
click at [120, 347] on span "Lista de Pedidos" at bounding box center [80, 348] width 91 height 17
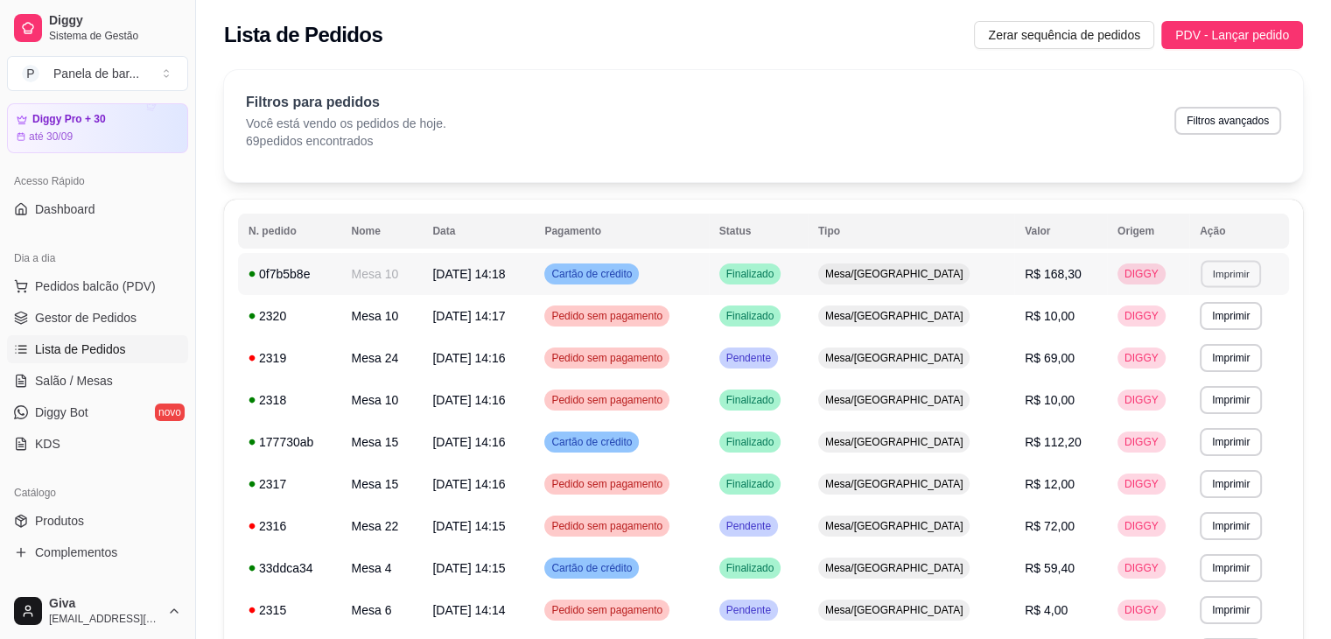
click at [1225, 279] on button "Imprimir" at bounding box center [1230, 273] width 60 height 27
click at [1172, 337] on button "IMPRESSORA" at bounding box center [1192, 334] width 122 height 27
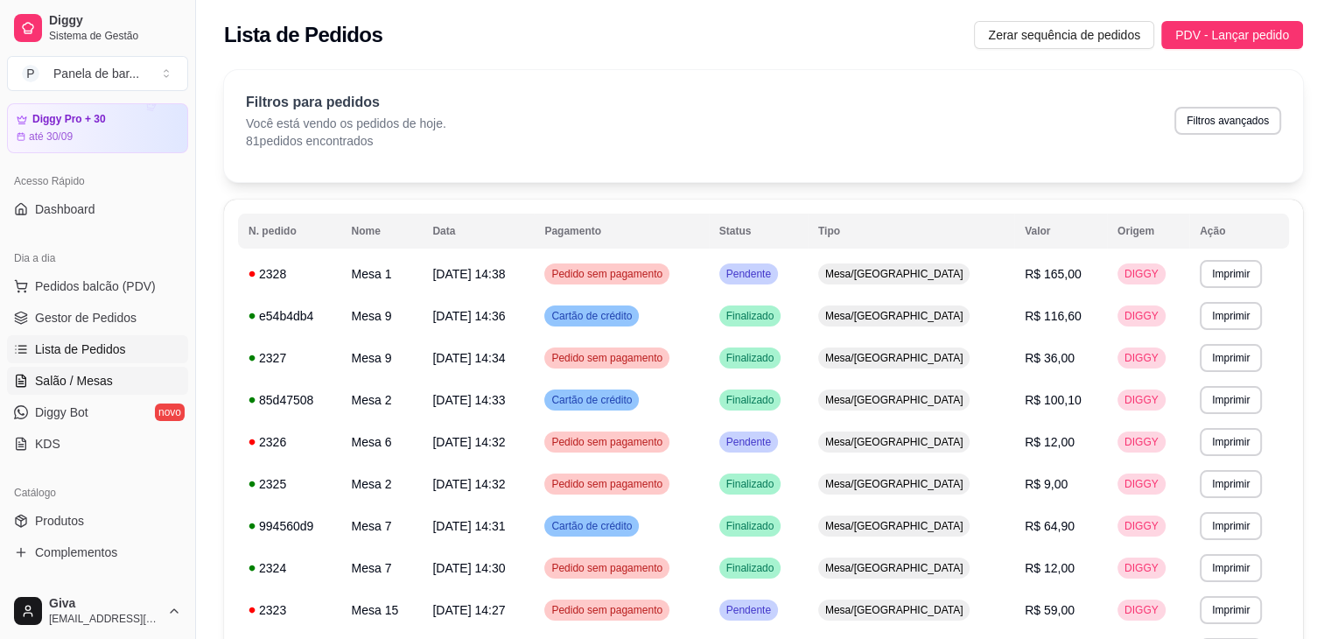
click at [72, 375] on span "Salão / Mesas" at bounding box center [74, 380] width 78 height 17
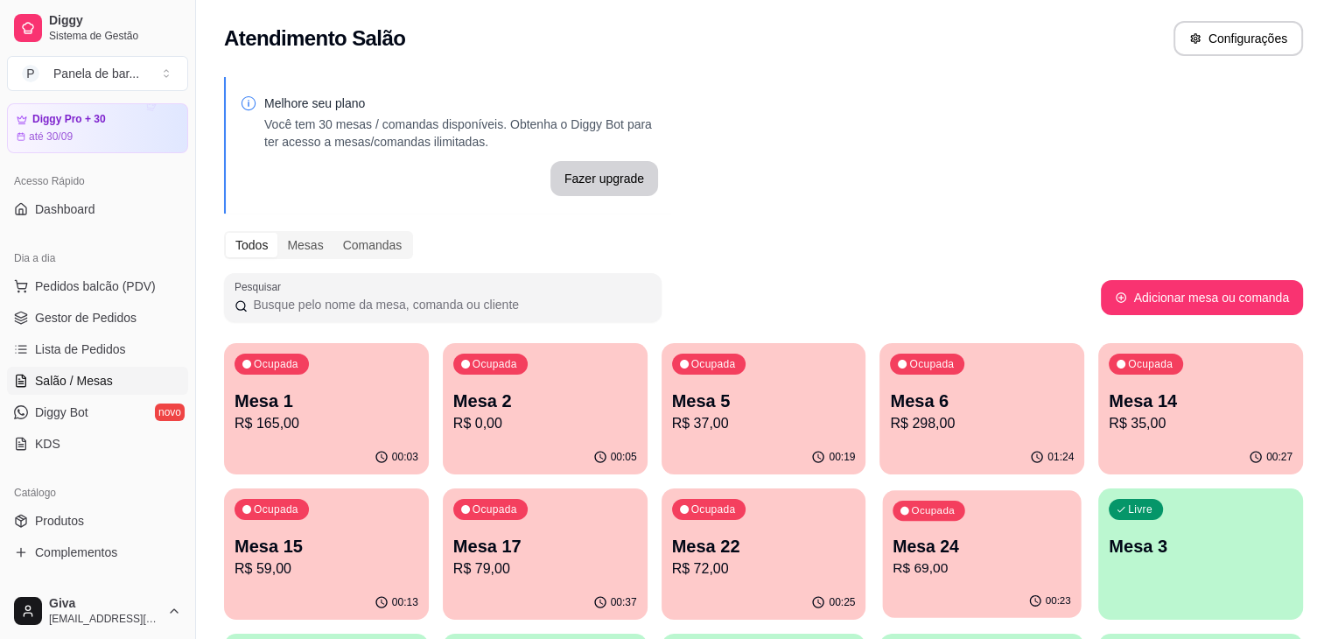
click at [893, 537] on p "Mesa 24" at bounding box center [982, 547] width 178 height 24
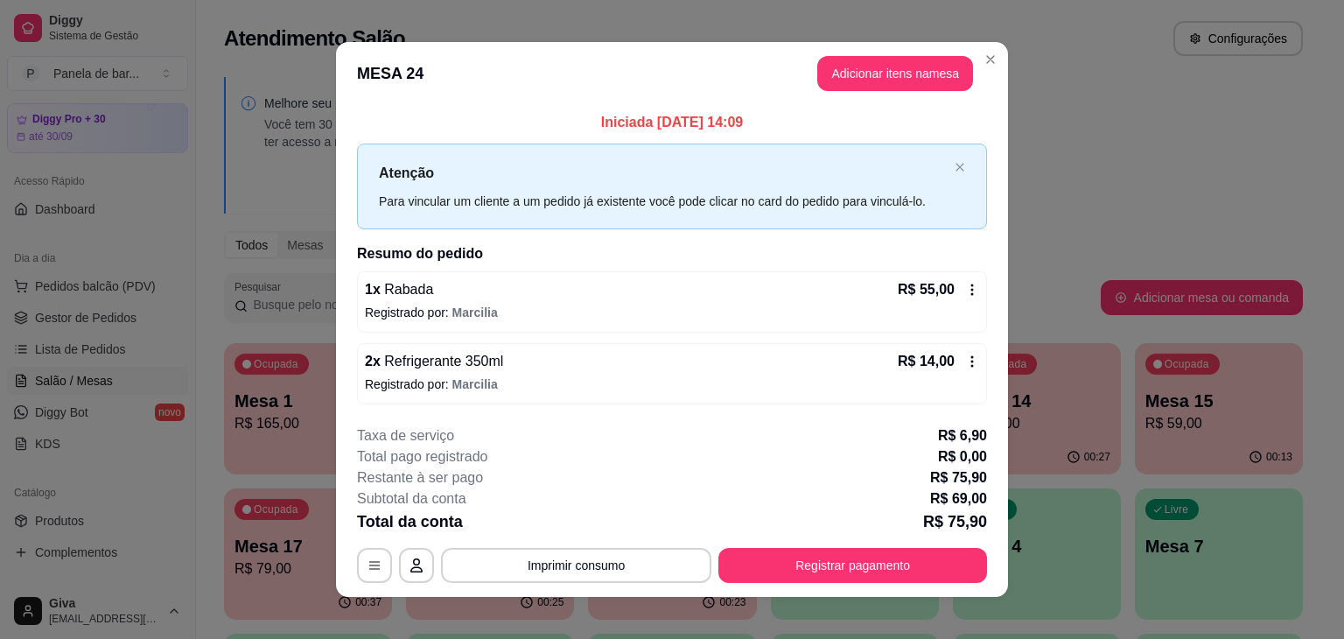
scroll to position [13, 0]
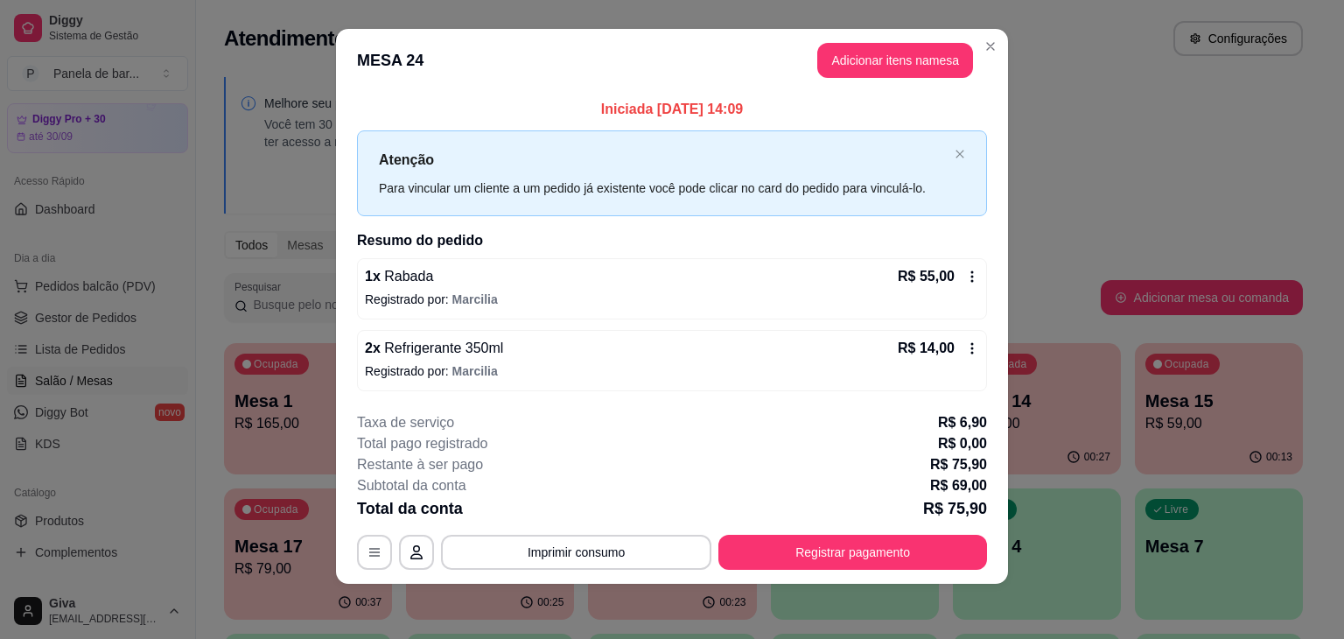
click at [966, 345] on icon at bounding box center [972, 348] width 14 height 14
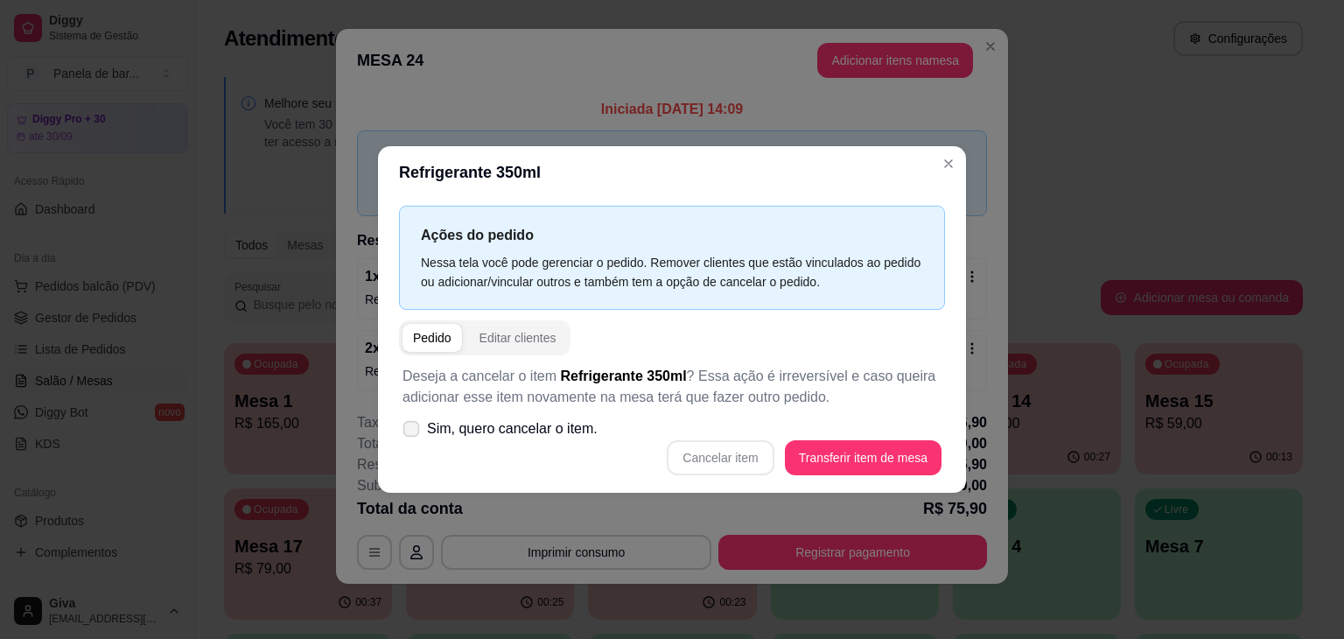
click at [563, 433] on span "Sim, quero cancelar o item." at bounding box center [512, 428] width 171 height 21
click at [413, 433] on input "Sim, quero cancelar o item." at bounding box center [407, 437] width 11 height 11
checkbox input "true"
click at [689, 452] on button "Cancelar item" at bounding box center [720, 458] width 104 height 34
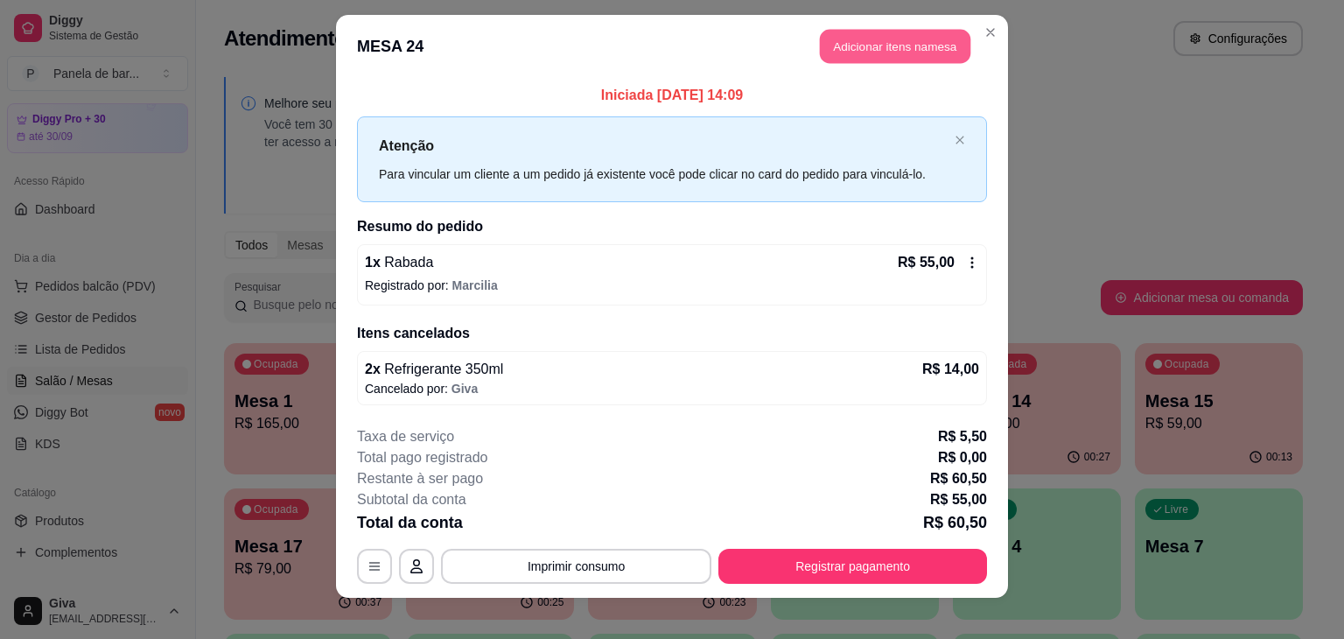
click at [912, 45] on button "Adicionar itens na mesa" at bounding box center [895, 47] width 150 height 34
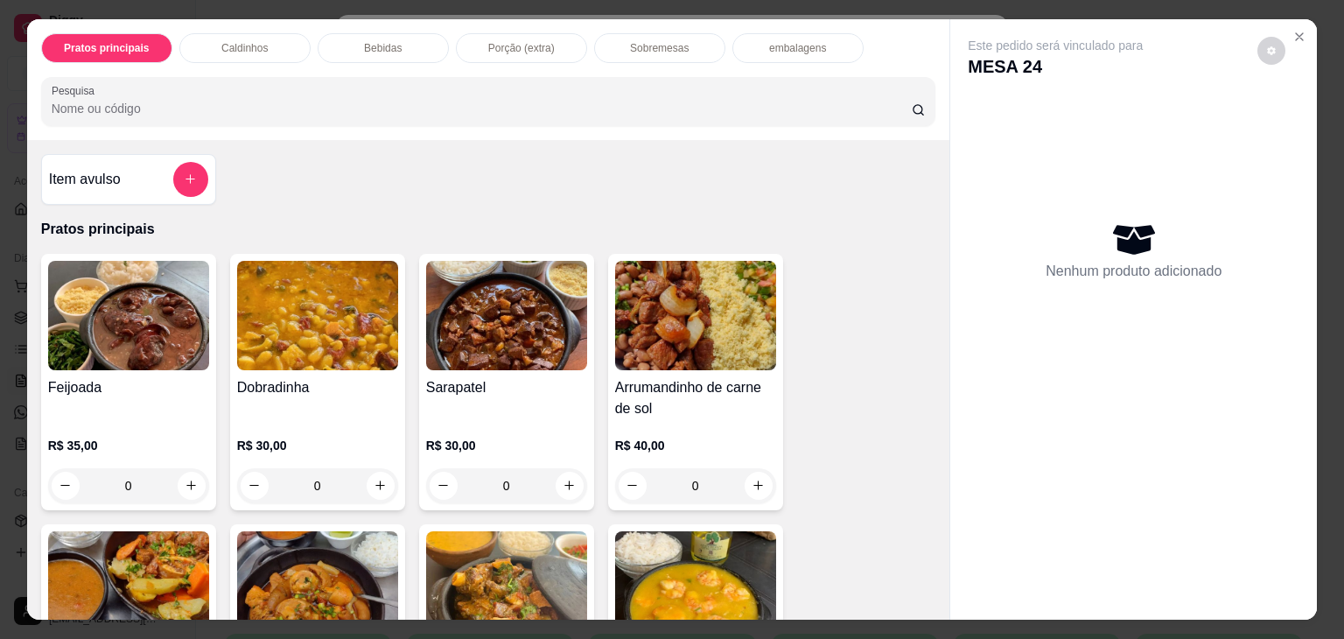
click at [381, 44] on p "Bebidas" at bounding box center [383, 48] width 38 height 14
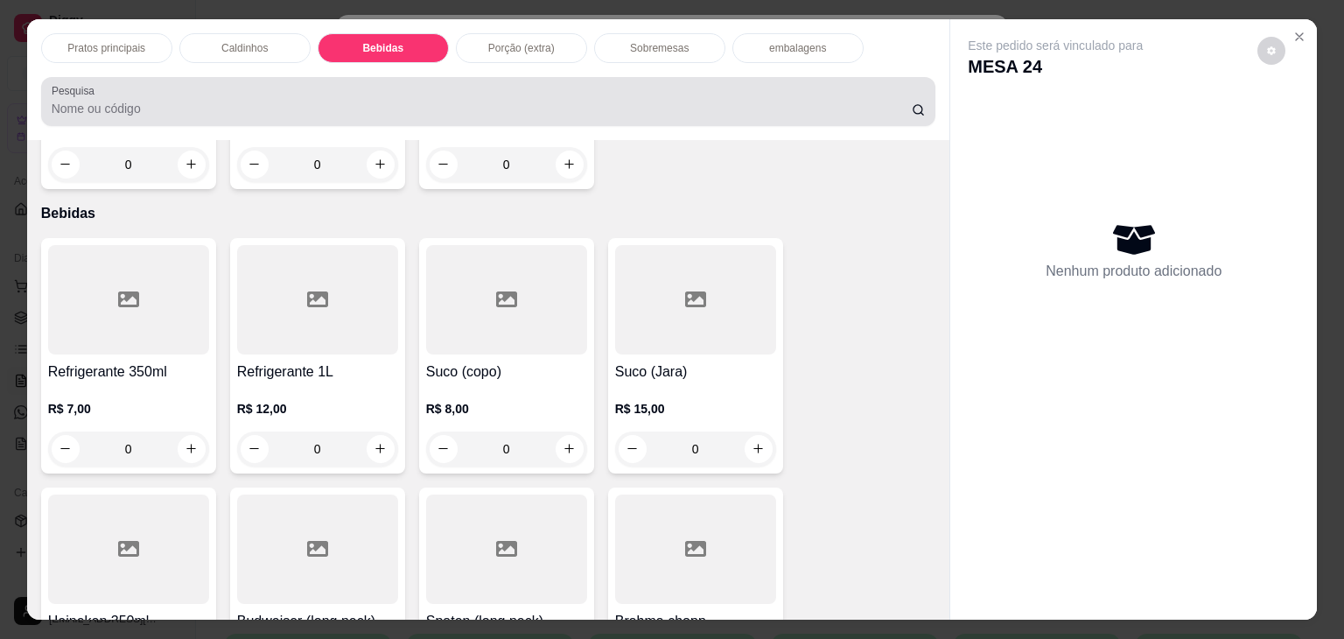
scroll to position [43, 0]
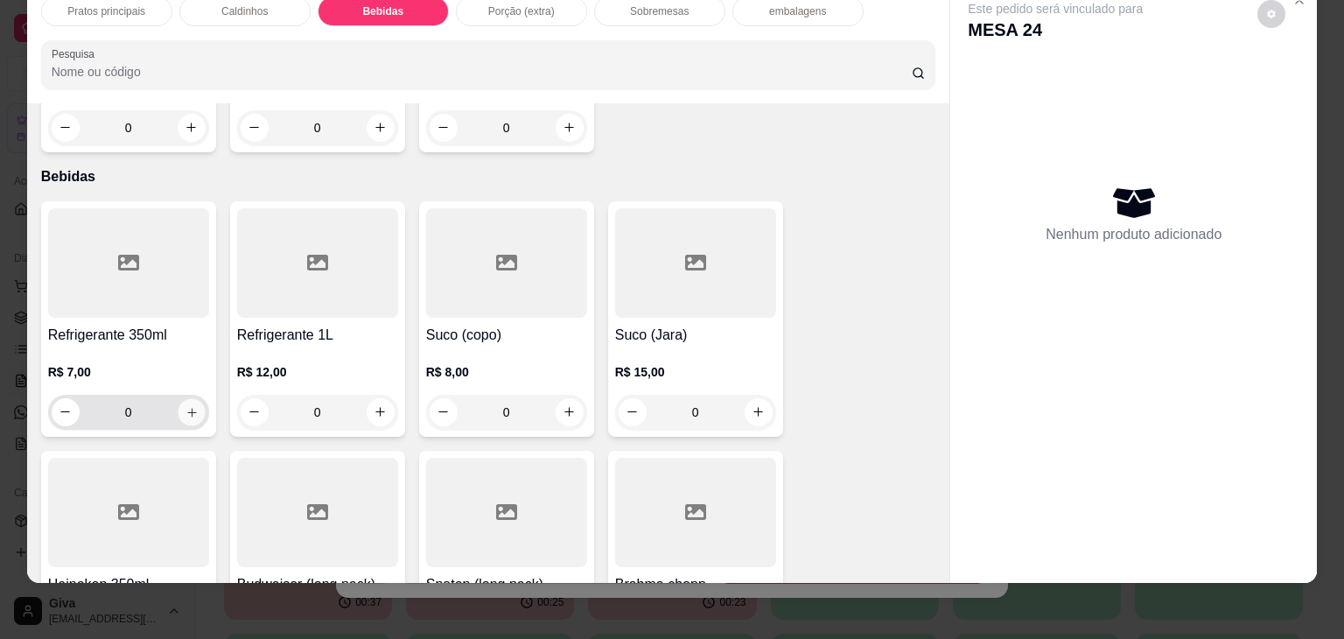
click at [179, 398] on button "increase-product-quantity" at bounding box center [191, 411] width 27 height 27
type input "1"
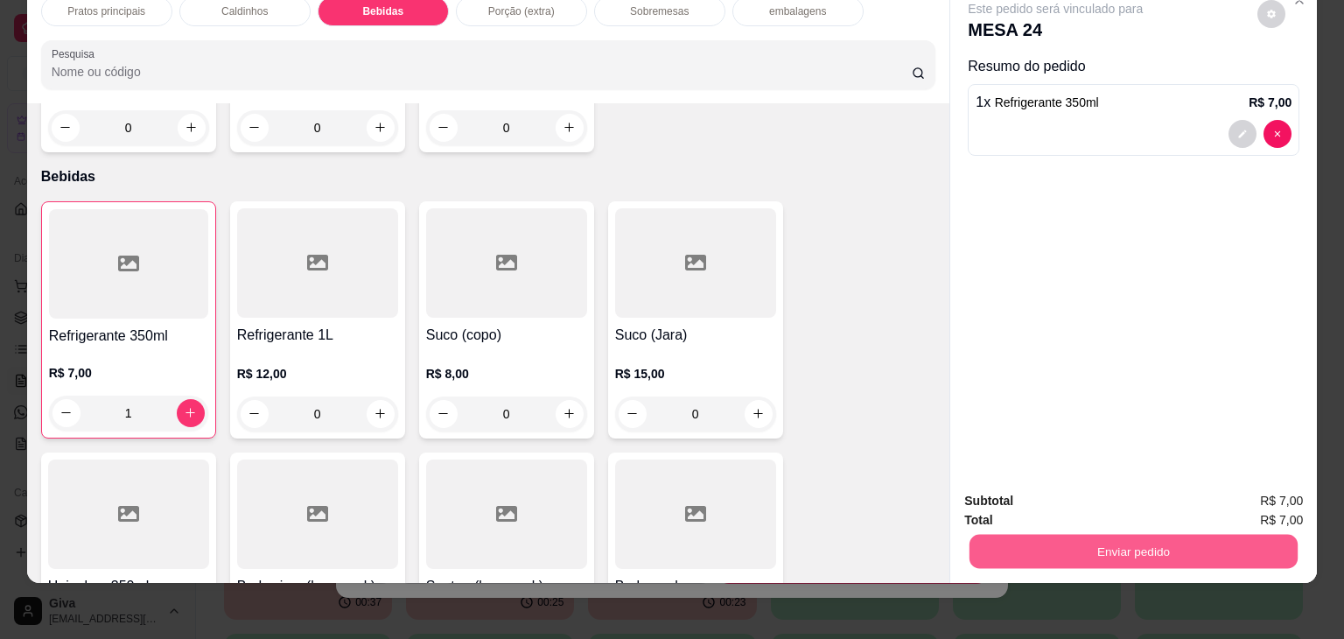
click at [1110, 546] on button "Enviar pedido" at bounding box center [1133, 552] width 328 height 34
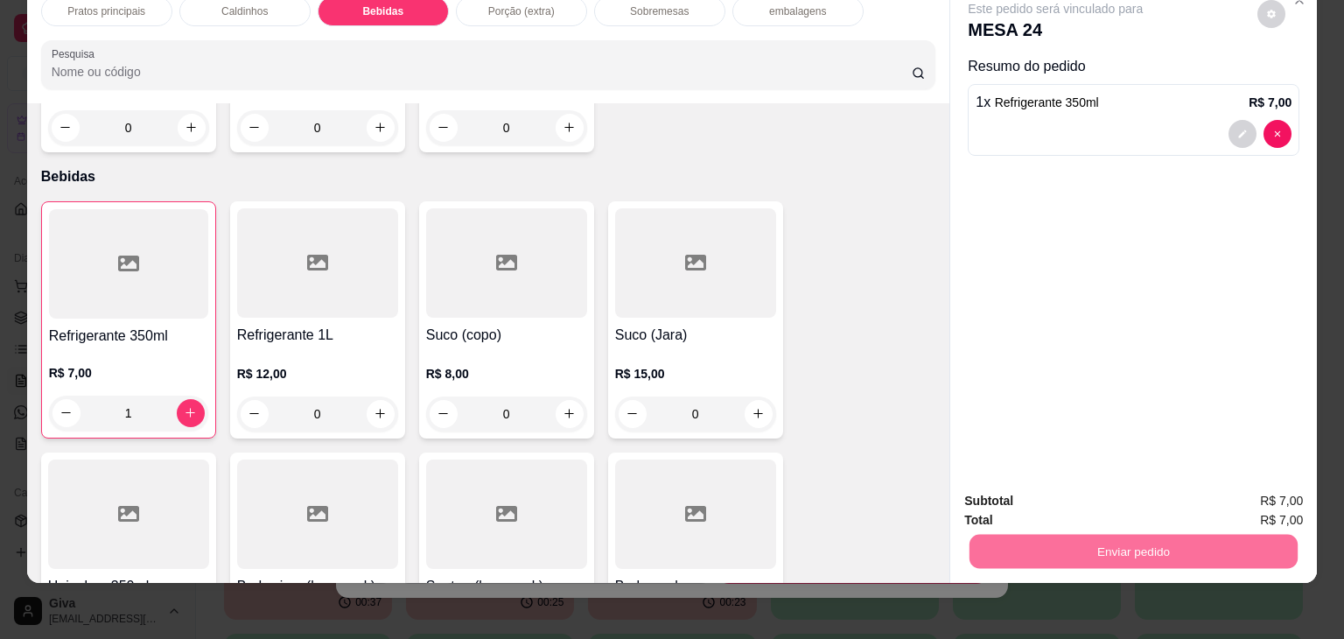
click at [1080, 505] on button "Não registrar e enviar pedido" at bounding box center [1075, 495] width 177 height 32
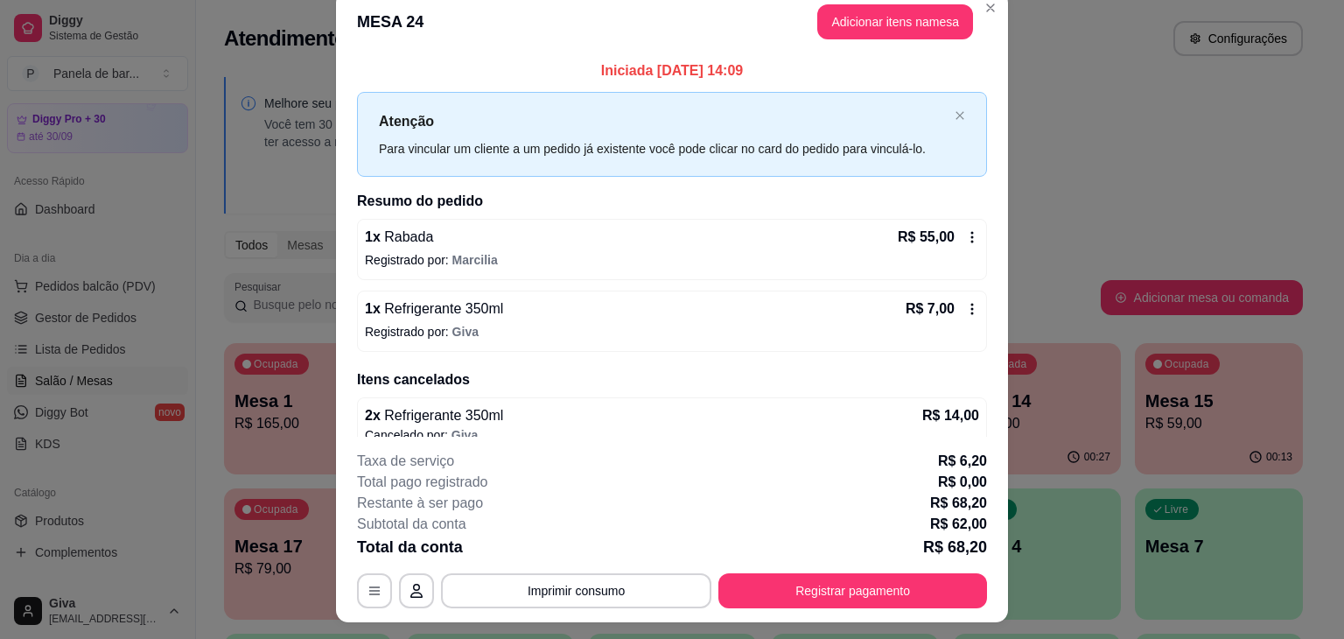
scroll to position [0, 0]
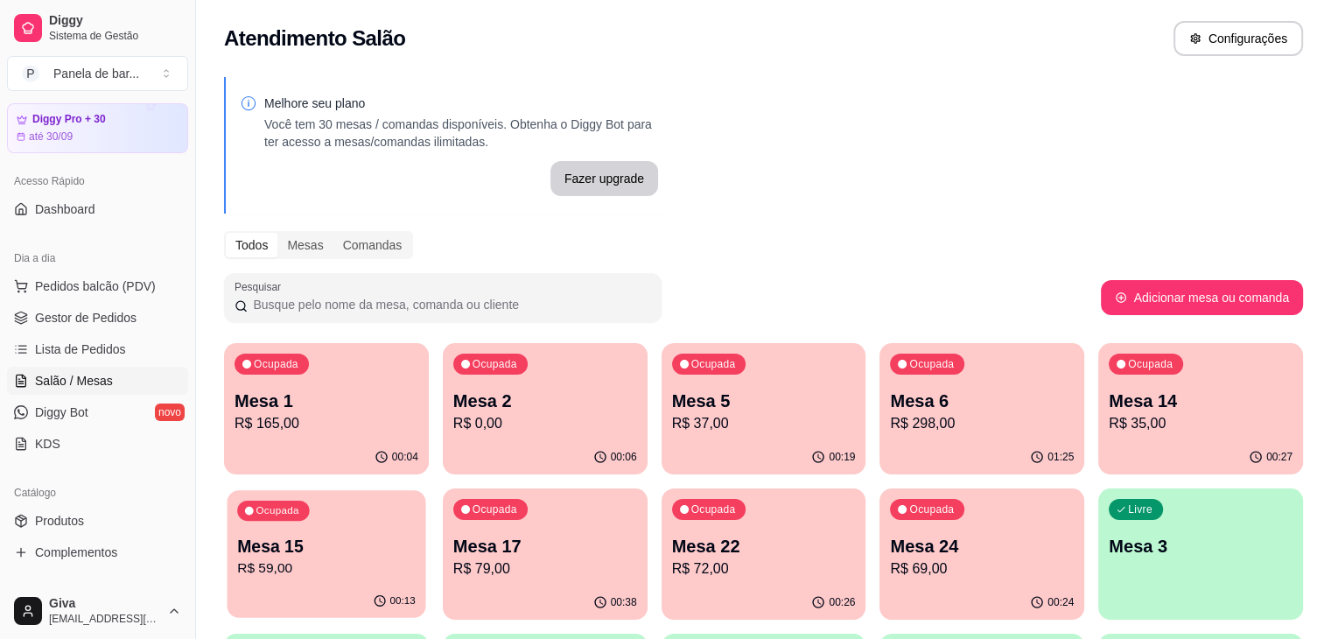
click at [416, 535] on p "Mesa 15" at bounding box center [326, 547] width 178 height 24
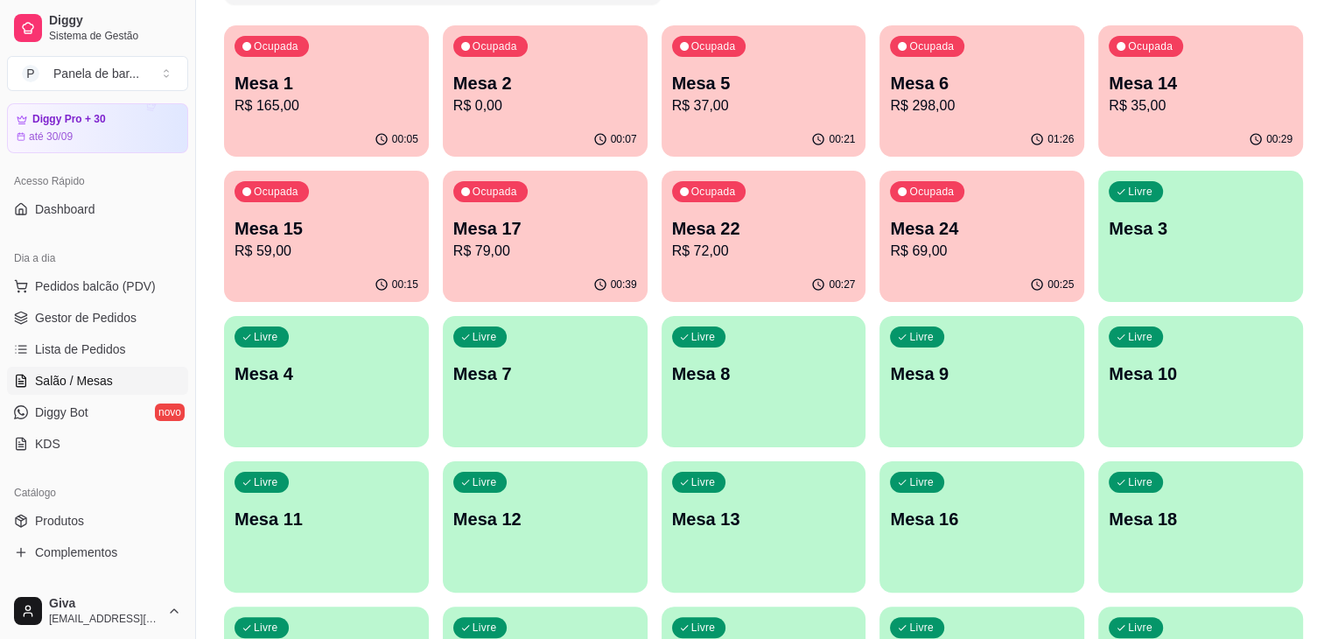
scroll to position [324, 0]
